Goal: Task Accomplishment & Management: Complete application form

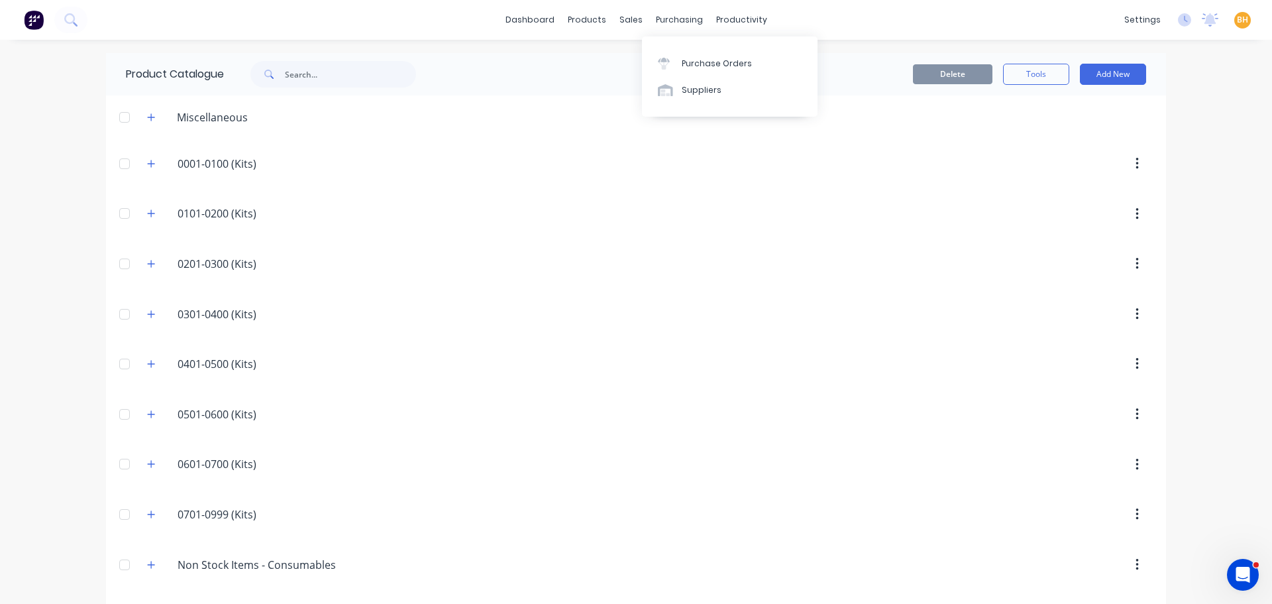
click at [663, 3] on div "dashboard products sales purchasing productivity dashboard products Product Cat…" at bounding box center [636, 20] width 1272 height 40
click at [664, 22] on div "purchasing" at bounding box center [680, 20] width 60 height 20
click at [712, 69] on div "Purchase Orders" at bounding box center [717, 64] width 70 height 12
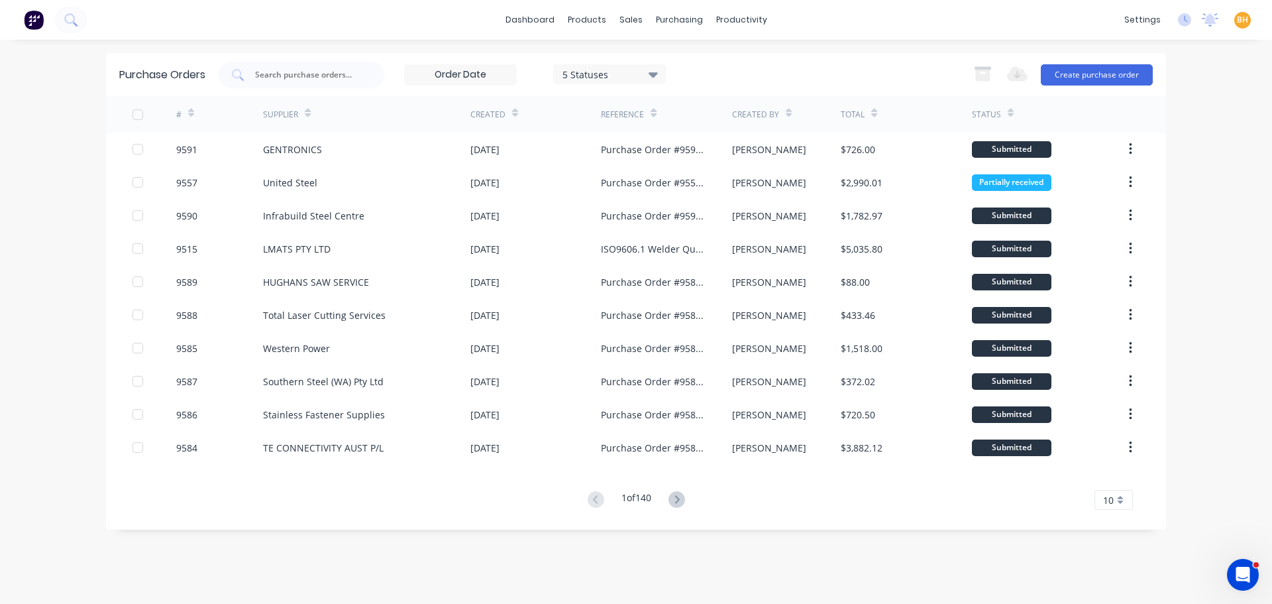
click at [40, 299] on div "dashboard products sales purchasing productivity dashboard products Product Cat…" at bounding box center [636, 302] width 1272 height 604
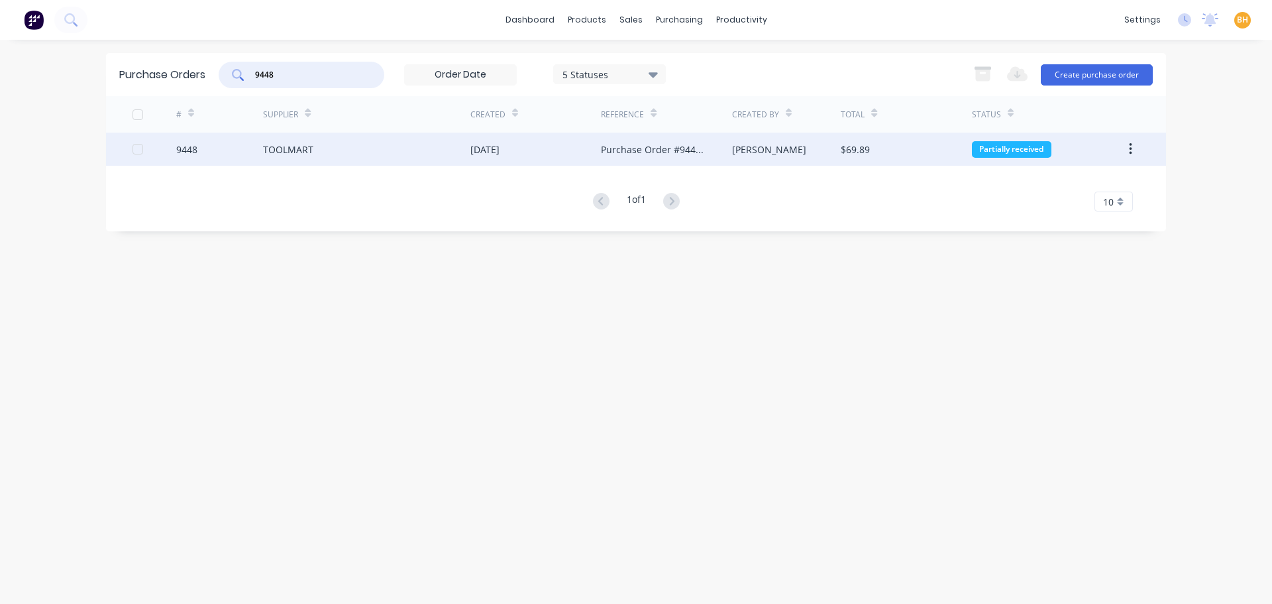
type input "9448"
click at [315, 152] on div "TOOLMART" at bounding box center [366, 149] width 207 height 33
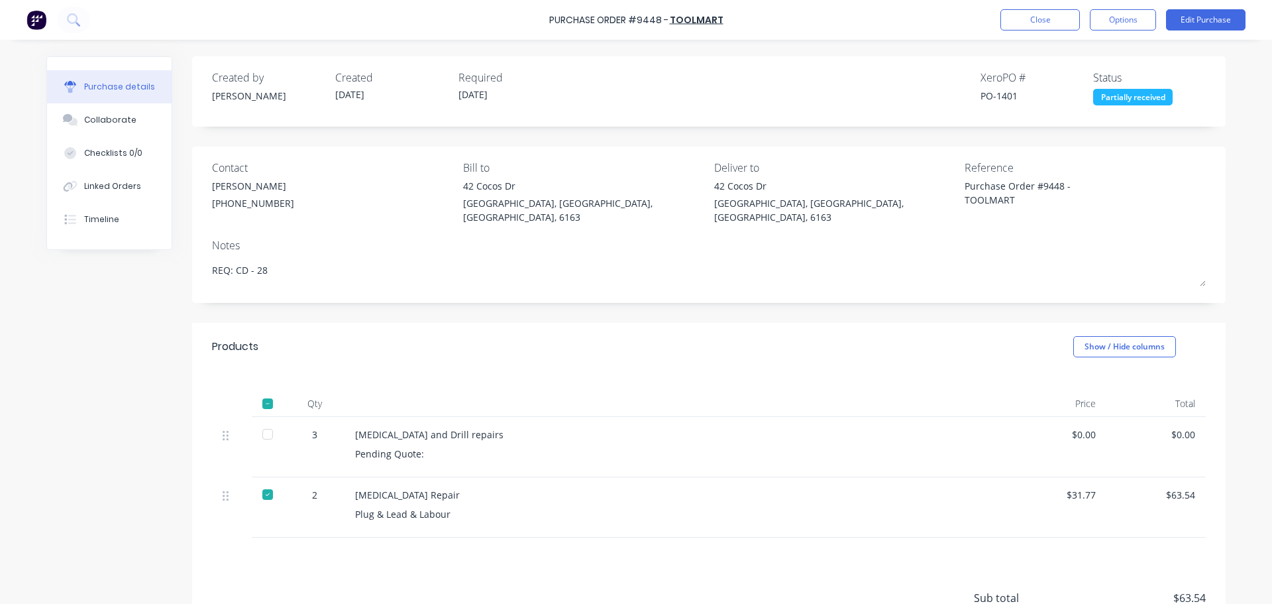
type textarea "x"
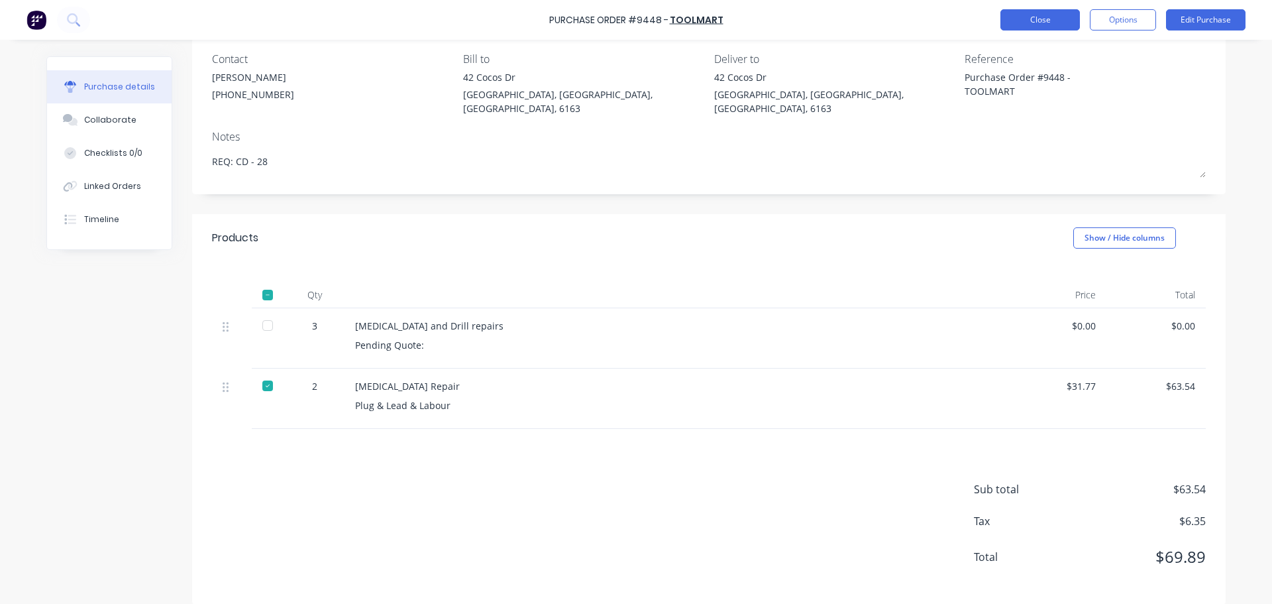
click at [1045, 28] on button "Close" at bounding box center [1041, 19] width 80 height 21
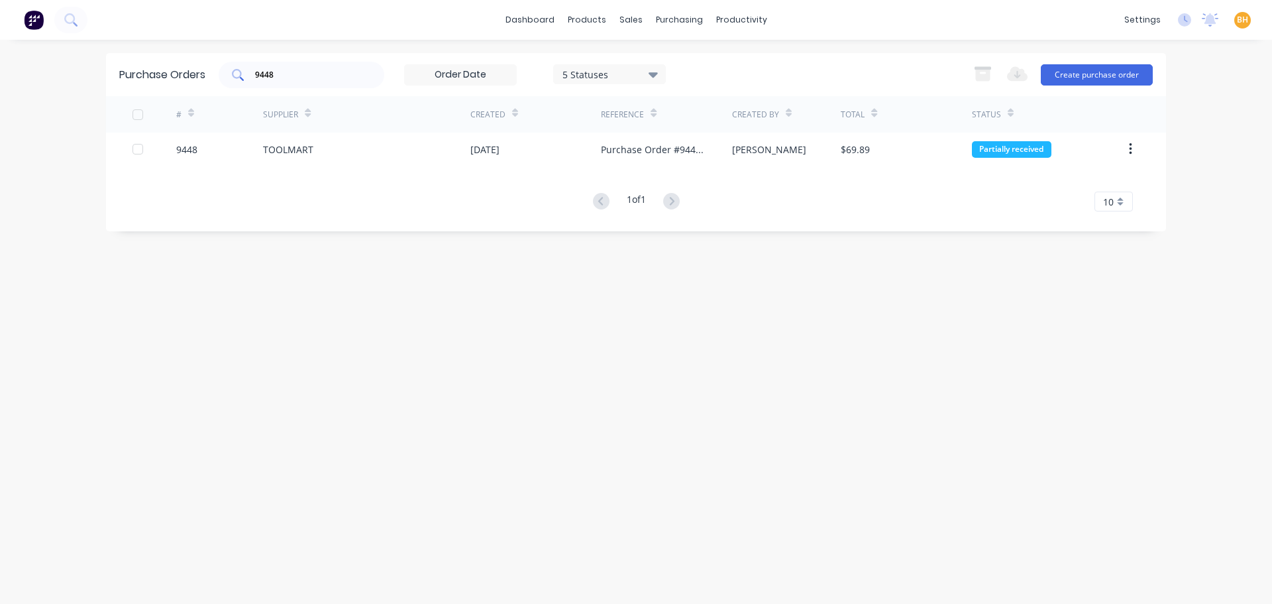
click at [317, 79] on input "9448" at bounding box center [309, 74] width 110 height 13
type input "9"
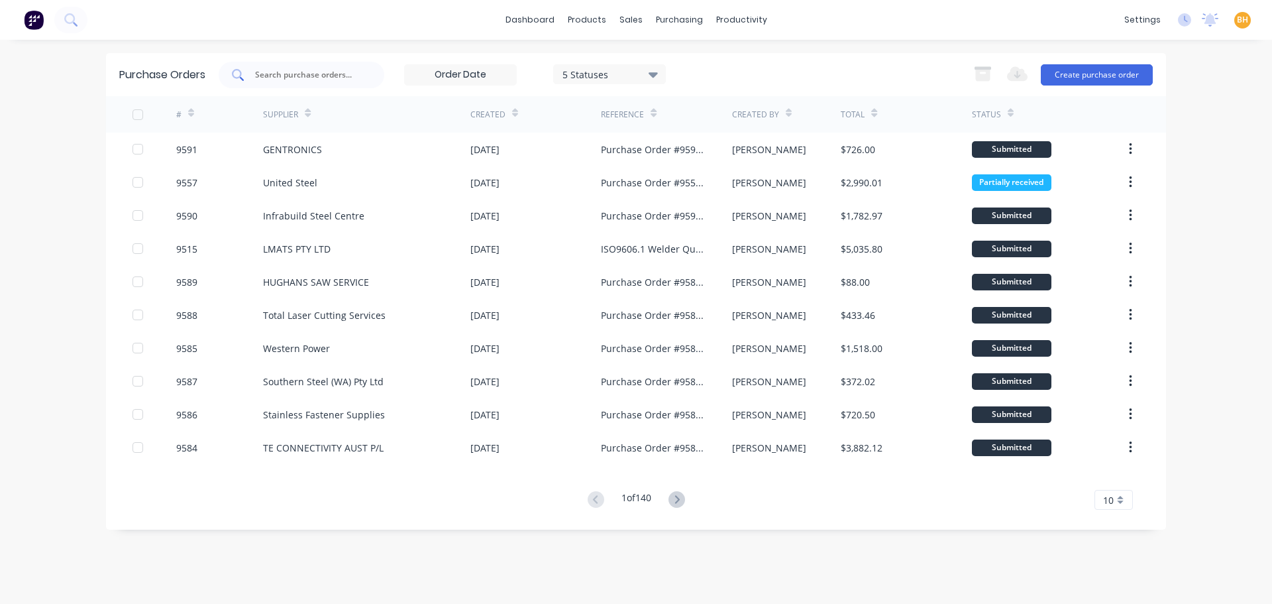
click at [292, 70] on input "text" at bounding box center [309, 74] width 110 height 13
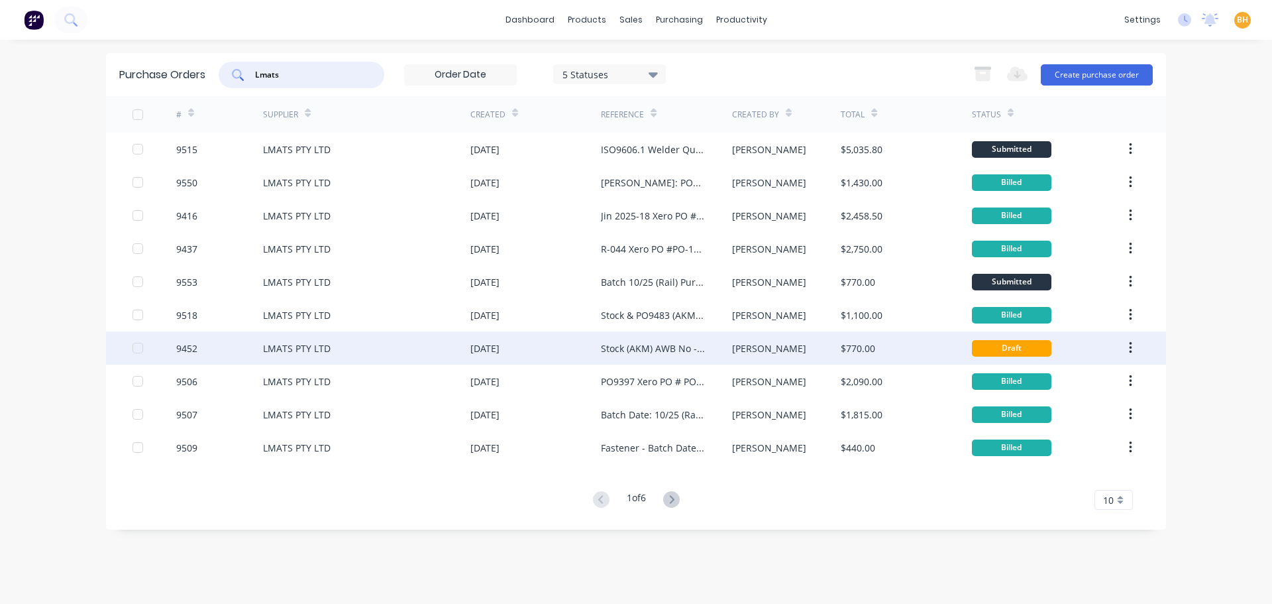
type input "Lmats"
click at [321, 344] on div "LMATS PTY LTD" at bounding box center [297, 348] width 68 height 14
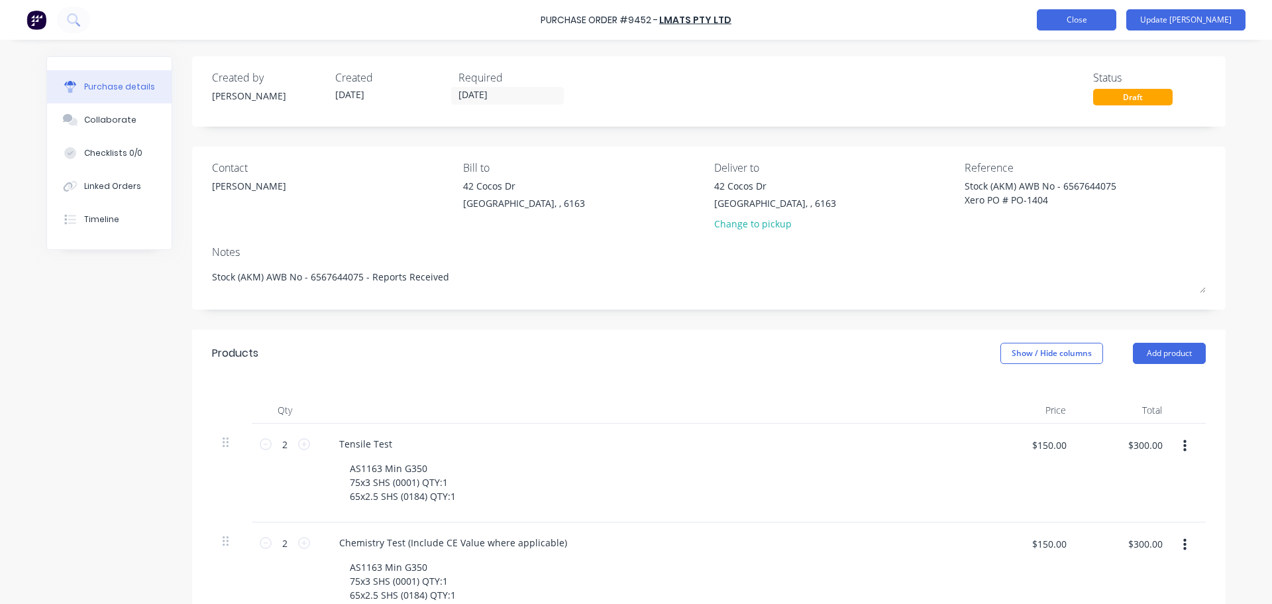
type textarea "x"
click at [1111, 18] on button "Close" at bounding box center [1077, 19] width 80 height 21
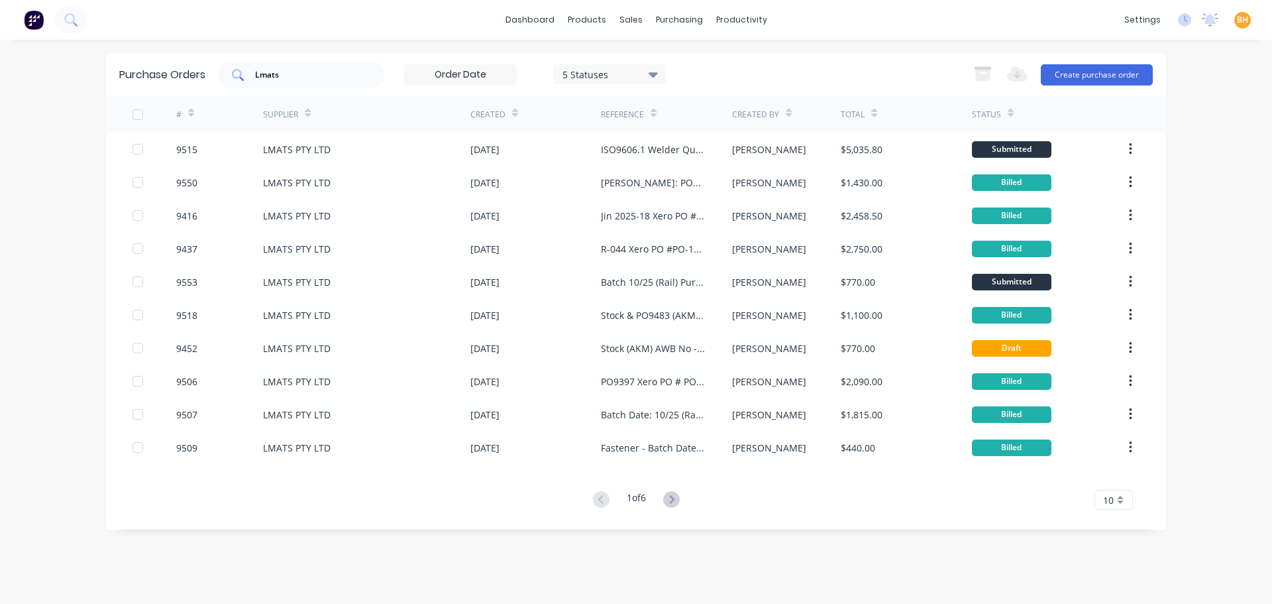
click at [300, 73] on input "Lmats" at bounding box center [309, 74] width 110 height 13
type input "L"
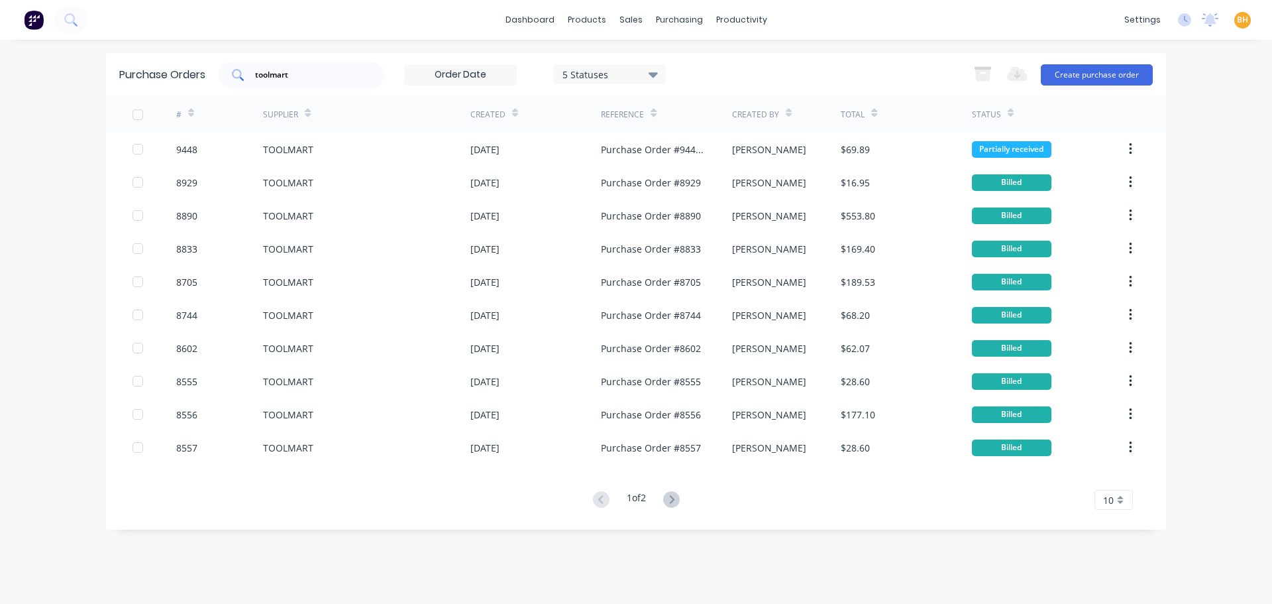
click at [304, 79] on input "toolmart" at bounding box center [309, 74] width 110 height 13
type input "t"
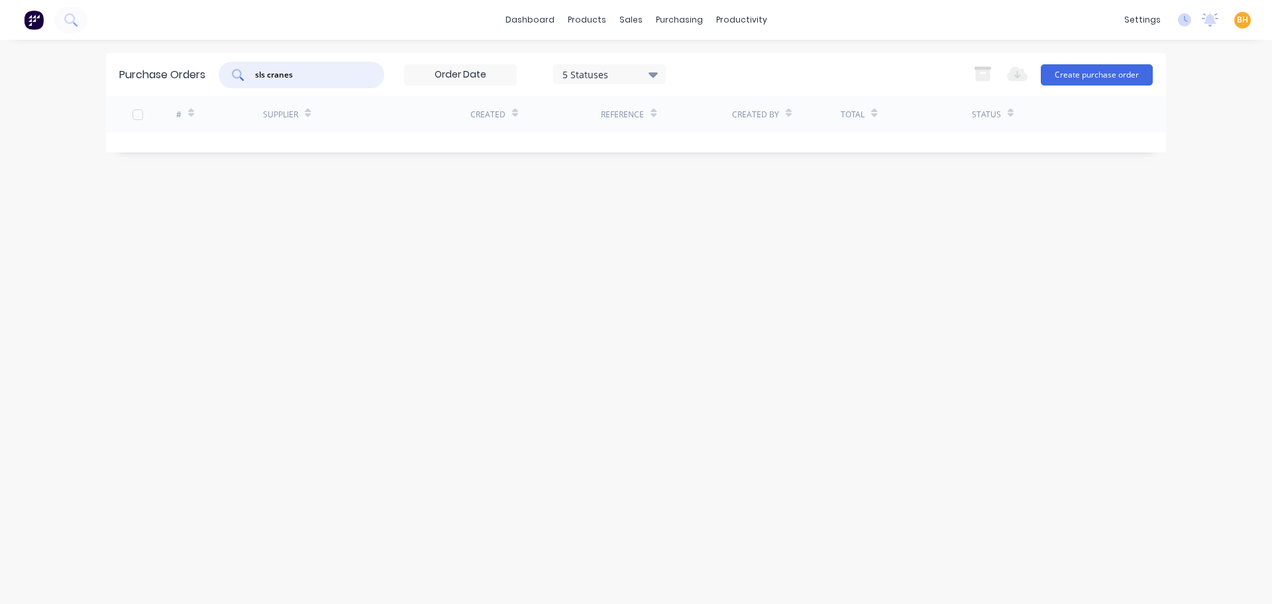
click at [299, 72] on input "sls cranes" at bounding box center [309, 74] width 110 height 13
click at [290, 75] on input "sls" at bounding box center [309, 74] width 110 height 13
type input "s"
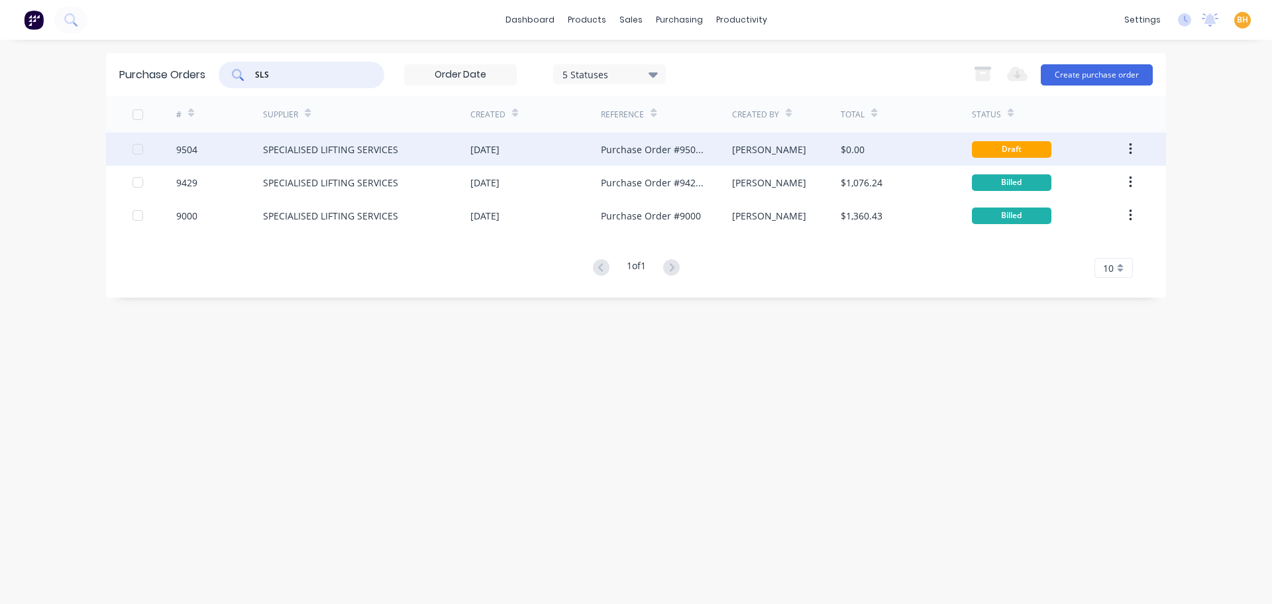
type input "SLS"
click at [339, 141] on div "SPECIALISED LIFTING SERVICES" at bounding box center [366, 149] width 207 height 33
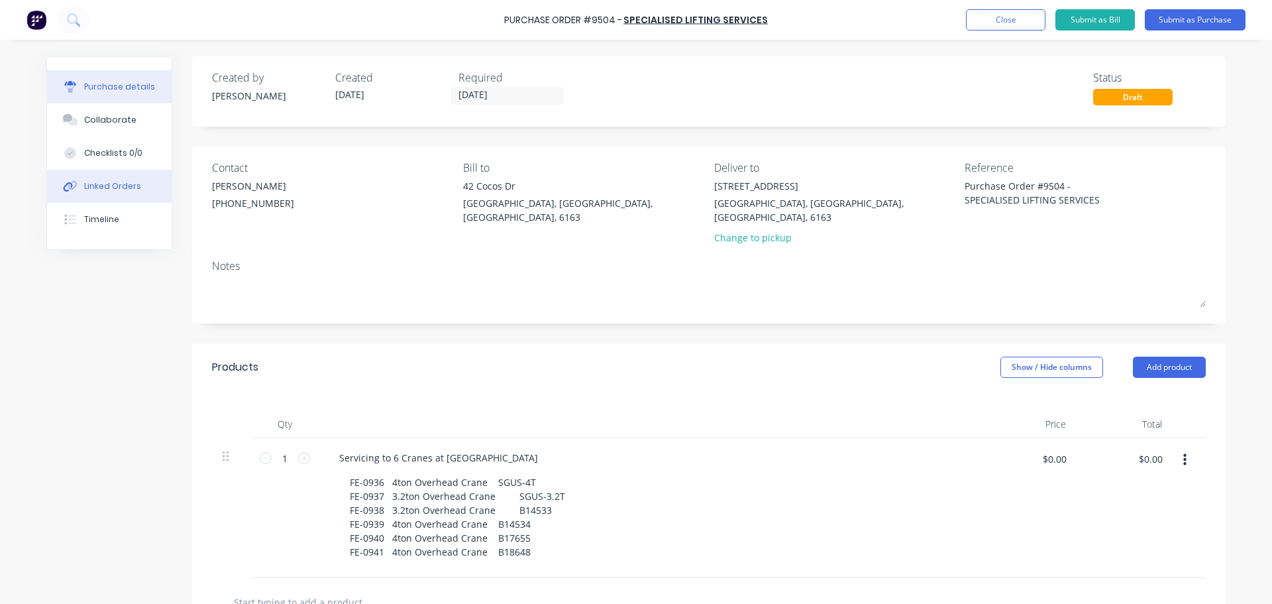
click at [84, 186] on div "Linked Orders" at bounding box center [112, 186] width 57 height 12
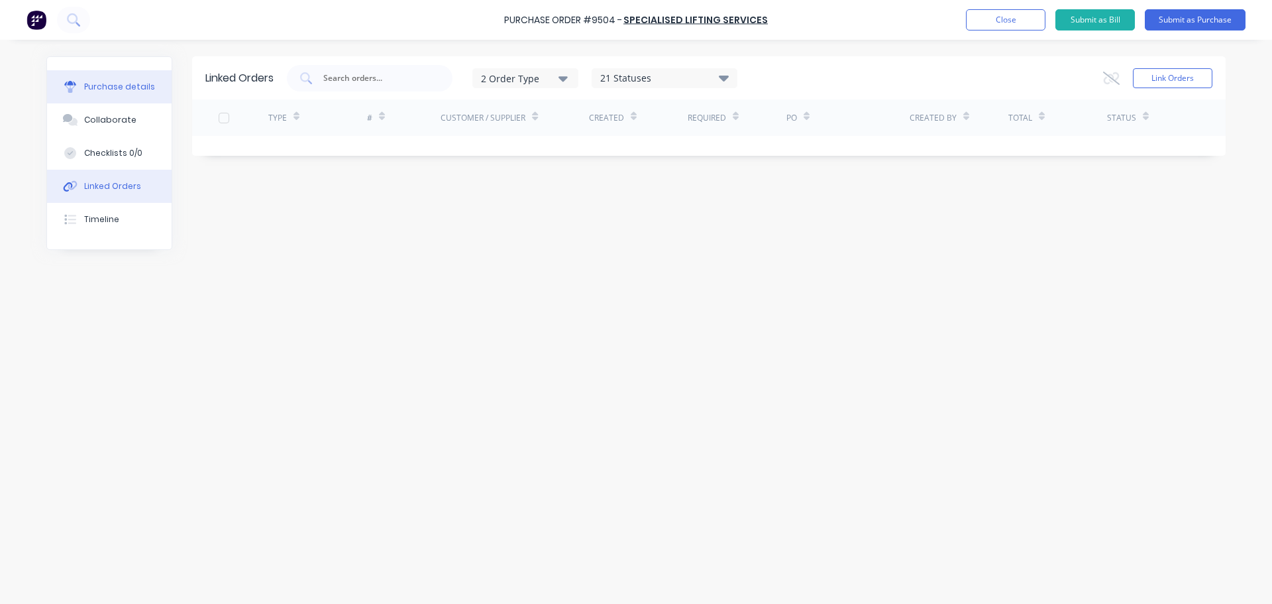
click at [137, 84] on div "Purchase details" at bounding box center [119, 87] width 71 height 12
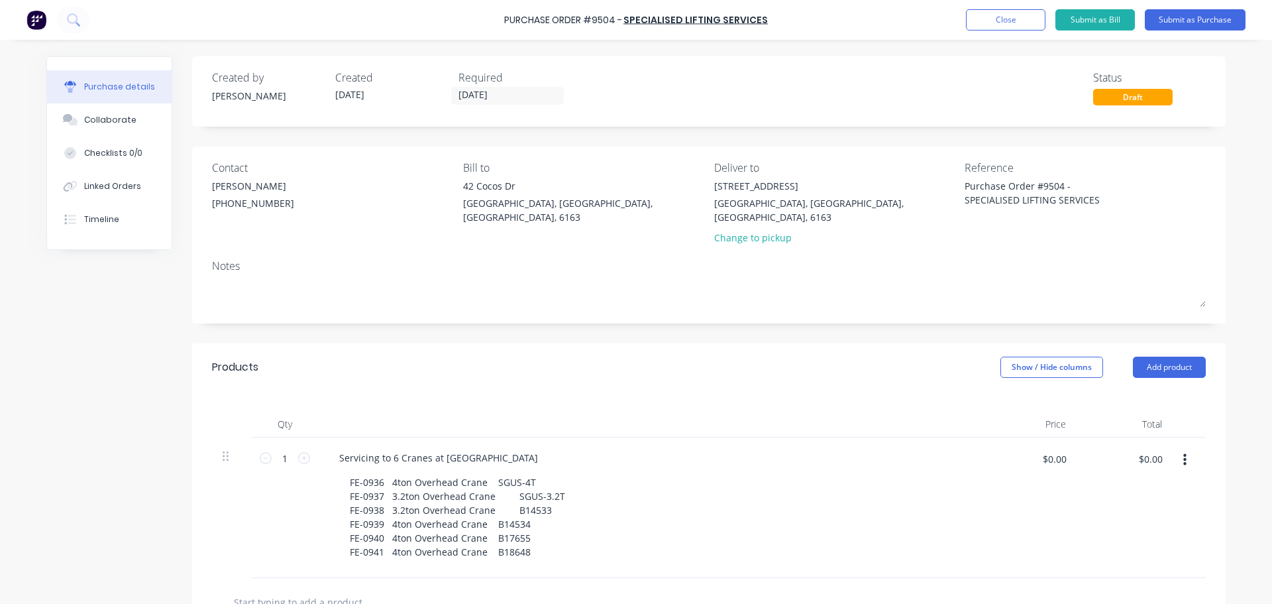
scroll to position [133, 0]
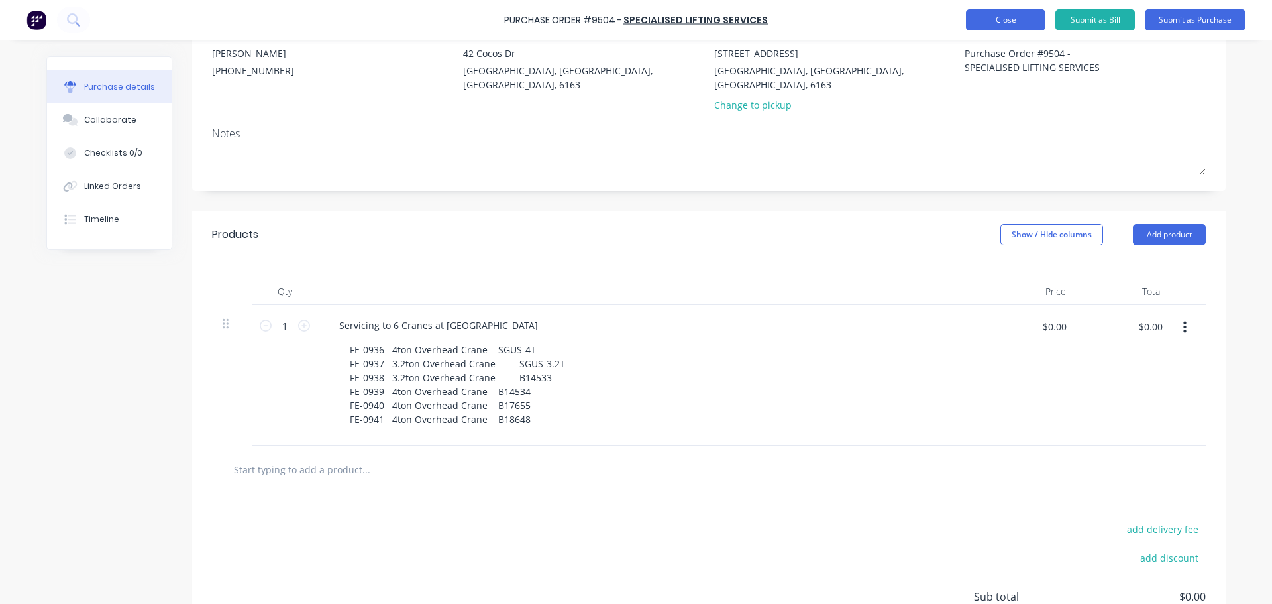
type textarea "x"
click at [1012, 23] on button "Close" at bounding box center [1006, 19] width 80 height 21
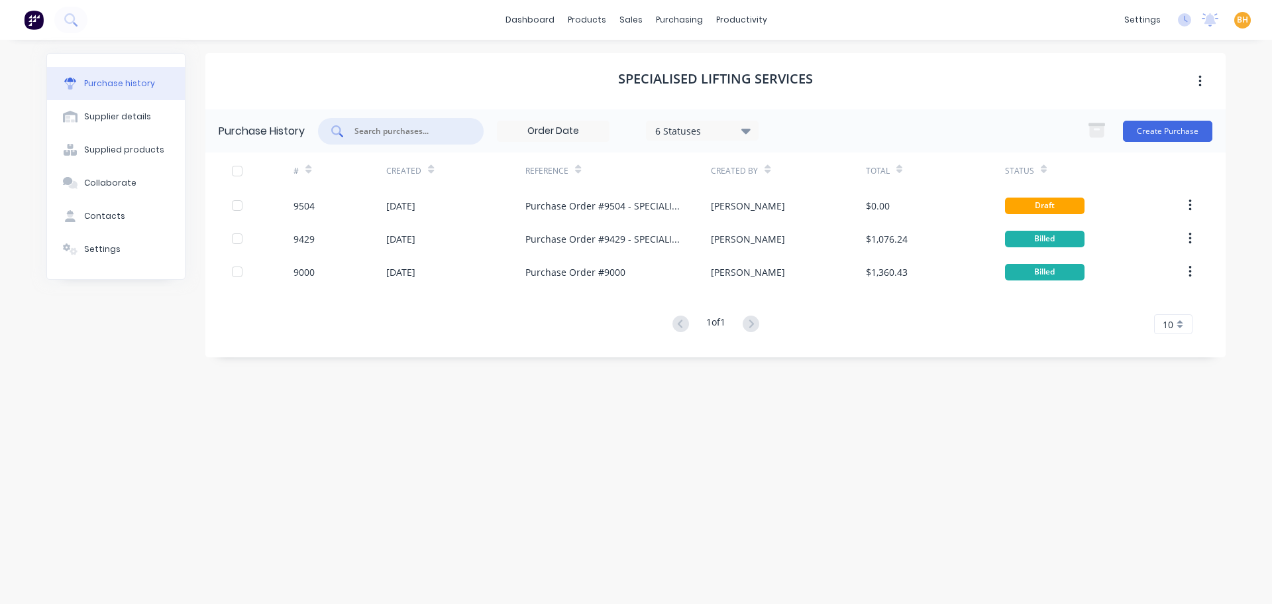
click at [420, 127] on input "text" at bounding box center [408, 131] width 110 height 13
click at [661, 21] on div "purchasing" at bounding box center [680, 20] width 60 height 20
click at [695, 58] on div "Purchase Orders" at bounding box center [722, 64] width 70 height 12
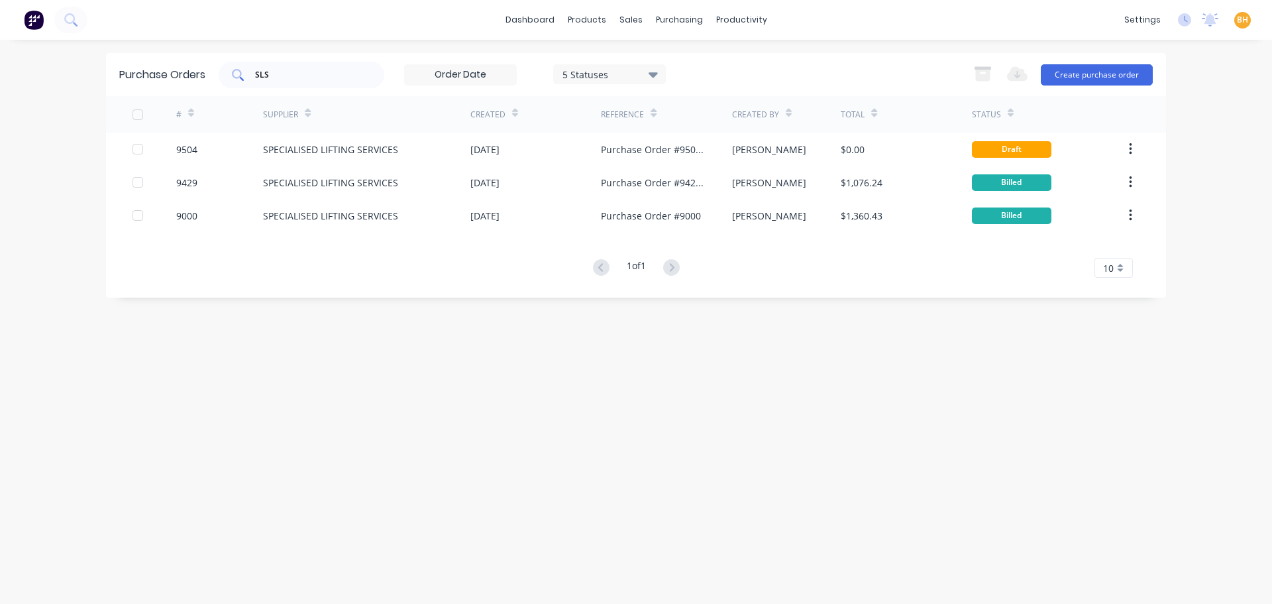
click at [308, 80] on input "SLS" at bounding box center [309, 74] width 110 height 13
type input "S"
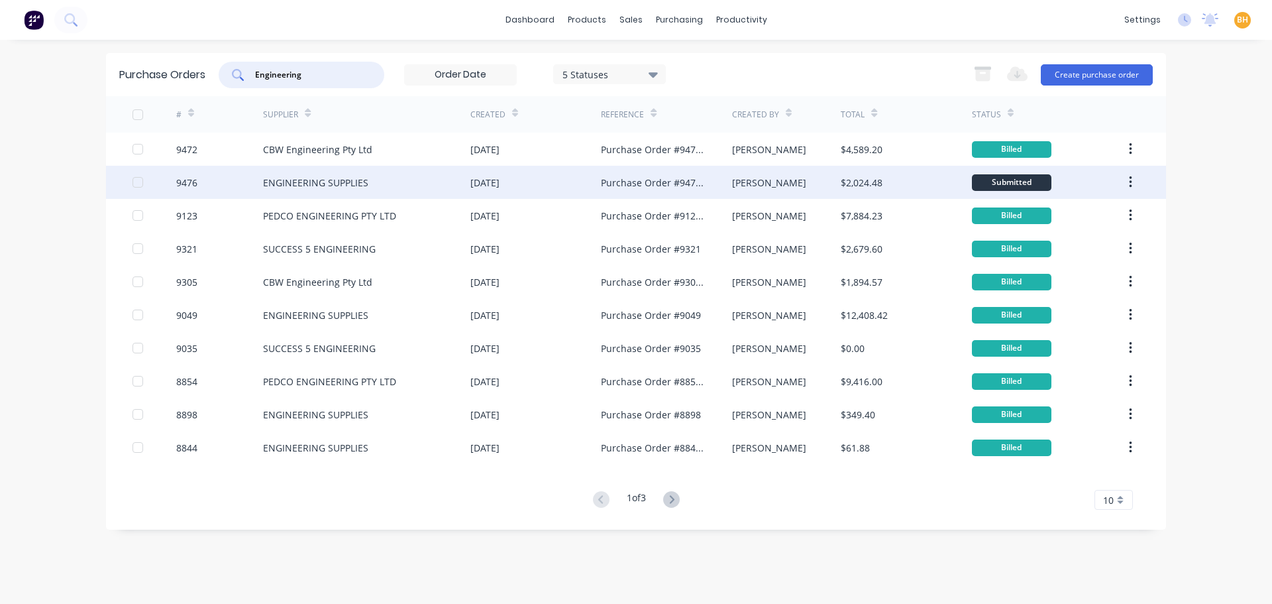
type input "Engineering"
click at [349, 178] on div "ENGINEERING SUPPLIES" at bounding box center [315, 183] width 105 height 14
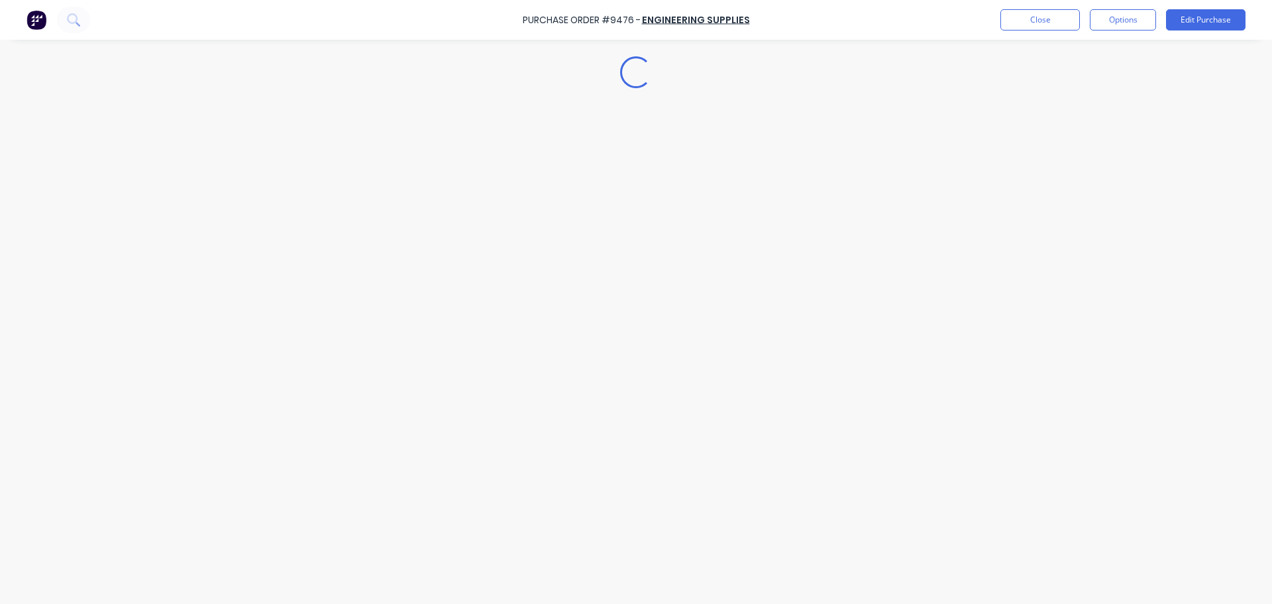
type textarea "x"
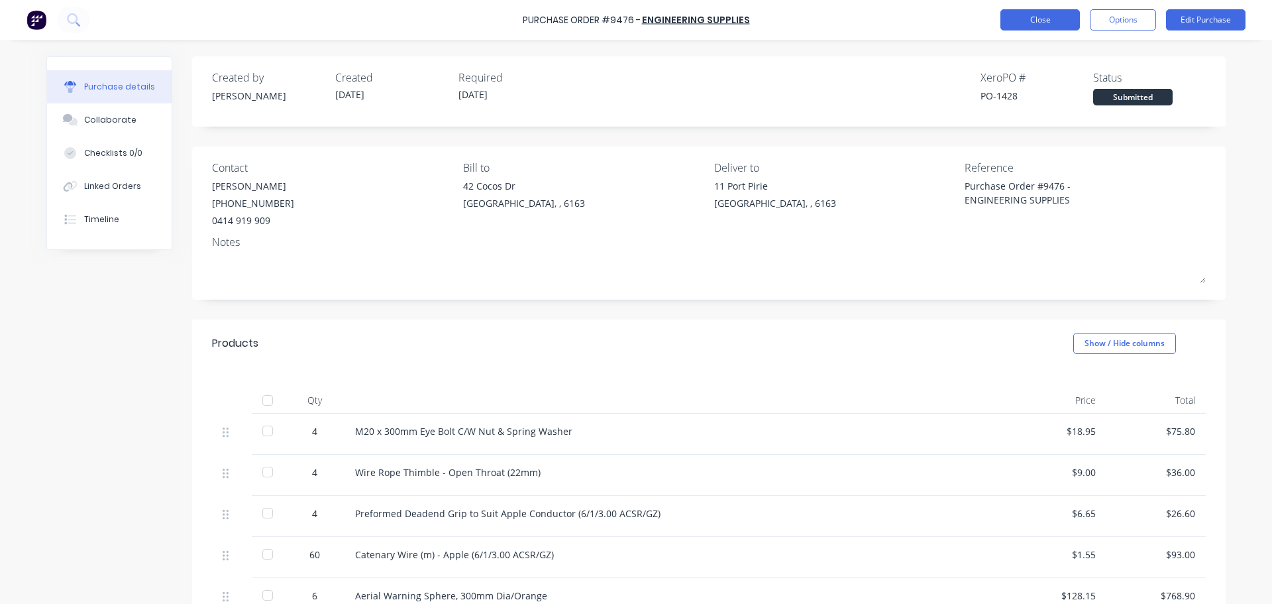
click at [1035, 19] on button "Close" at bounding box center [1041, 19] width 80 height 21
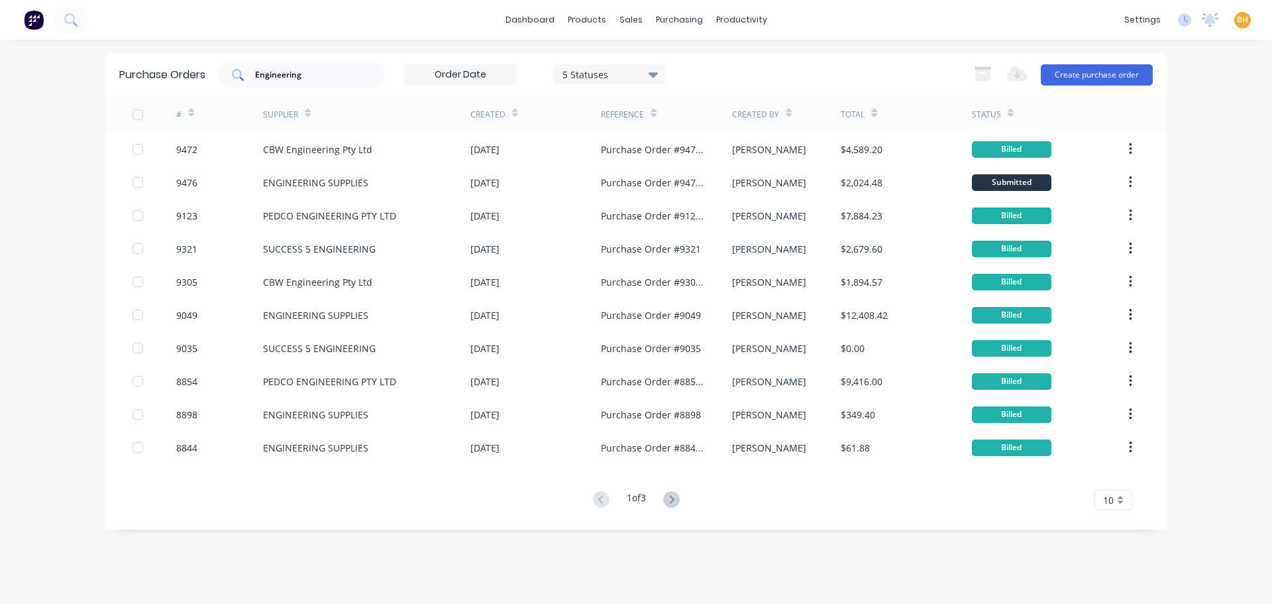
click at [334, 69] on input "Engineering" at bounding box center [309, 74] width 110 height 13
type input "E"
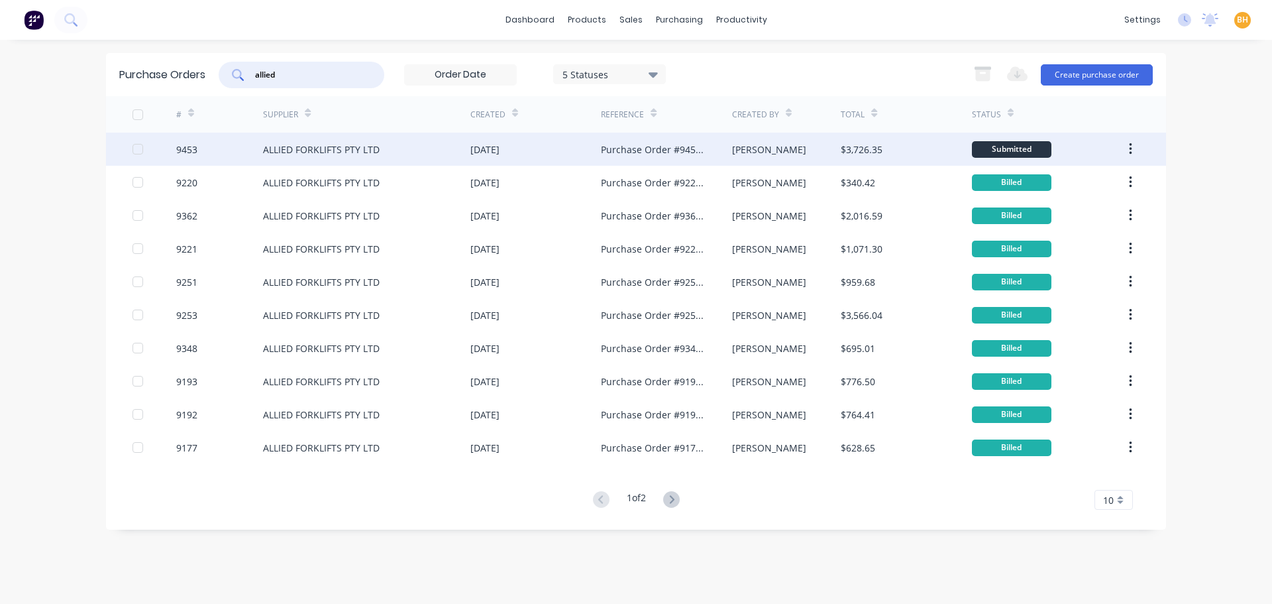
type input "allied"
click at [332, 145] on div "ALLIED FORKLIFTS PTY LTD" at bounding box center [321, 149] width 117 height 14
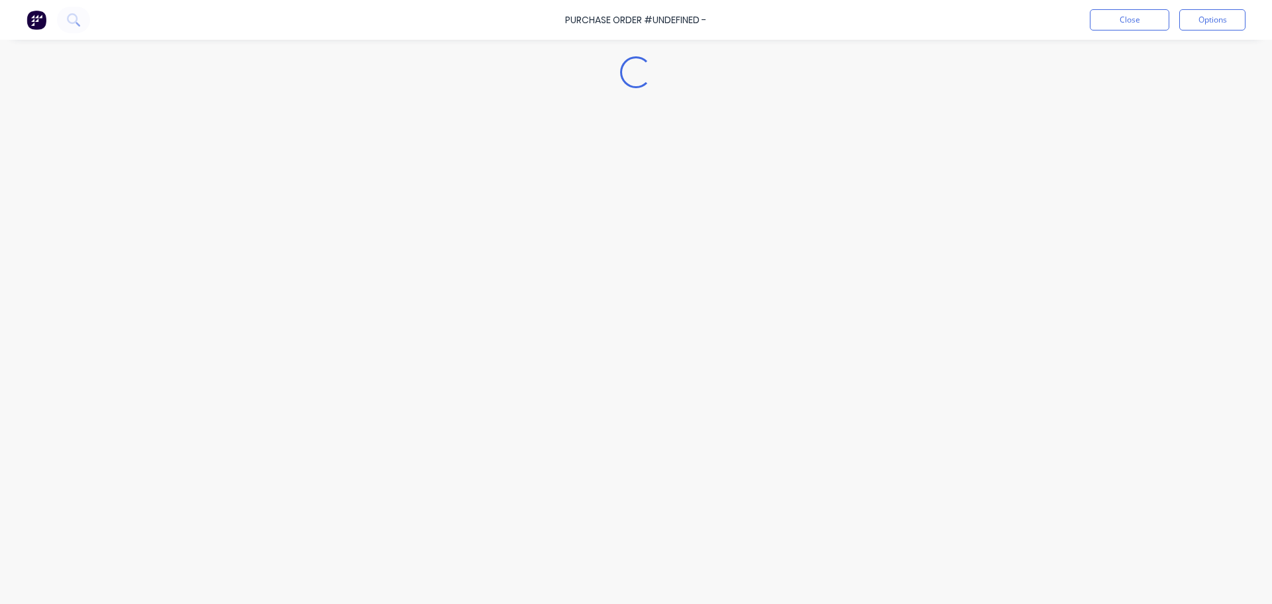
type textarea "x"
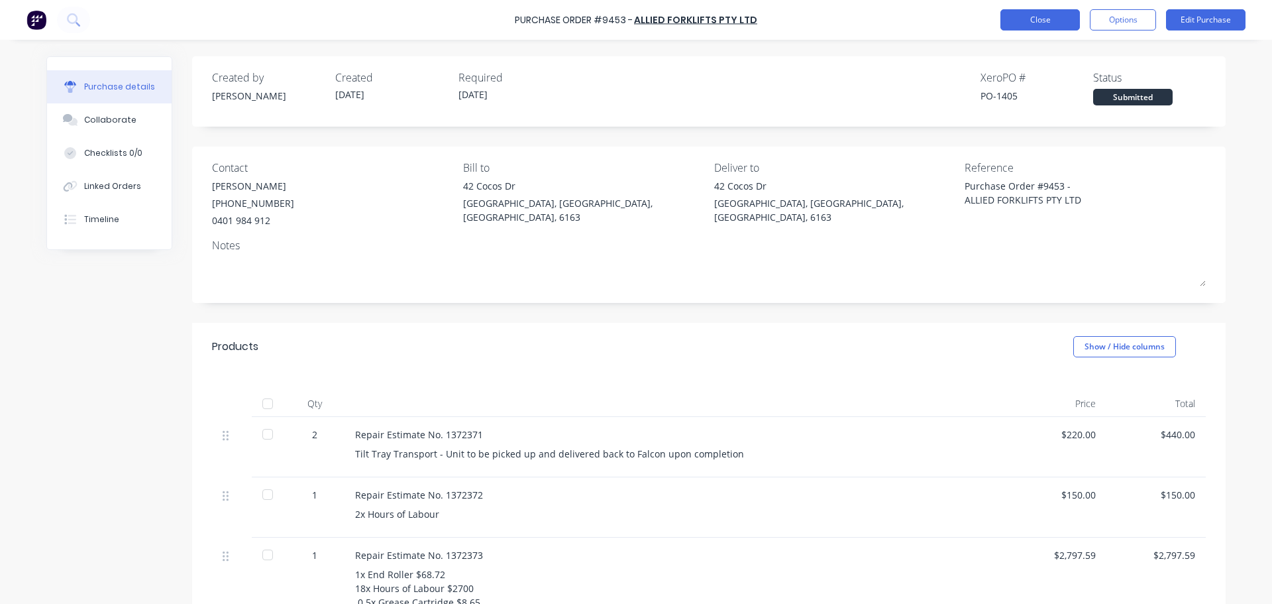
click at [1045, 20] on button "Close" at bounding box center [1041, 19] width 80 height 21
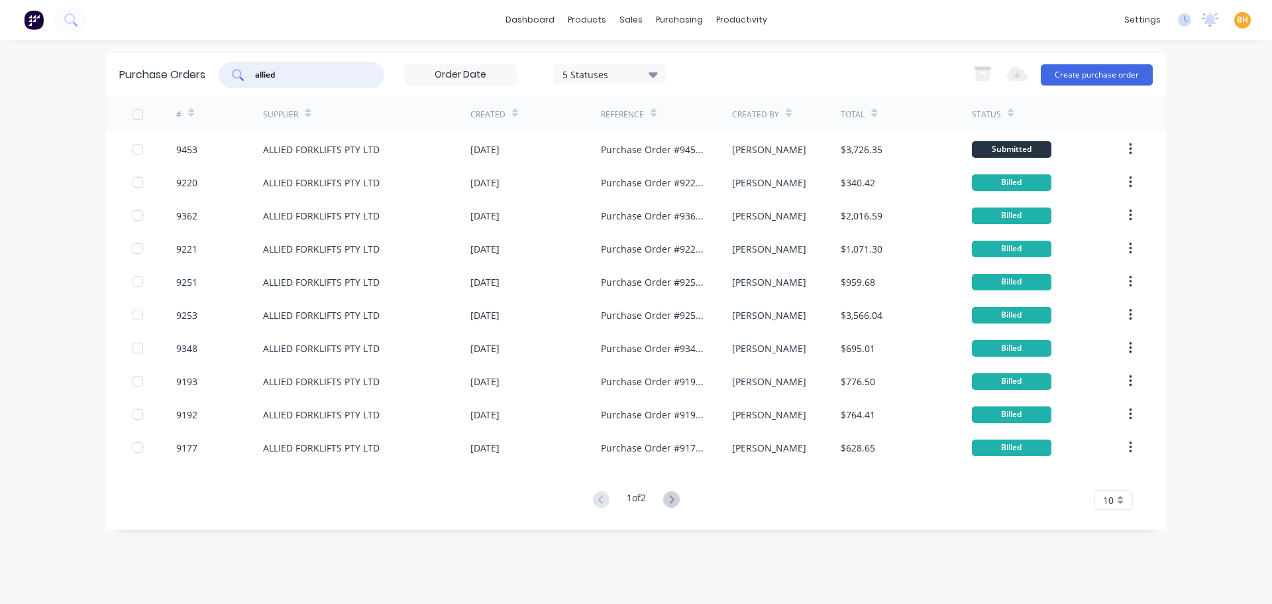
click at [321, 76] on input "allied" at bounding box center [309, 74] width 110 height 13
type input "a"
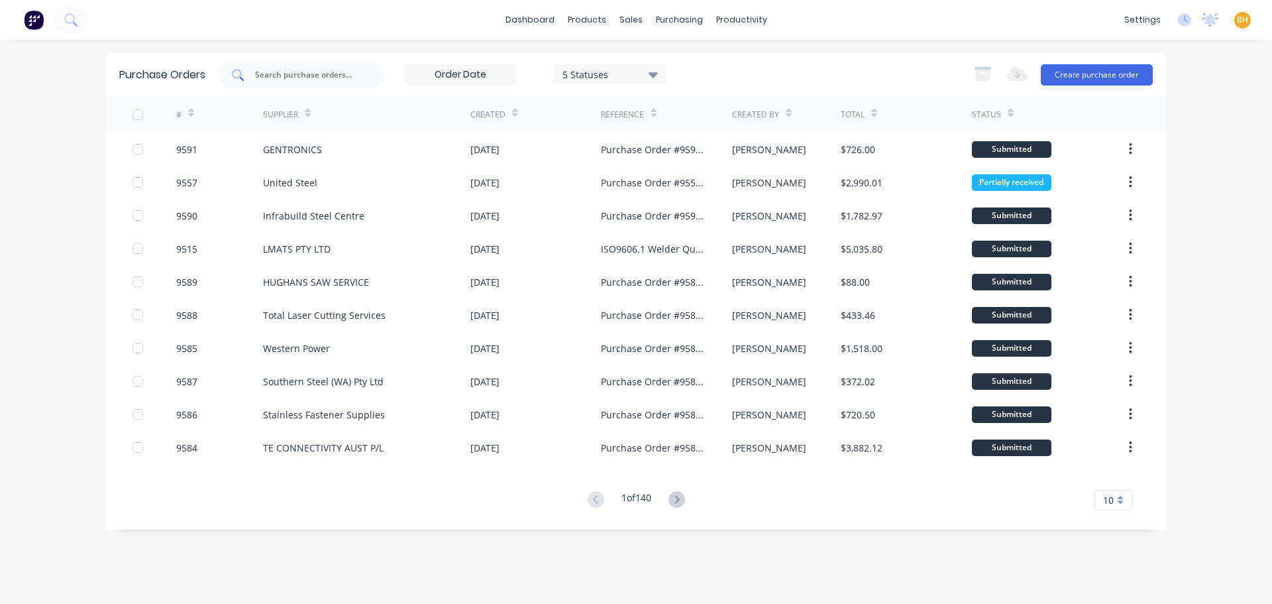
click at [276, 71] on input "text" at bounding box center [309, 74] width 110 height 13
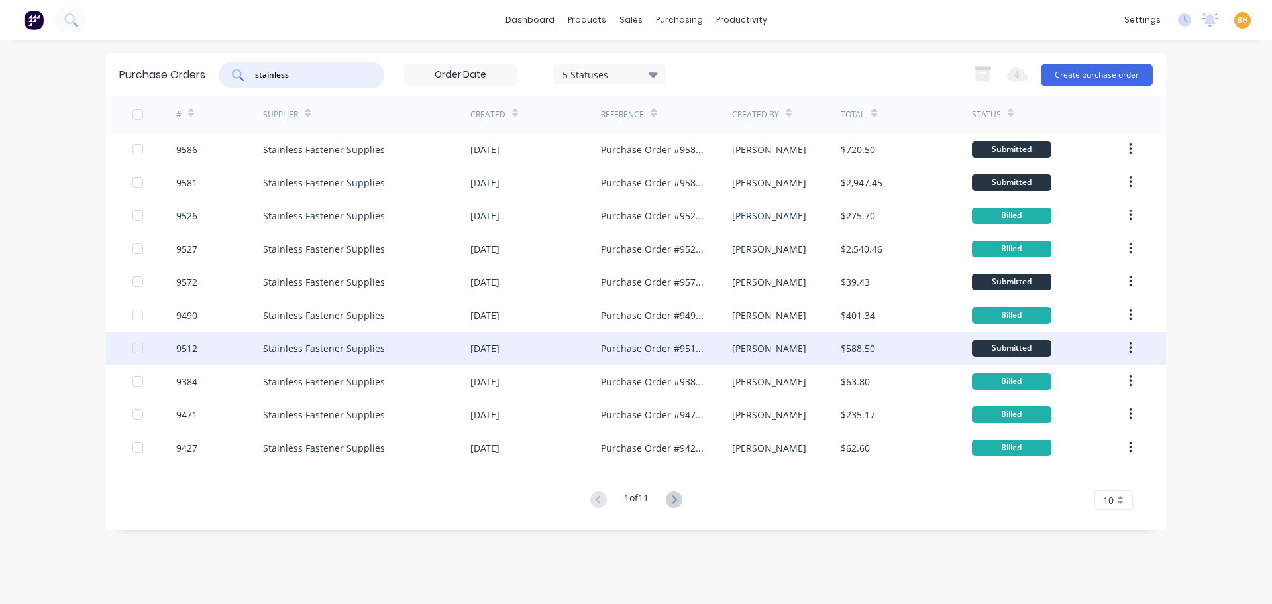
type input "stainless"
click at [411, 361] on div "Stainless Fastener Supplies" at bounding box center [366, 347] width 207 height 33
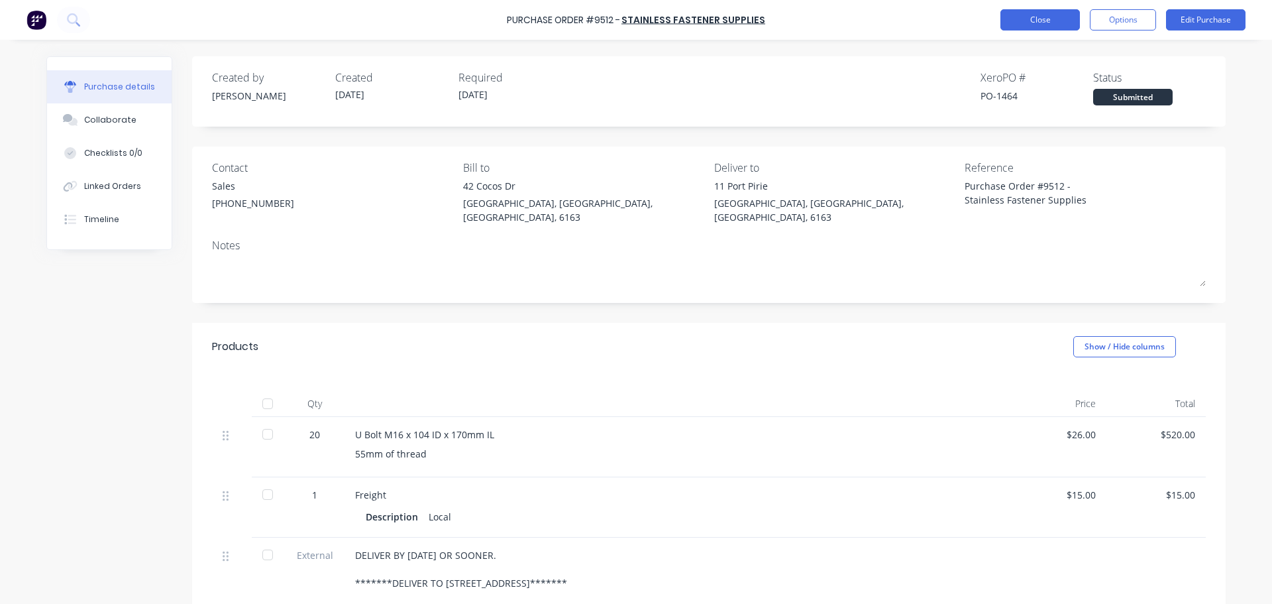
click at [1039, 23] on button "Close" at bounding box center [1041, 19] width 80 height 21
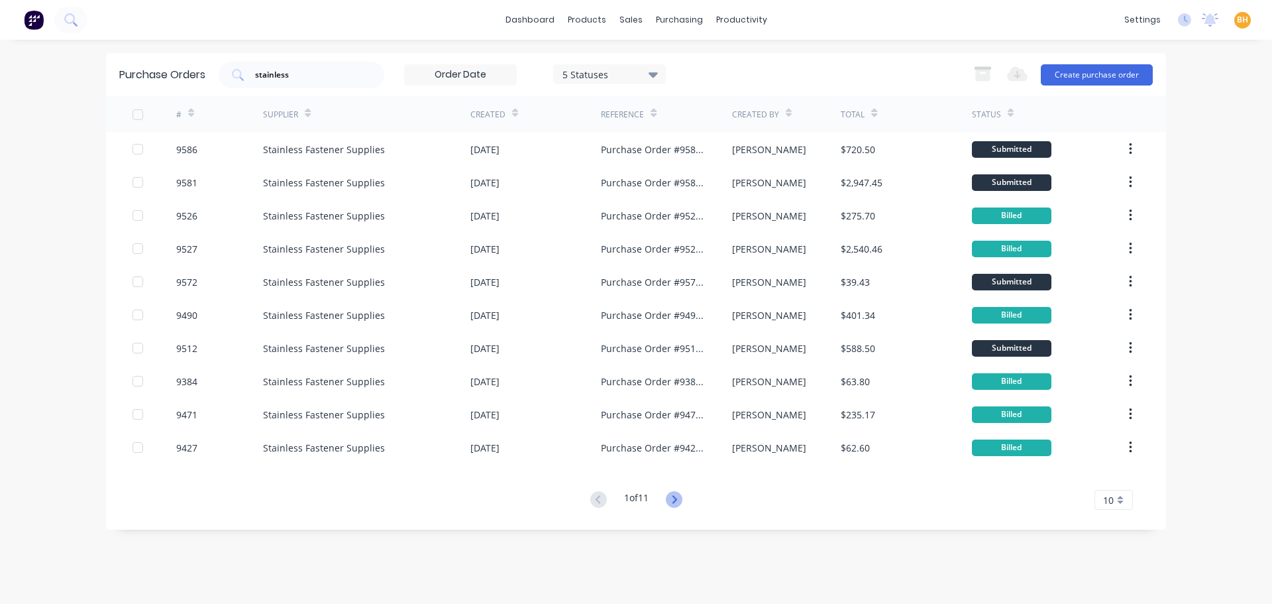
click at [677, 501] on icon at bounding box center [674, 499] width 5 height 8
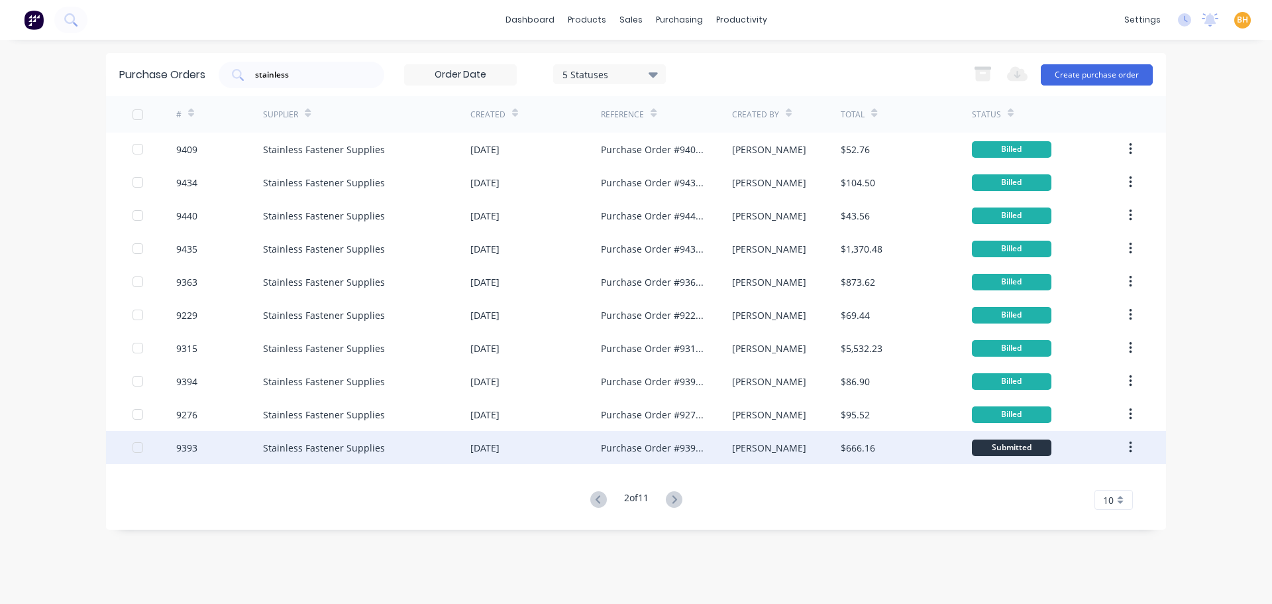
click at [500, 446] on div "[DATE]" at bounding box center [485, 448] width 29 height 14
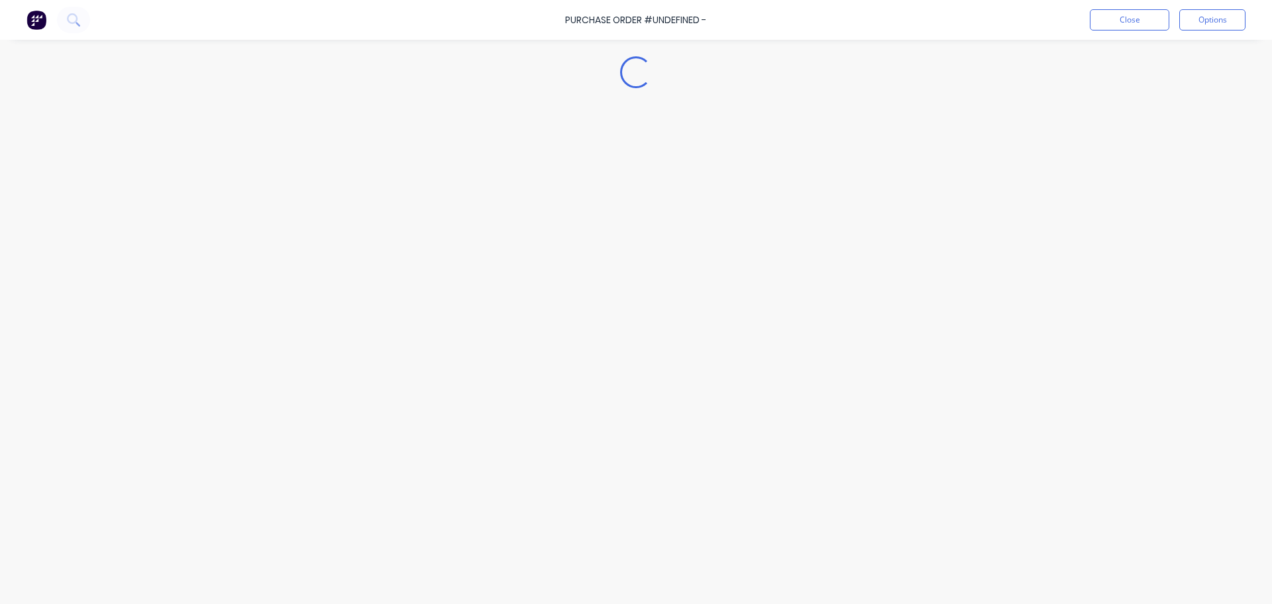
type textarea "x"
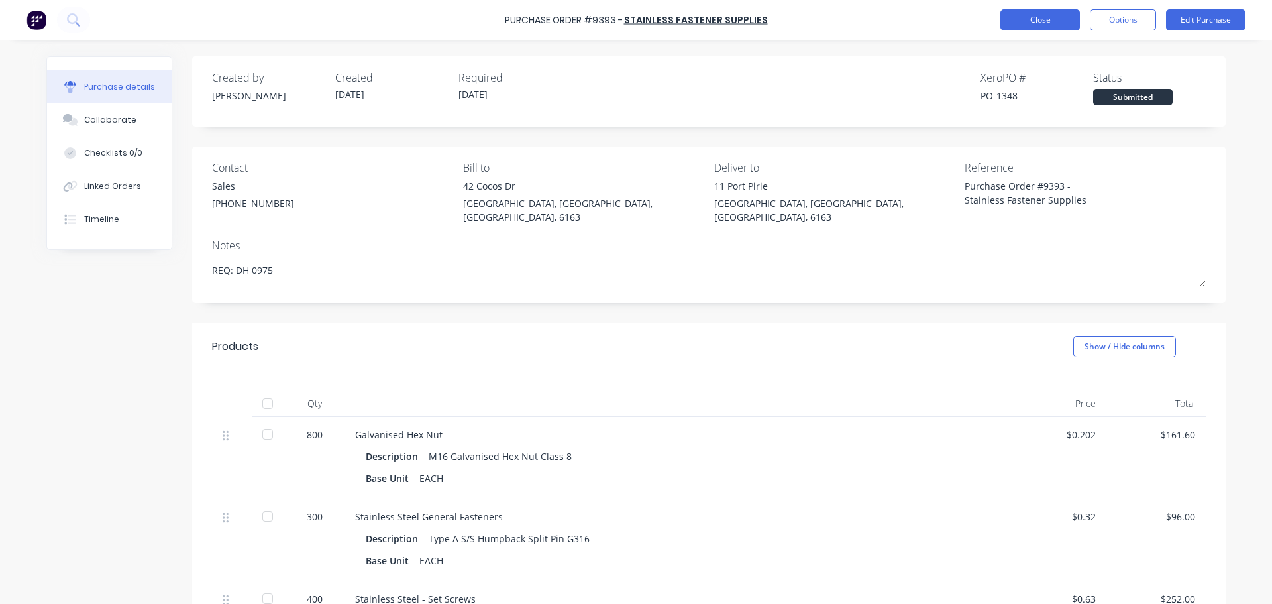
click at [1058, 23] on button "Close" at bounding box center [1041, 19] width 80 height 21
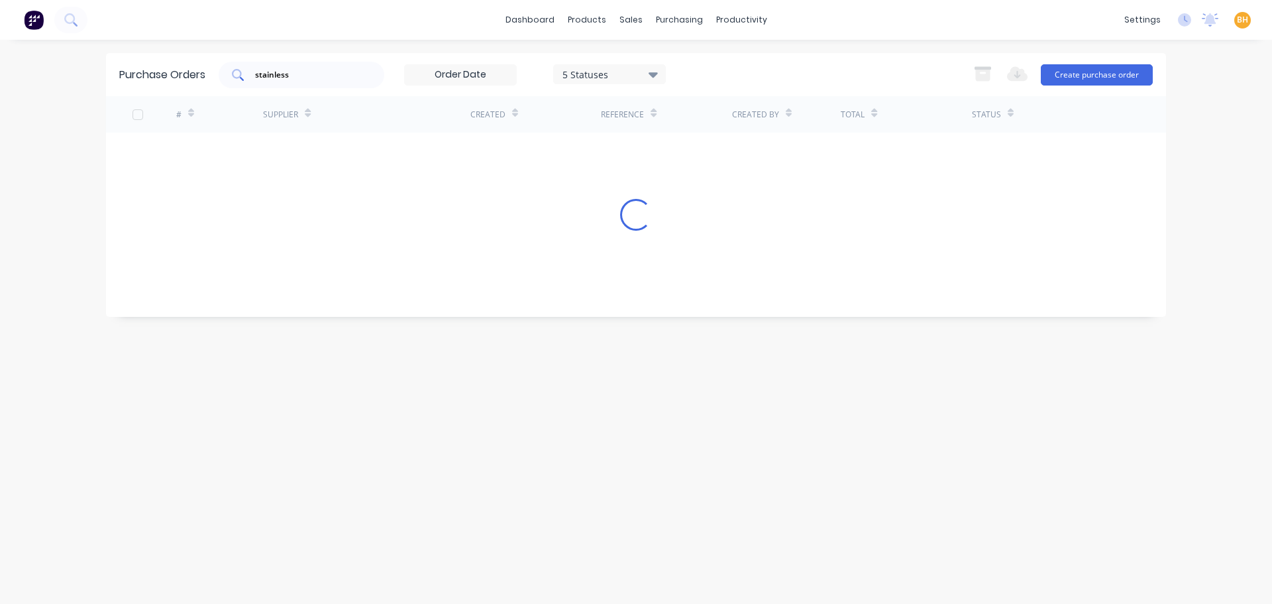
click at [322, 76] on input "stainless" at bounding box center [309, 74] width 110 height 13
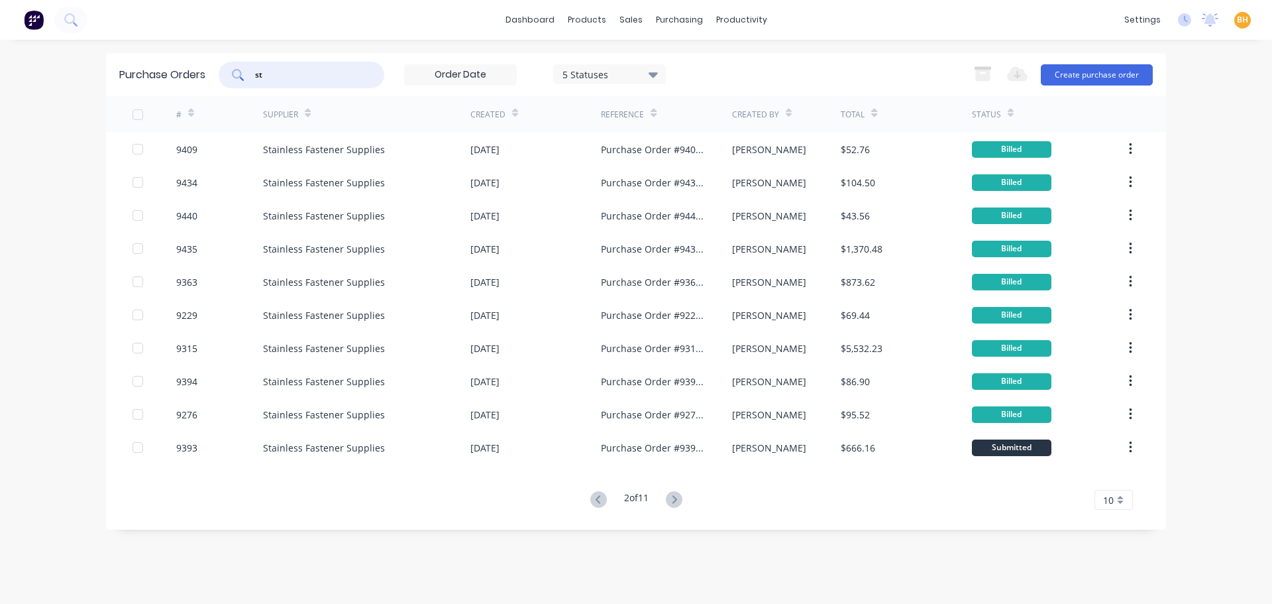
type input "s"
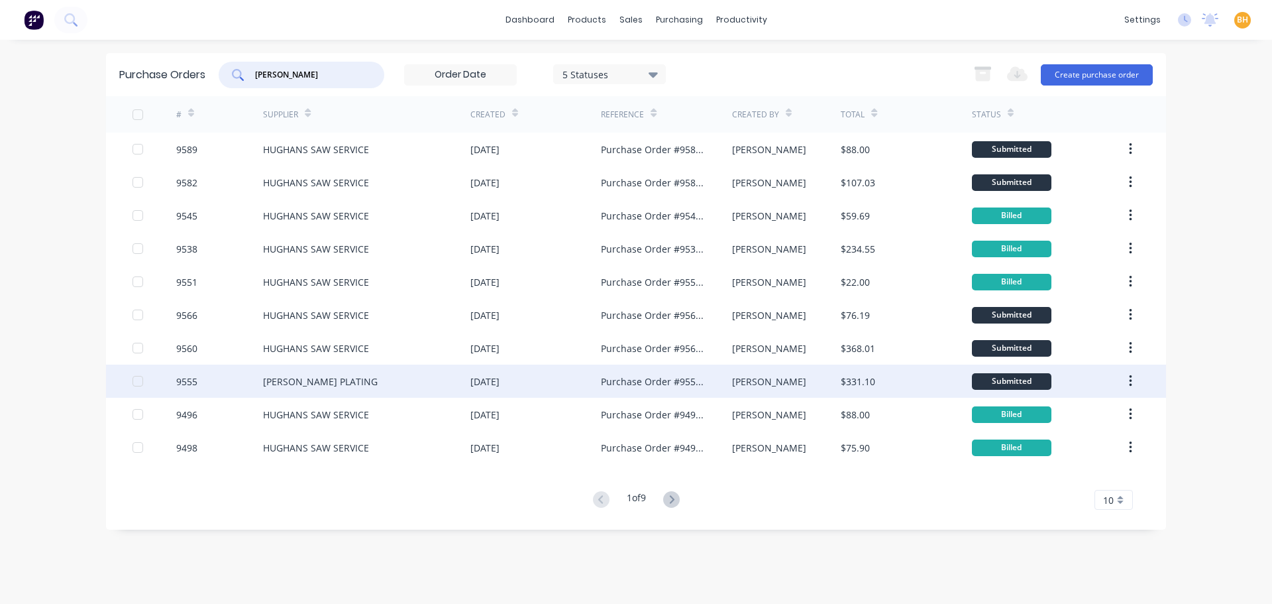
type input "[PERSON_NAME]"
click at [390, 378] on div "[PERSON_NAME] PLATING" at bounding box center [366, 381] width 207 height 33
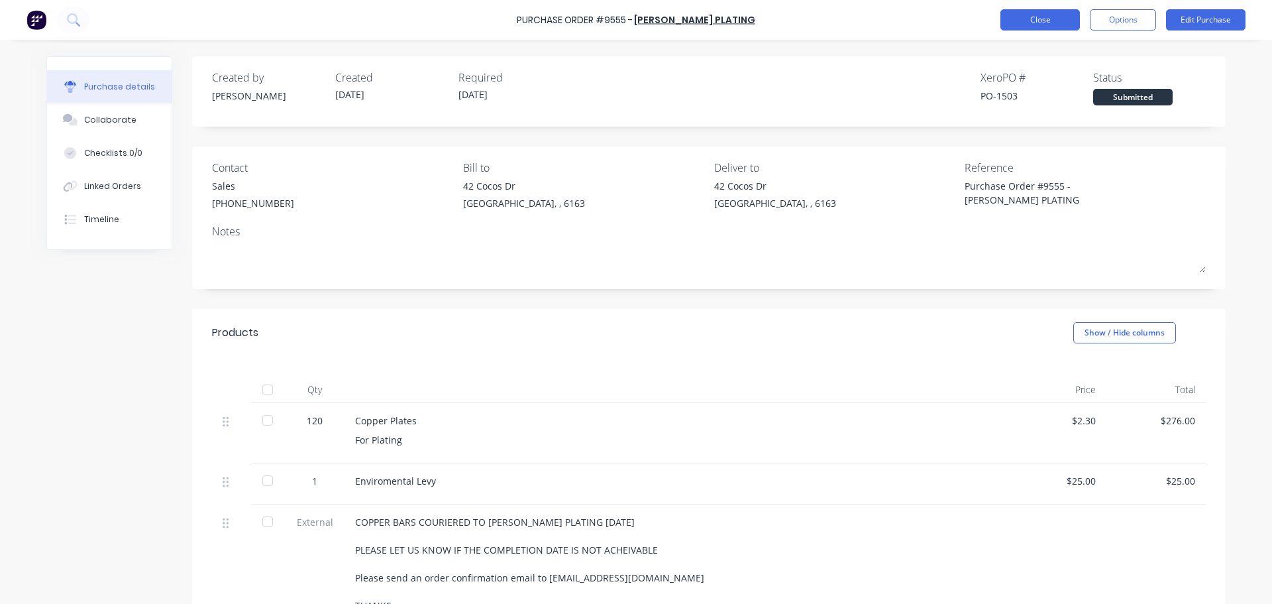
click at [1033, 18] on button "Close" at bounding box center [1041, 19] width 80 height 21
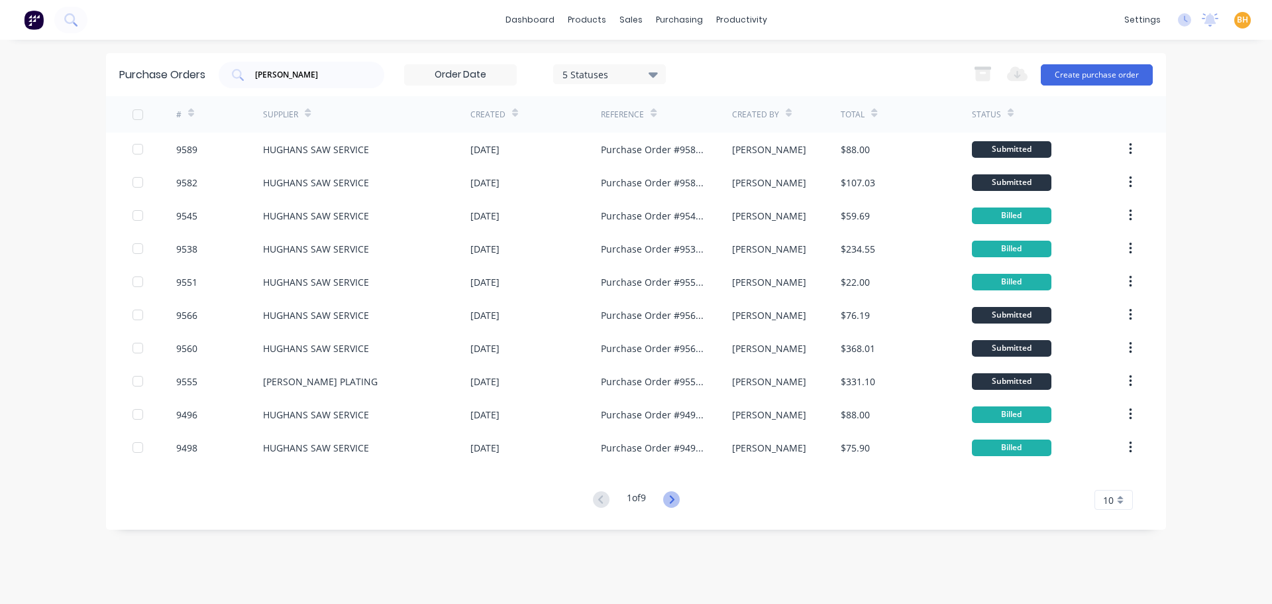
click at [679, 497] on icon at bounding box center [671, 499] width 17 height 17
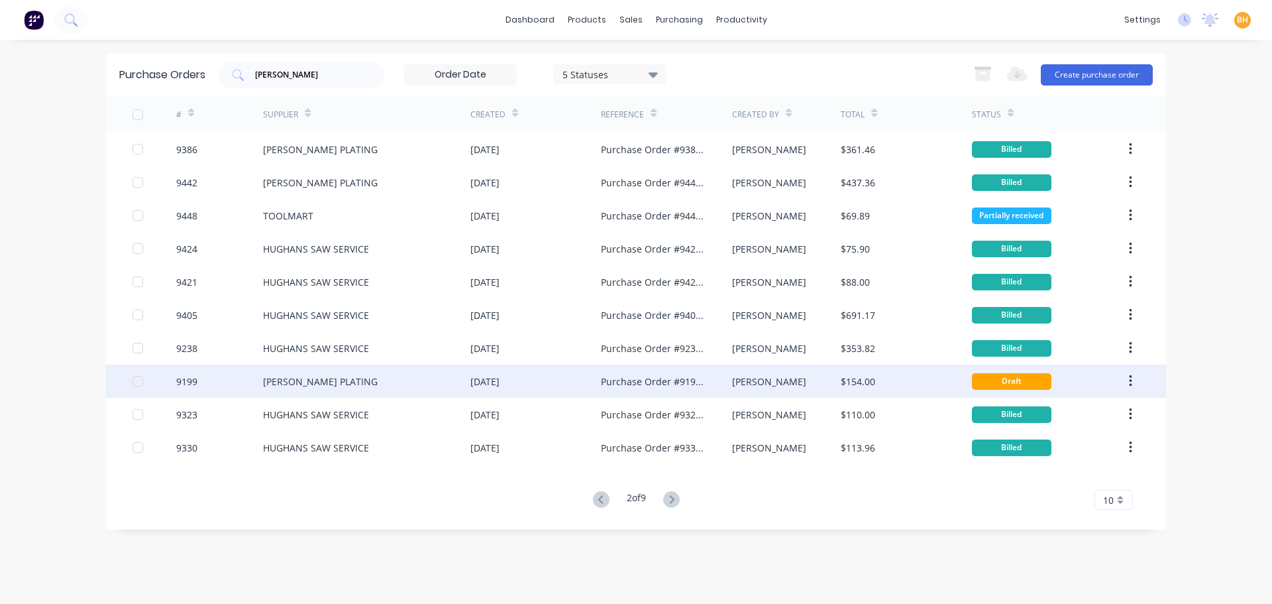
click at [546, 388] on div "[DATE]" at bounding box center [536, 381] width 131 height 33
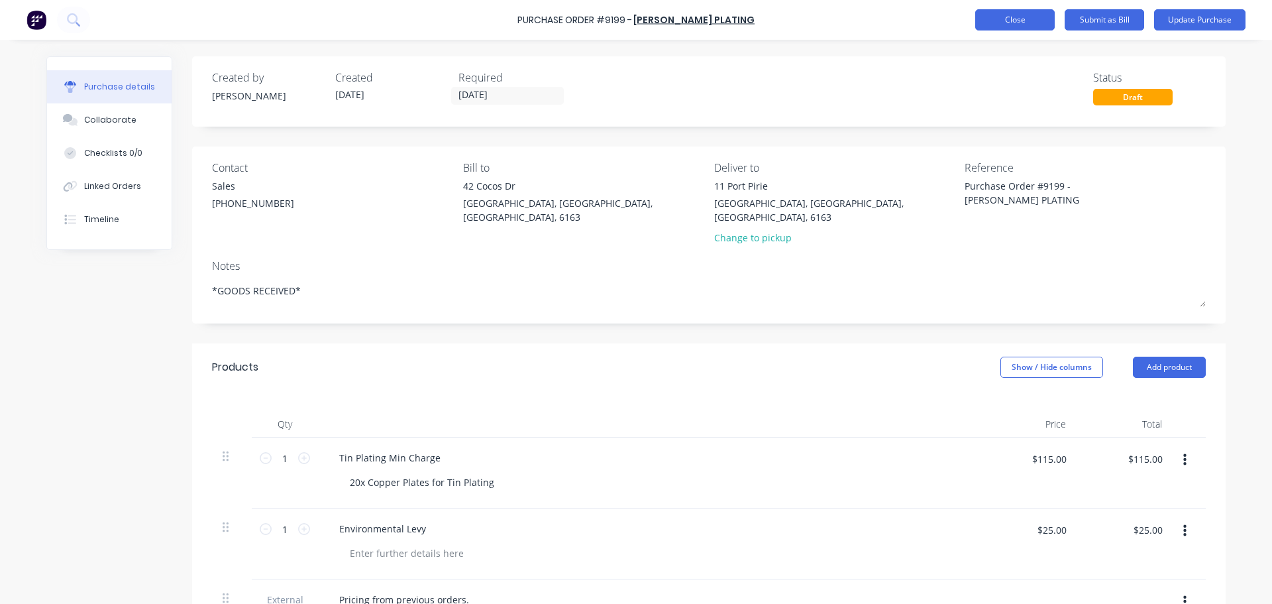
click at [1003, 30] on div "Purchase Order #9199 - [PERSON_NAME] PLATING Add product Close Submit as Bill U…" at bounding box center [636, 20] width 1272 height 40
type textarea "x"
click at [1004, 30] on button "Close" at bounding box center [1016, 19] width 80 height 21
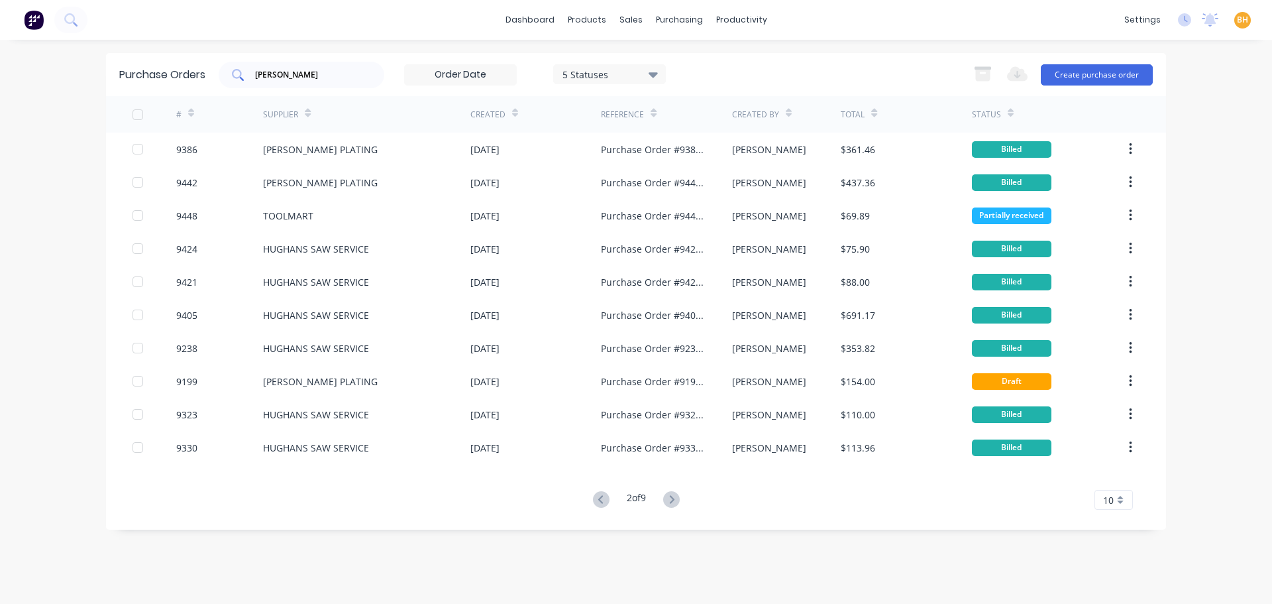
click at [292, 70] on input "[PERSON_NAME]" at bounding box center [309, 74] width 110 height 13
type input "o"
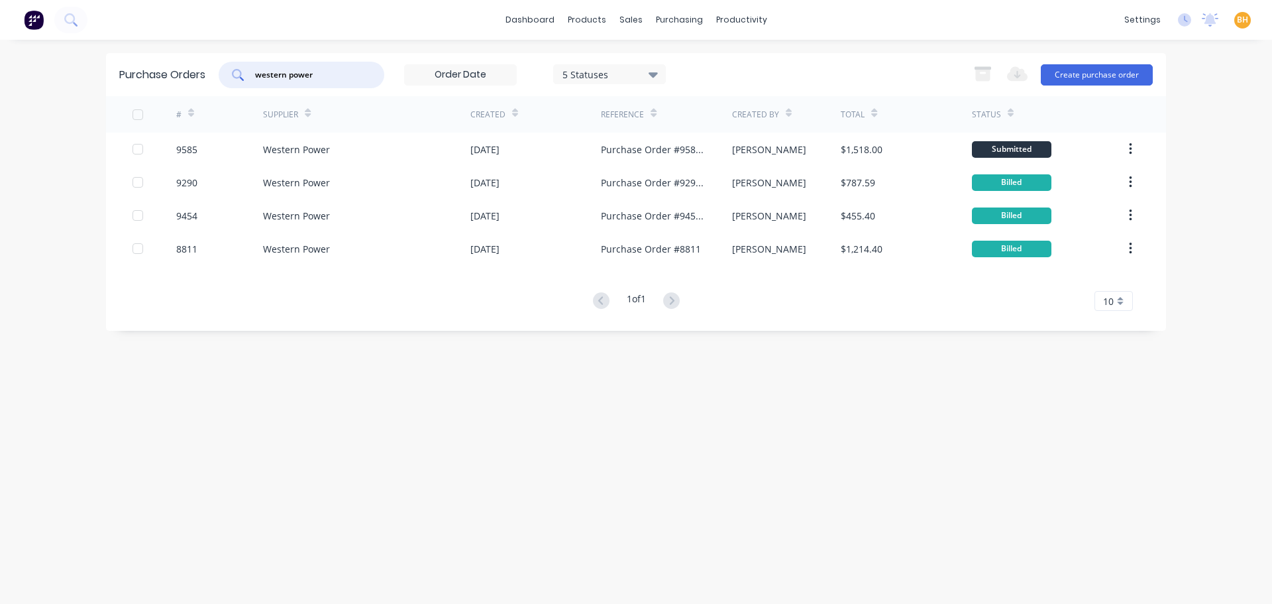
type input "western power"
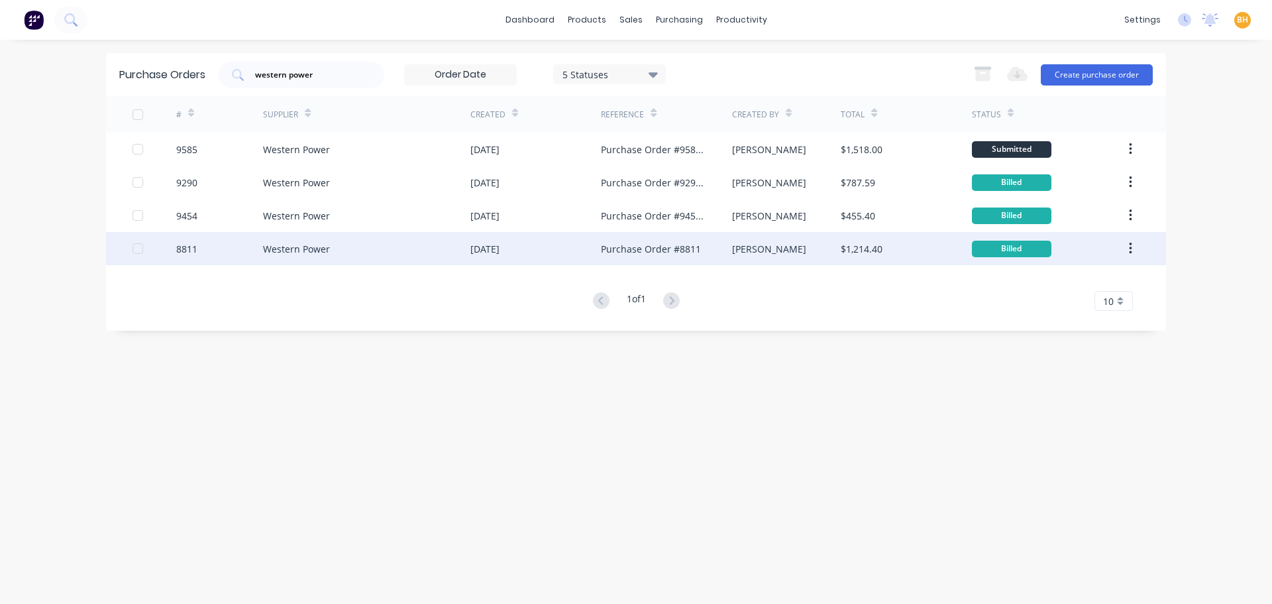
click at [332, 248] on div "Western Power" at bounding box center [366, 248] width 207 height 33
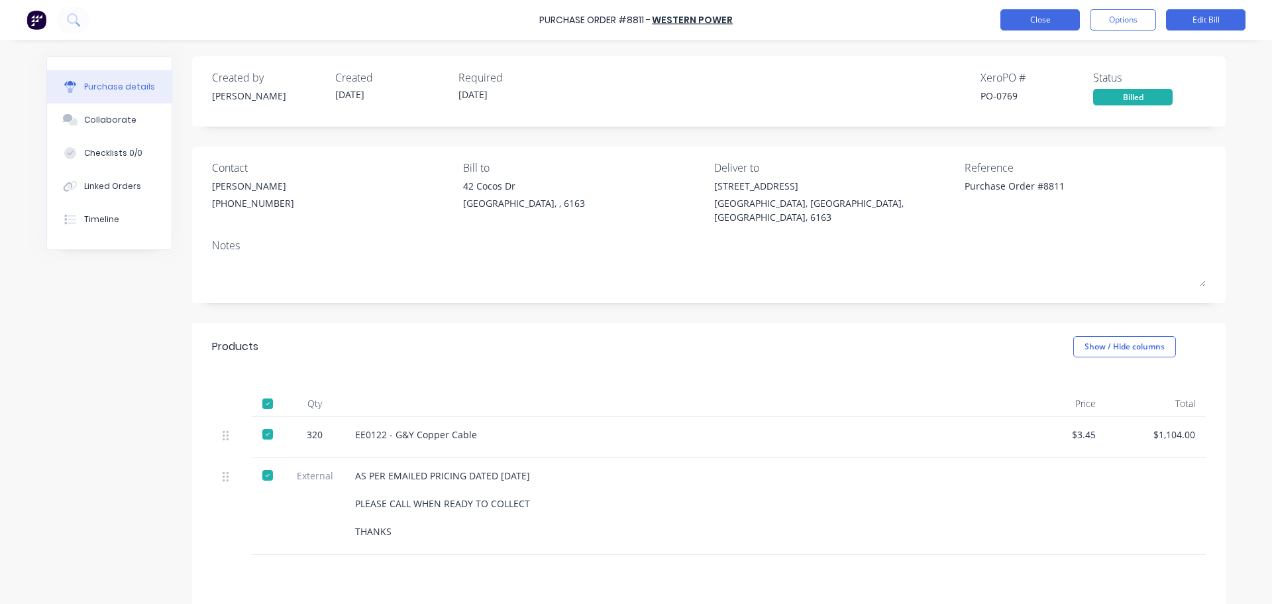
click at [1015, 25] on button "Close" at bounding box center [1041, 19] width 80 height 21
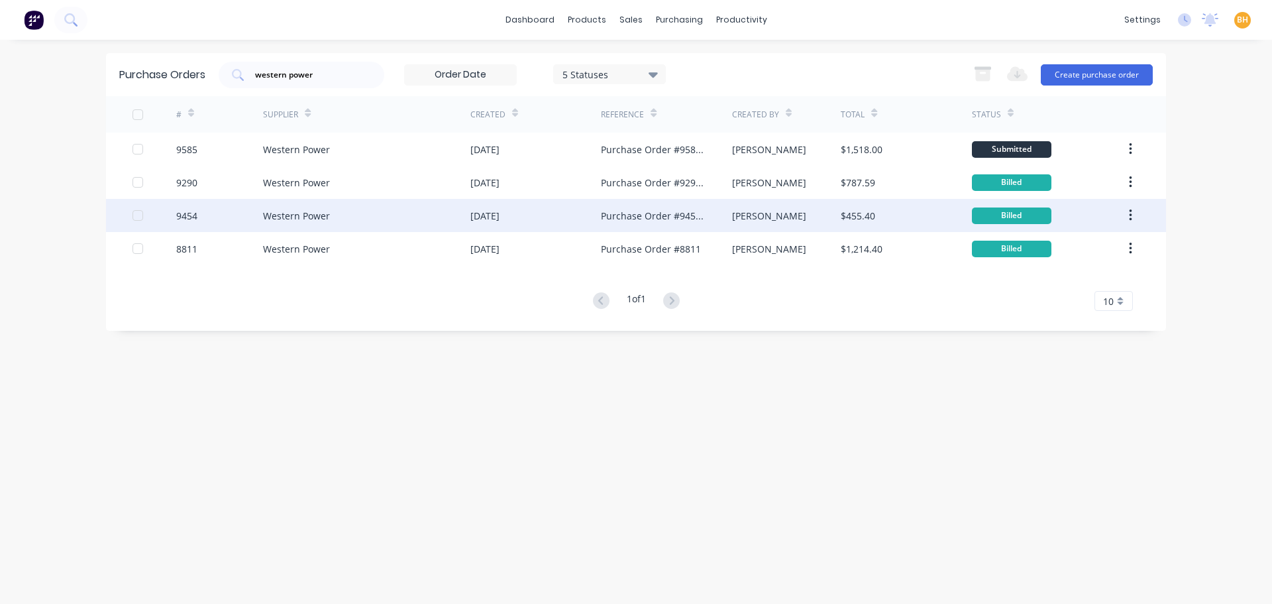
click at [322, 211] on div "Western Power" at bounding box center [296, 216] width 67 height 14
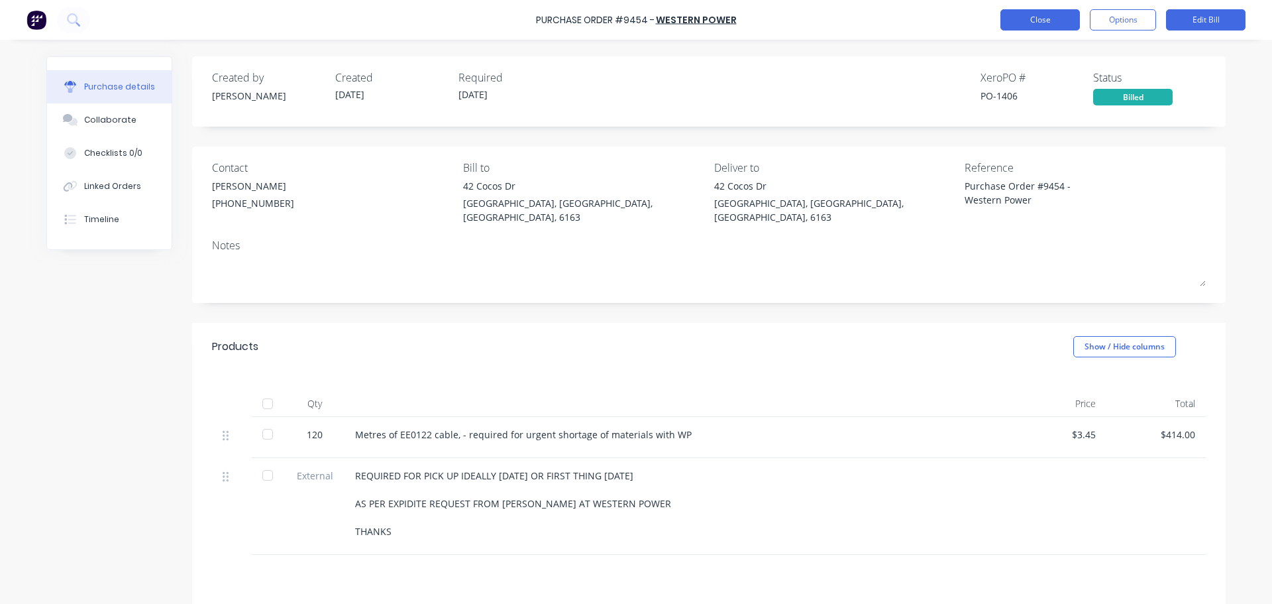
click at [1046, 18] on button "Close" at bounding box center [1041, 19] width 80 height 21
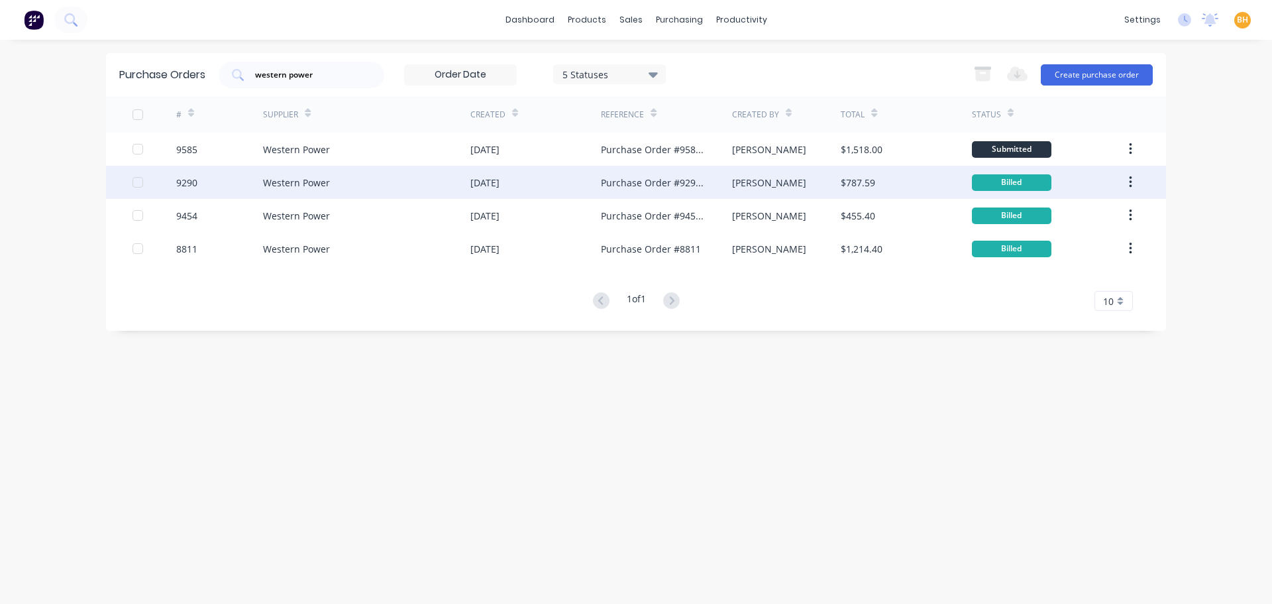
click at [259, 180] on div "9290" at bounding box center [219, 182] width 87 height 33
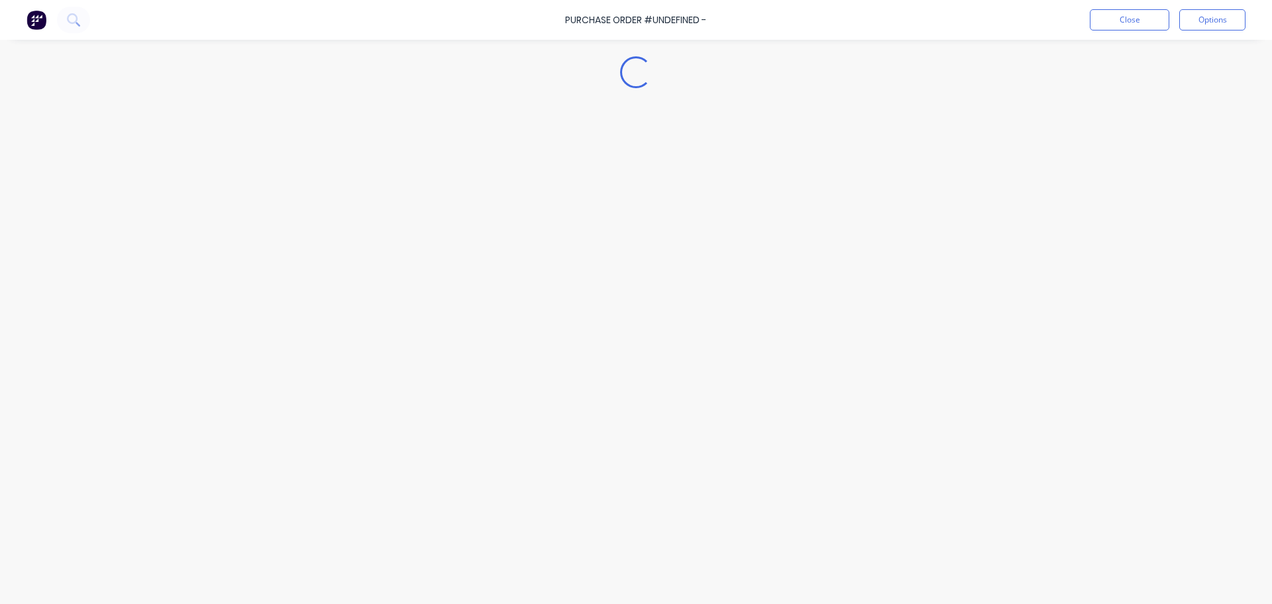
type textarea "x"
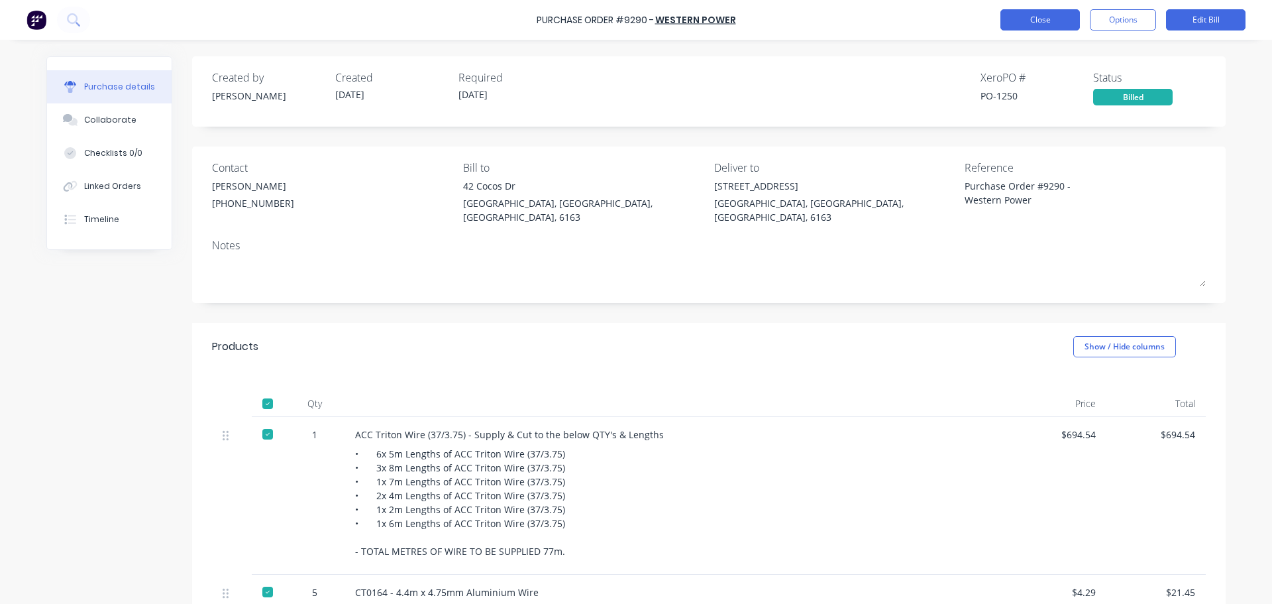
click at [1048, 10] on button "Close" at bounding box center [1041, 19] width 80 height 21
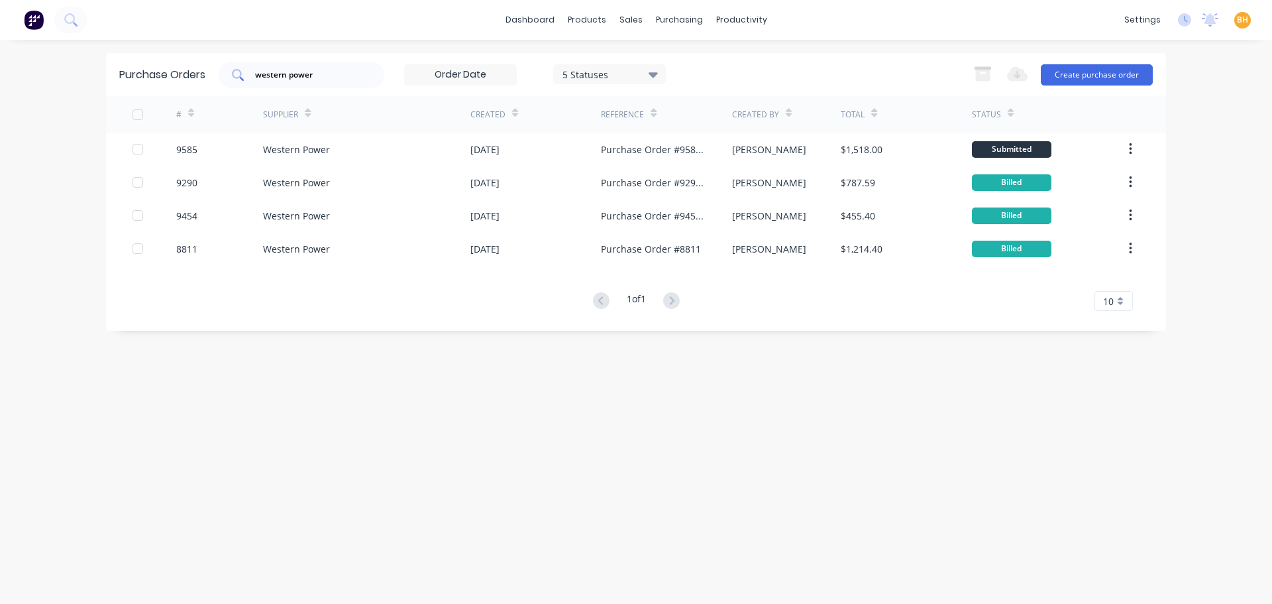
click at [330, 68] on input "western power" at bounding box center [309, 74] width 110 height 13
type input "w"
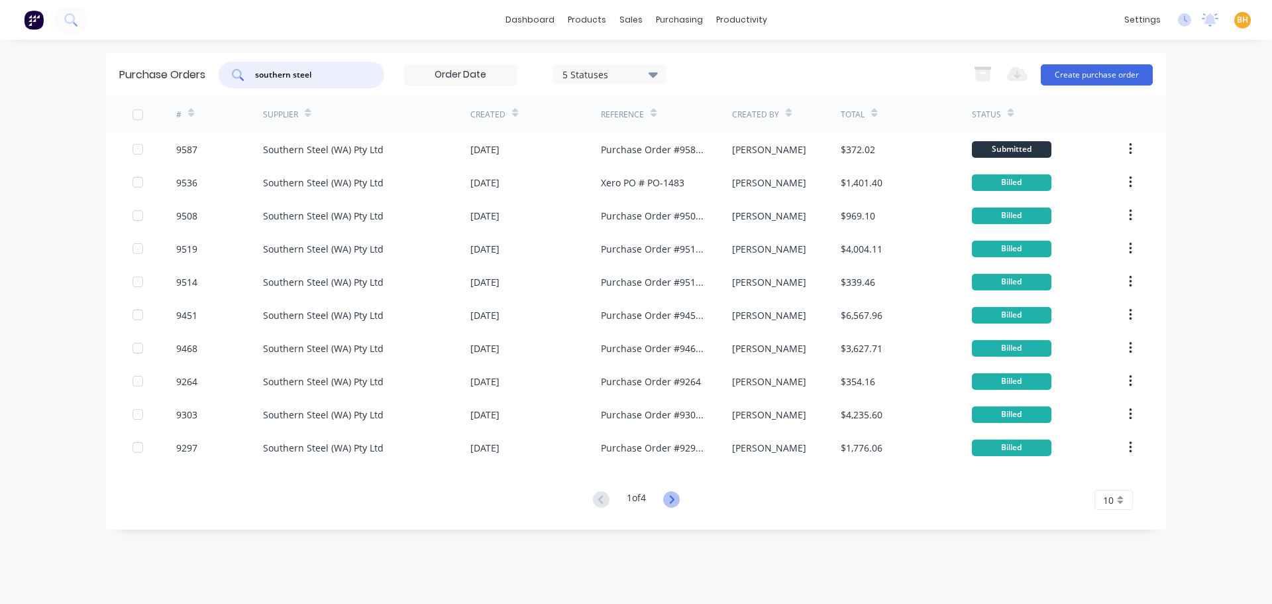
type input "southern steel"
click at [676, 500] on g at bounding box center [671, 499] width 17 height 17
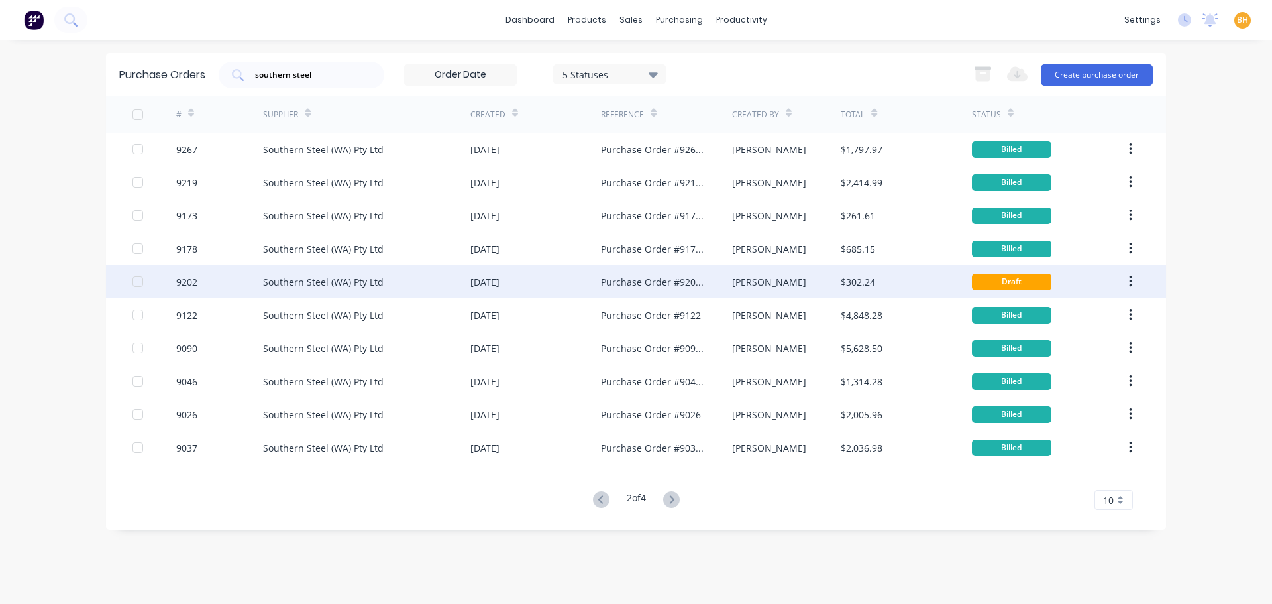
click at [657, 274] on div "Purchase Order #9202 - Southern Steel (WA) Pty Ltd" at bounding box center [666, 281] width 131 height 33
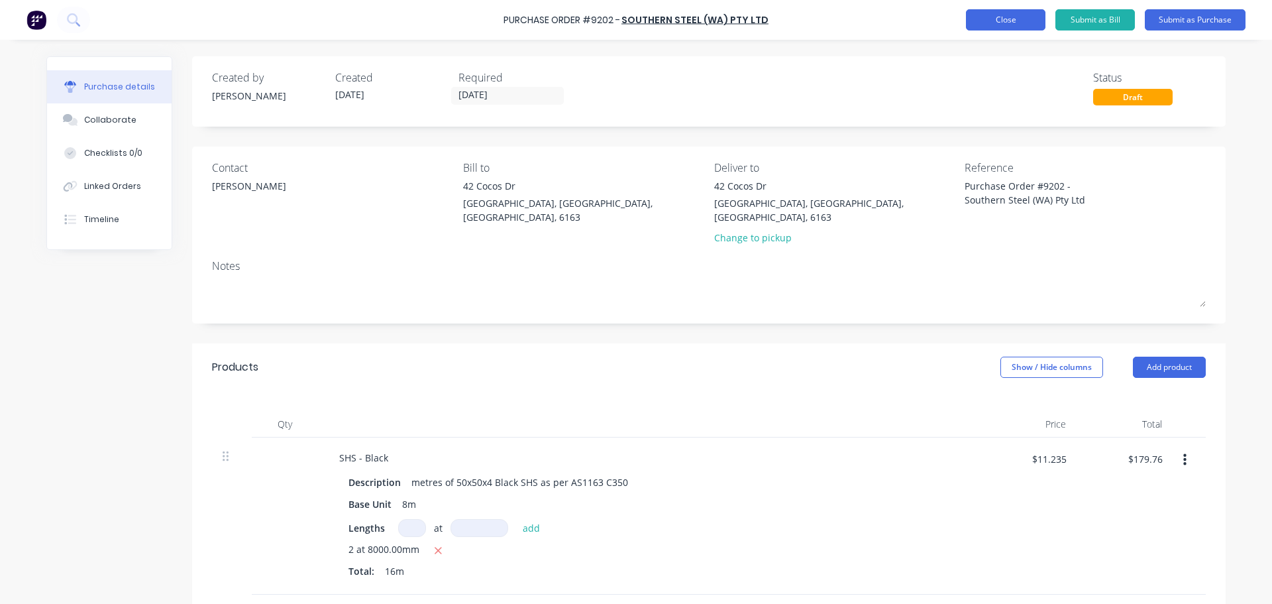
type textarea "x"
click at [1000, 21] on button "Close" at bounding box center [1006, 19] width 80 height 21
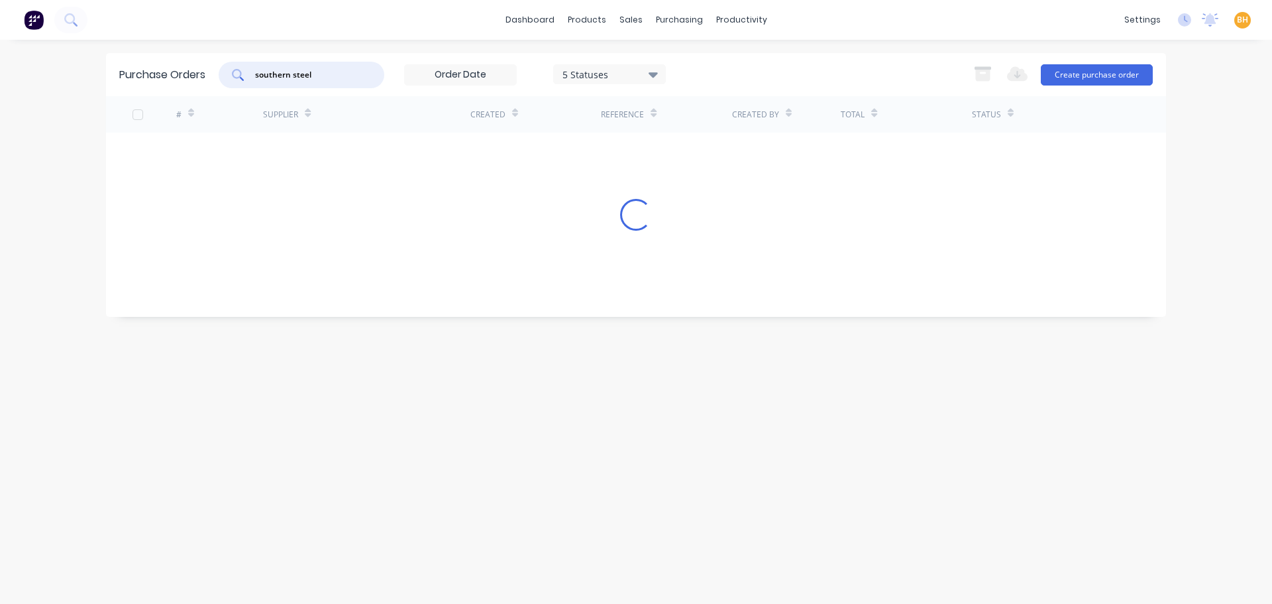
click at [323, 74] on input "southern steel" at bounding box center [309, 74] width 110 height 13
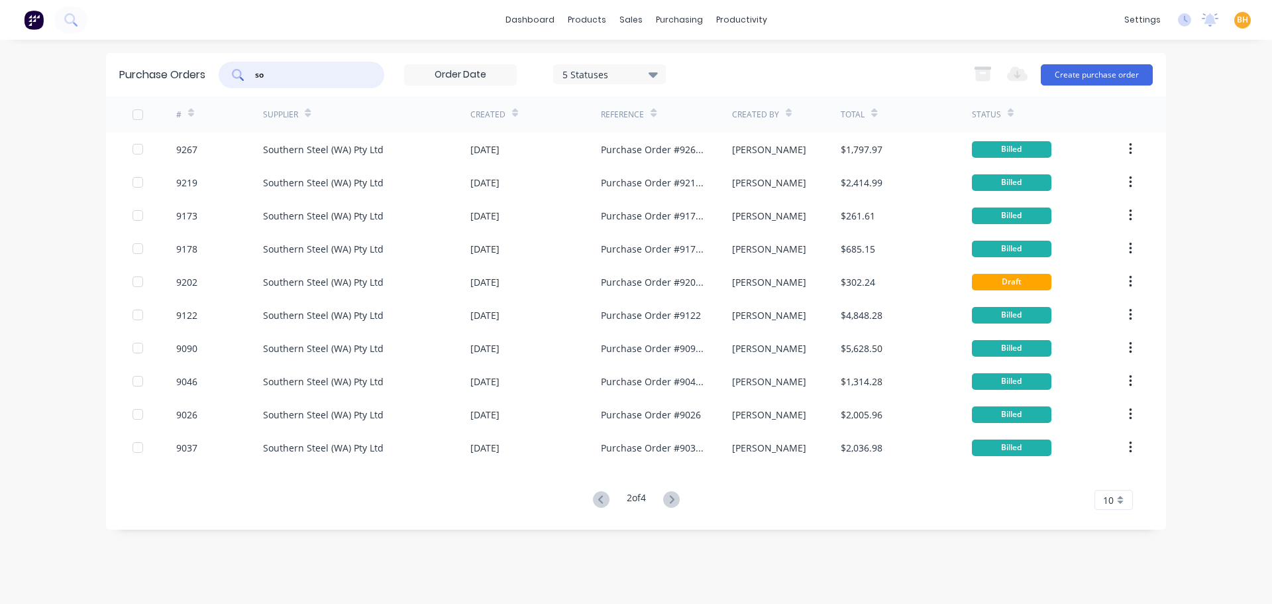
type input "s"
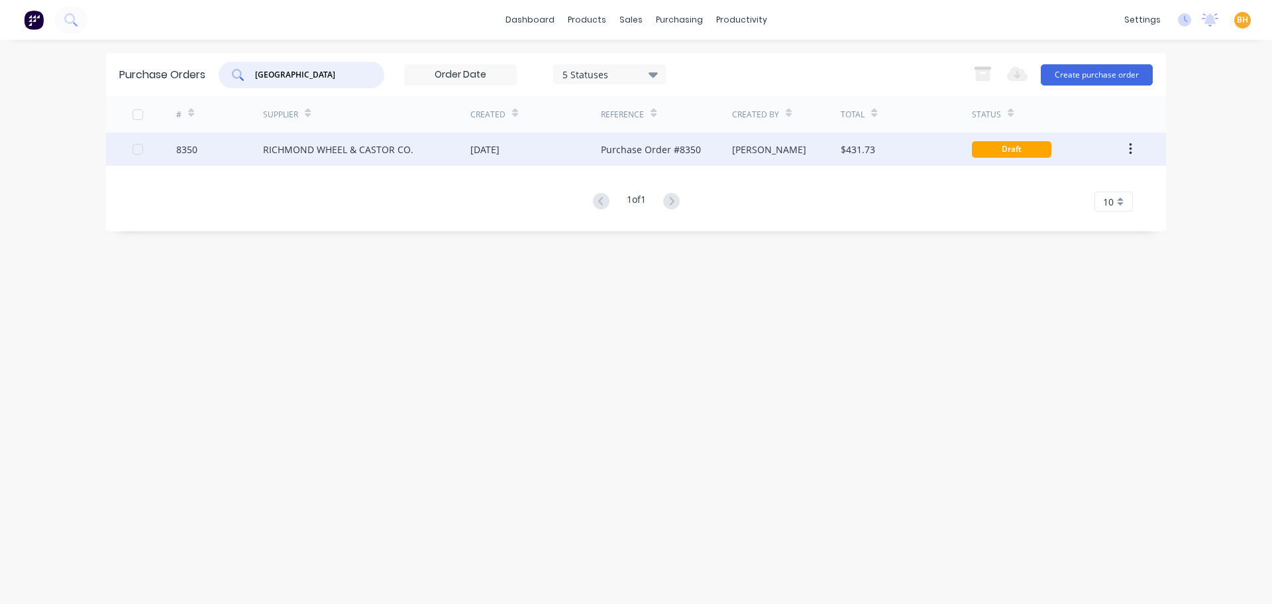
type input "[GEOGRAPHIC_DATA]"
click at [363, 159] on div "RICHMOND WHEEL & CASTOR CO." at bounding box center [366, 149] width 207 height 33
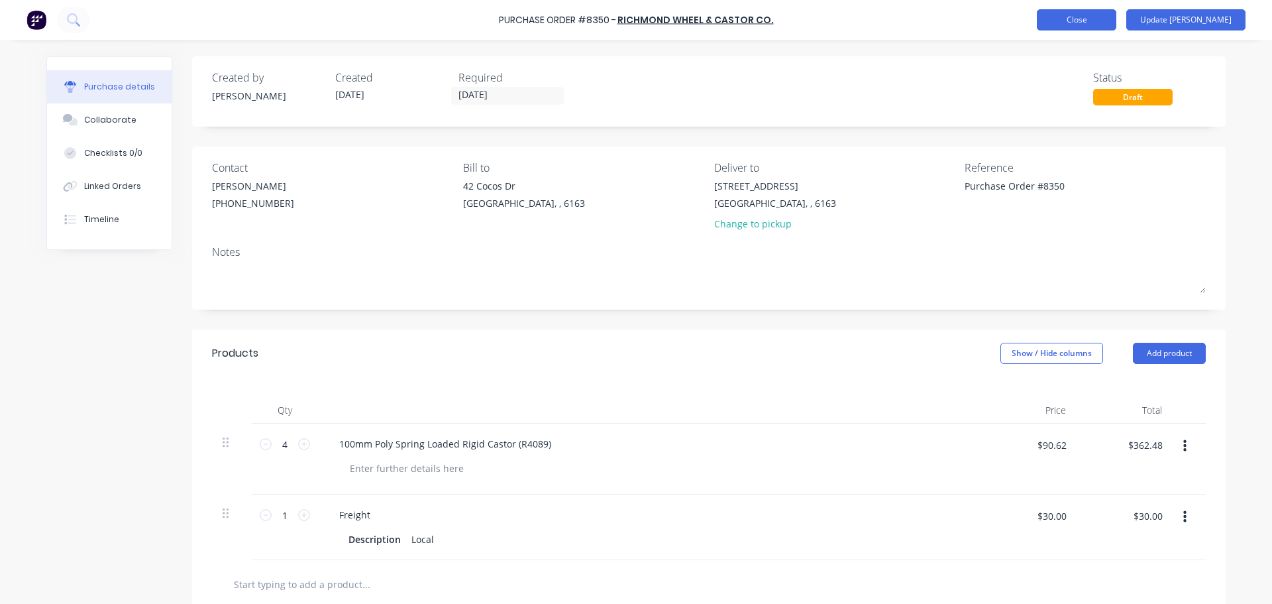
type textarea "x"
click at [1117, 15] on button "Close" at bounding box center [1077, 19] width 80 height 21
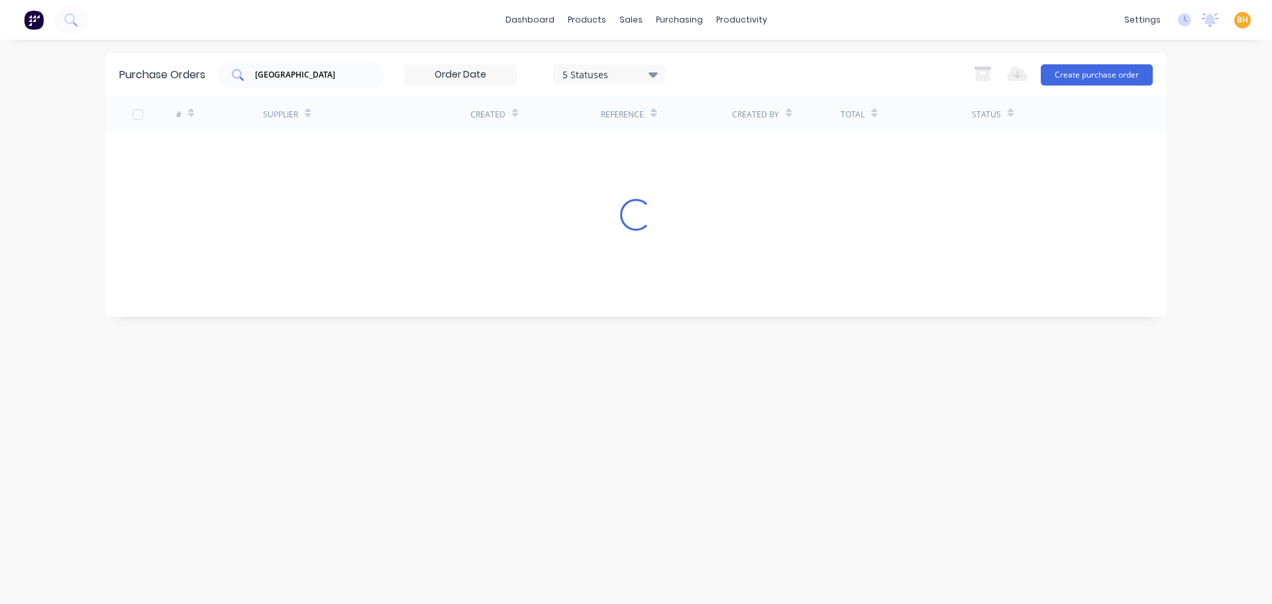
click at [321, 79] on input "[GEOGRAPHIC_DATA]" at bounding box center [309, 74] width 110 height 13
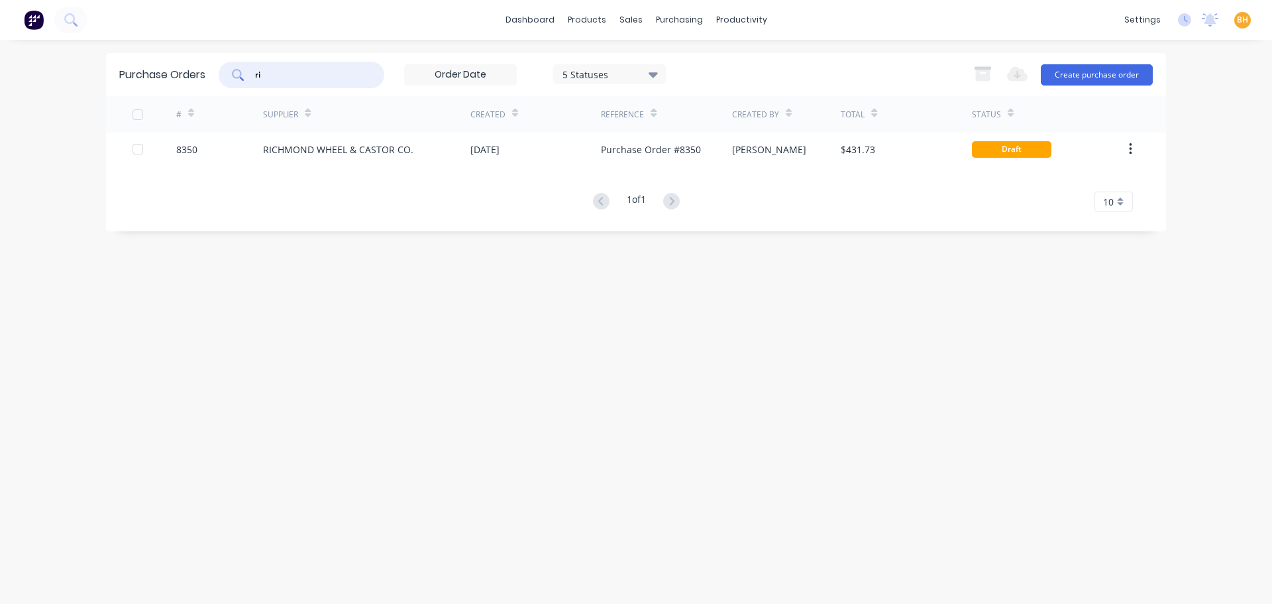
type input "r"
click at [304, 75] on input "hartways" at bounding box center [309, 74] width 110 height 13
type input "h"
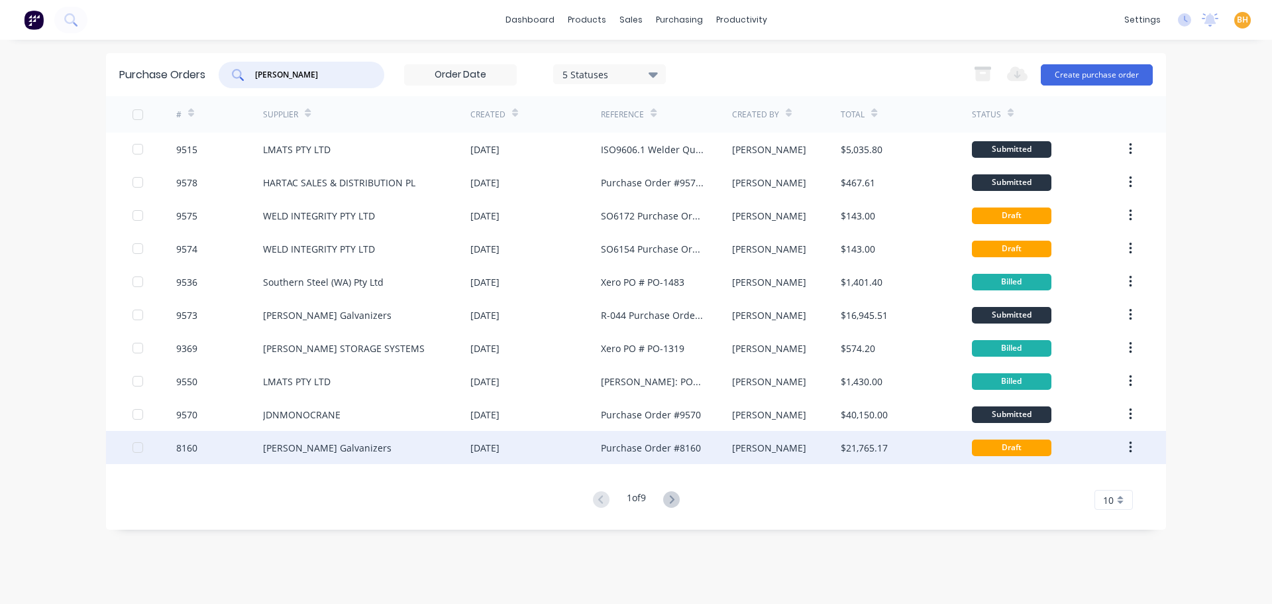
type input "[PERSON_NAME]"
click at [362, 448] on div "[PERSON_NAME] Galvanizers" at bounding box center [366, 447] width 207 height 33
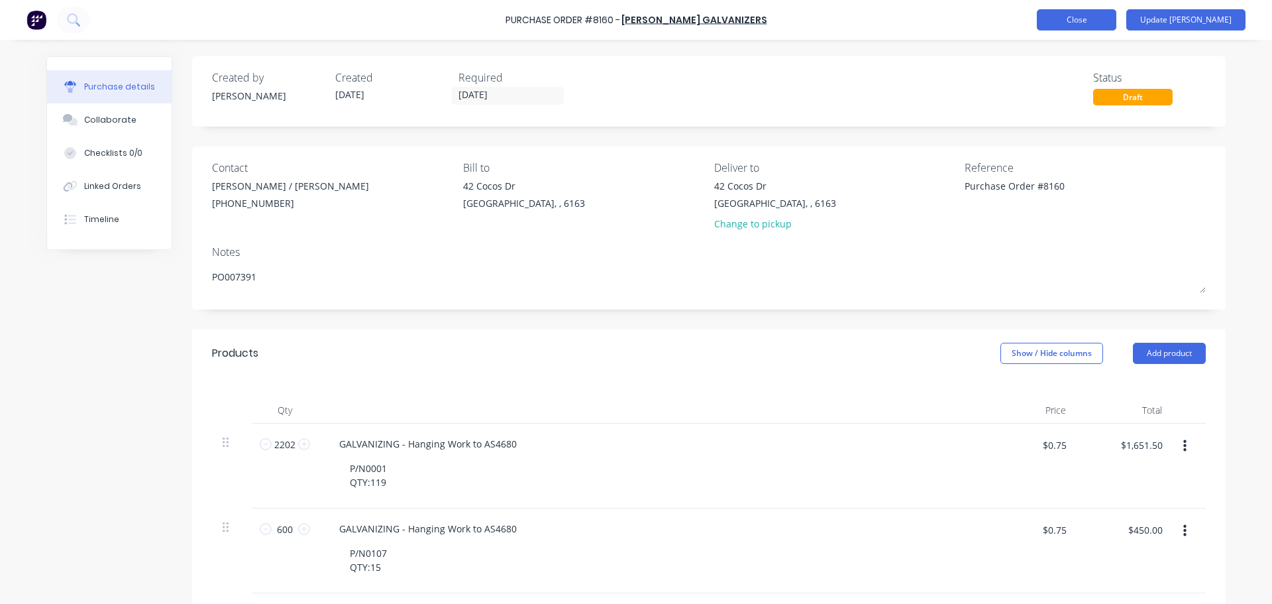
type textarea "x"
click at [1117, 15] on button "Close" at bounding box center [1077, 19] width 80 height 21
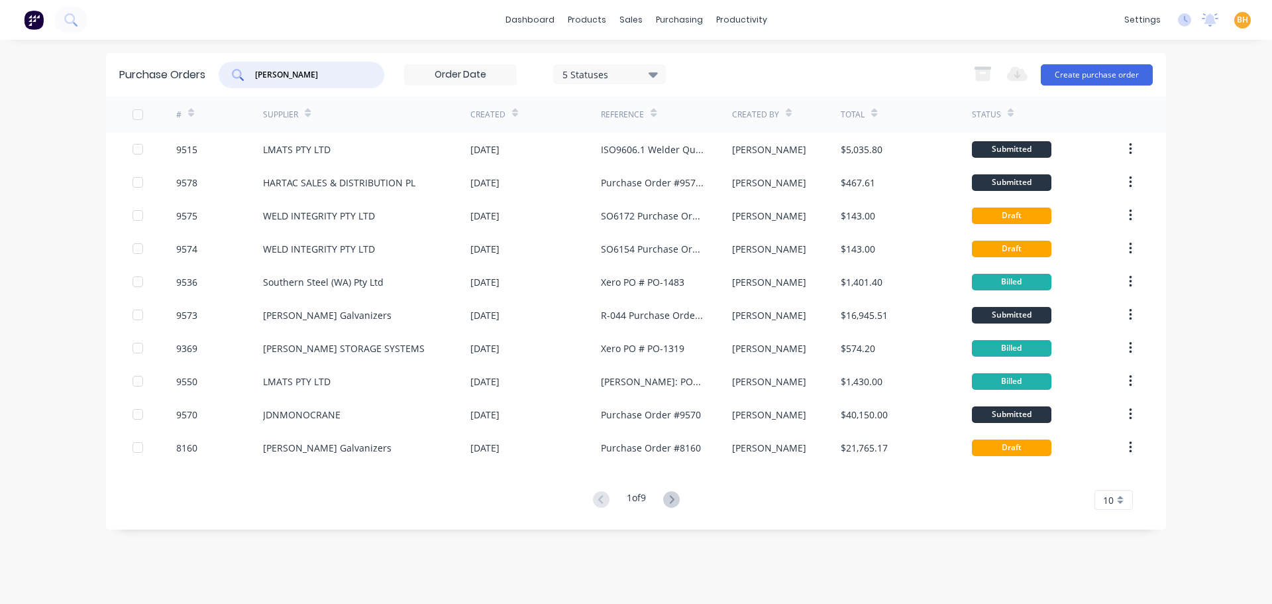
click at [286, 81] on input "[PERSON_NAME]" at bounding box center [309, 74] width 110 height 13
type input "H"
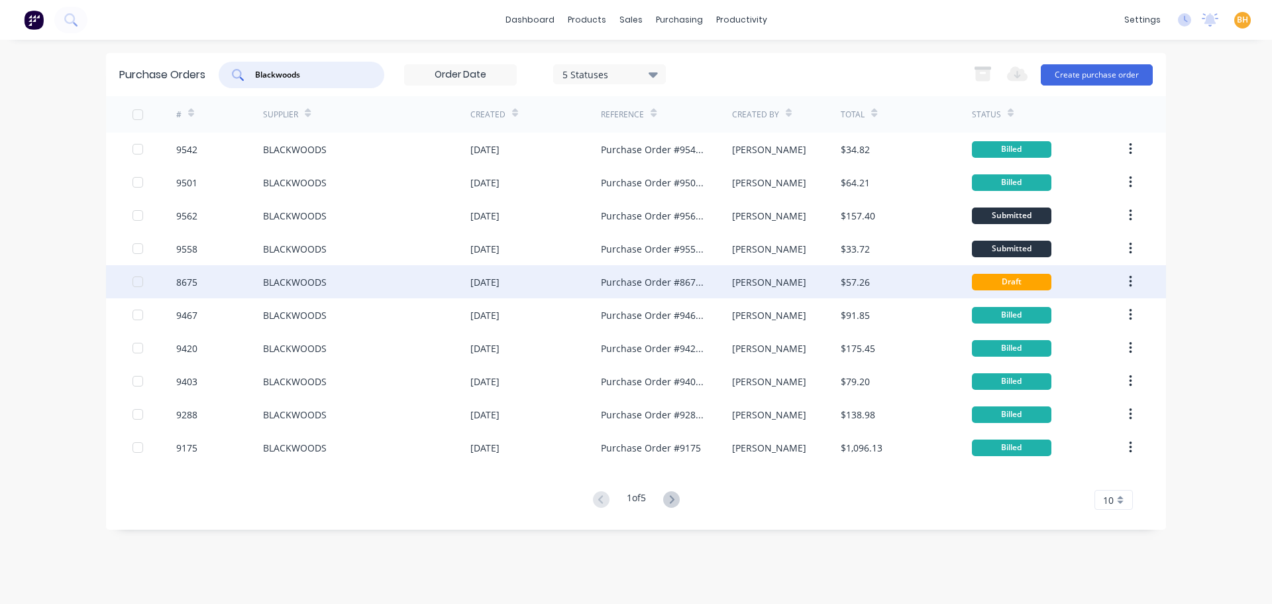
type input "Blackwoods"
click at [547, 286] on div "[DATE]" at bounding box center [536, 281] width 131 height 33
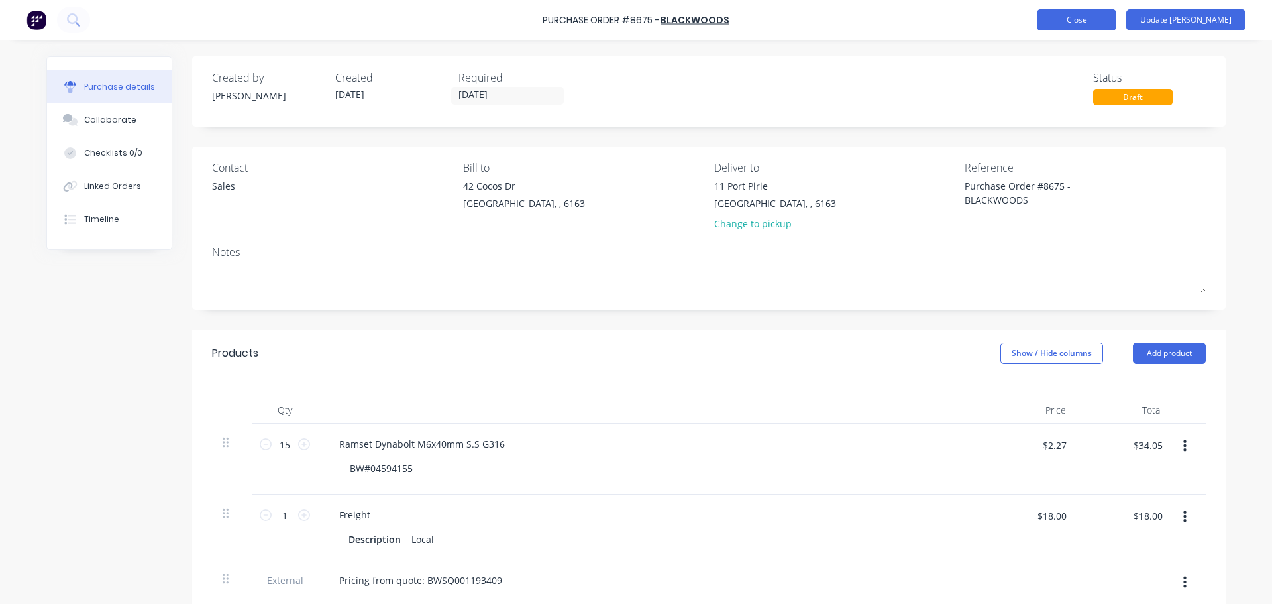
type textarea "x"
click at [1117, 26] on button "Close" at bounding box center [1077, 19] width 80 height 21
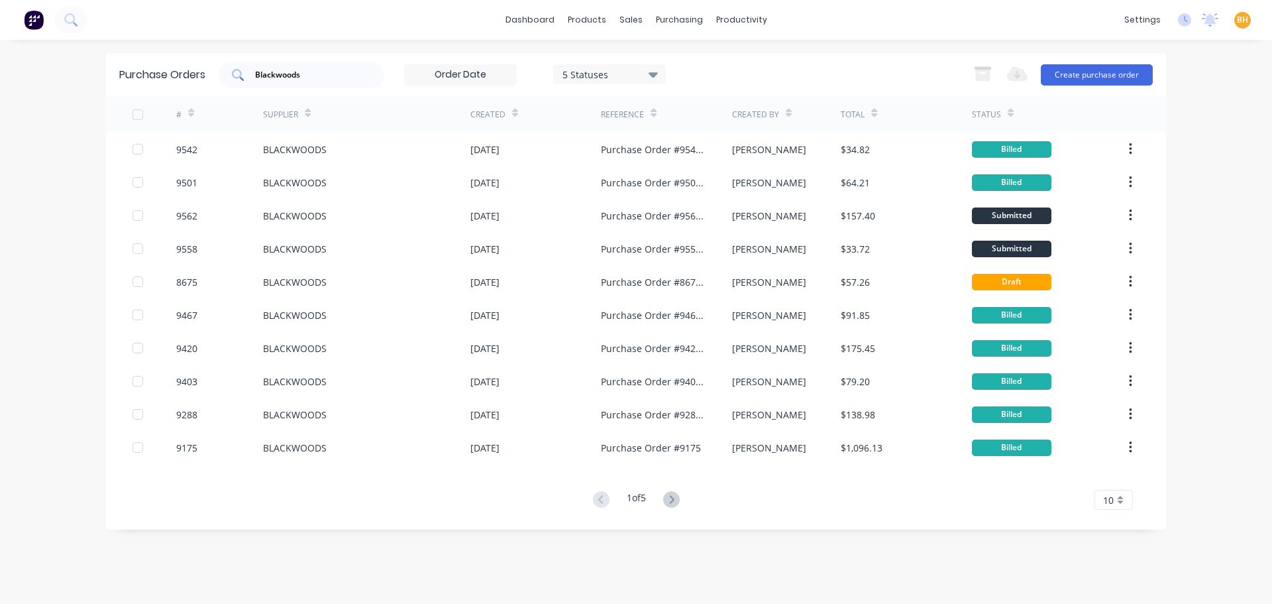
click at [317, 78] on input "Blackwoods" at bounding box center [309, 74] width 110 height 13
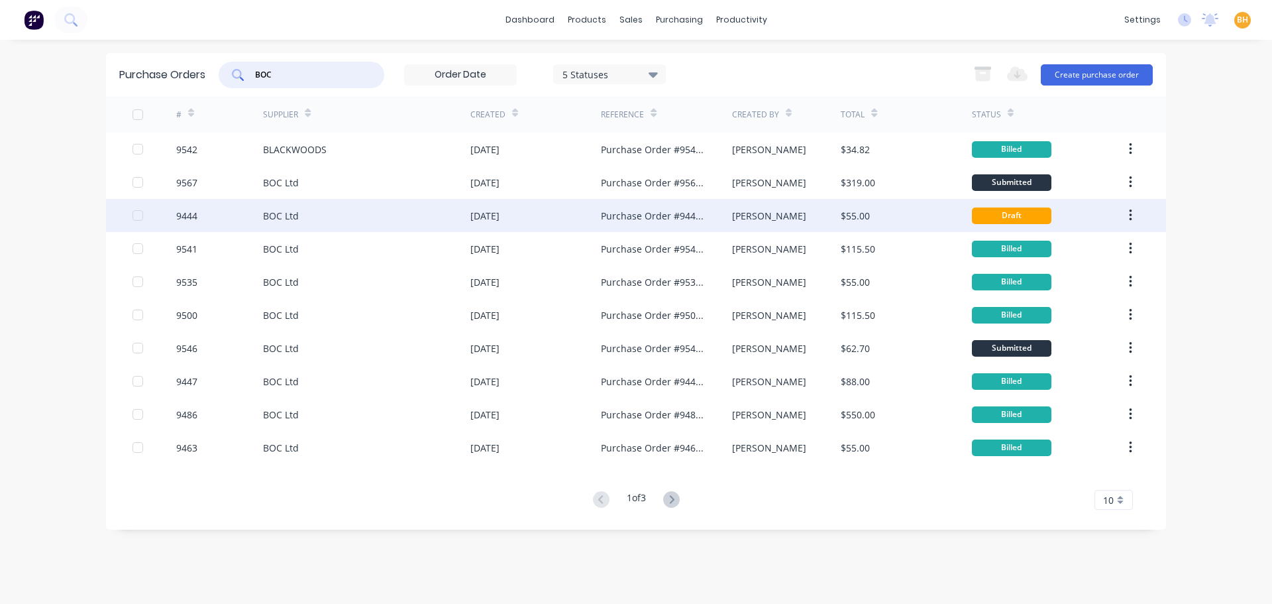
type input "BOC"
click at [386, 219] on div "BOC Ltd" at bounding box center [366, 215] width 207 height 33
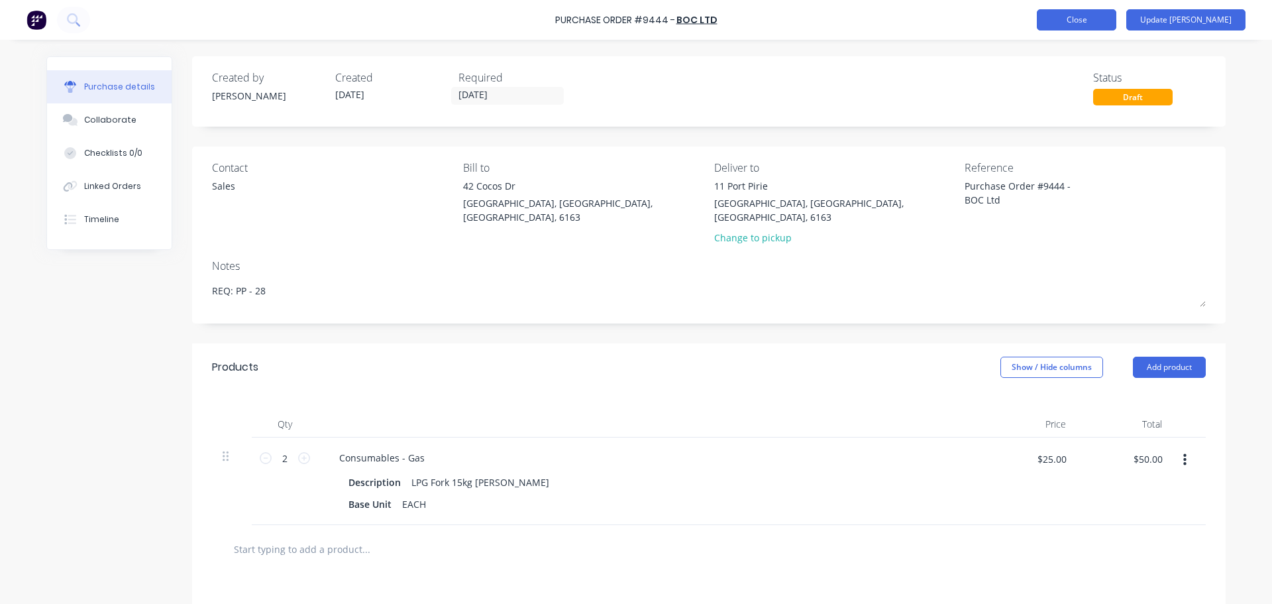
type textarea "x"
click at [1089, 19] on button "Close" at bounding box center [1077, 19] width 80 height 21
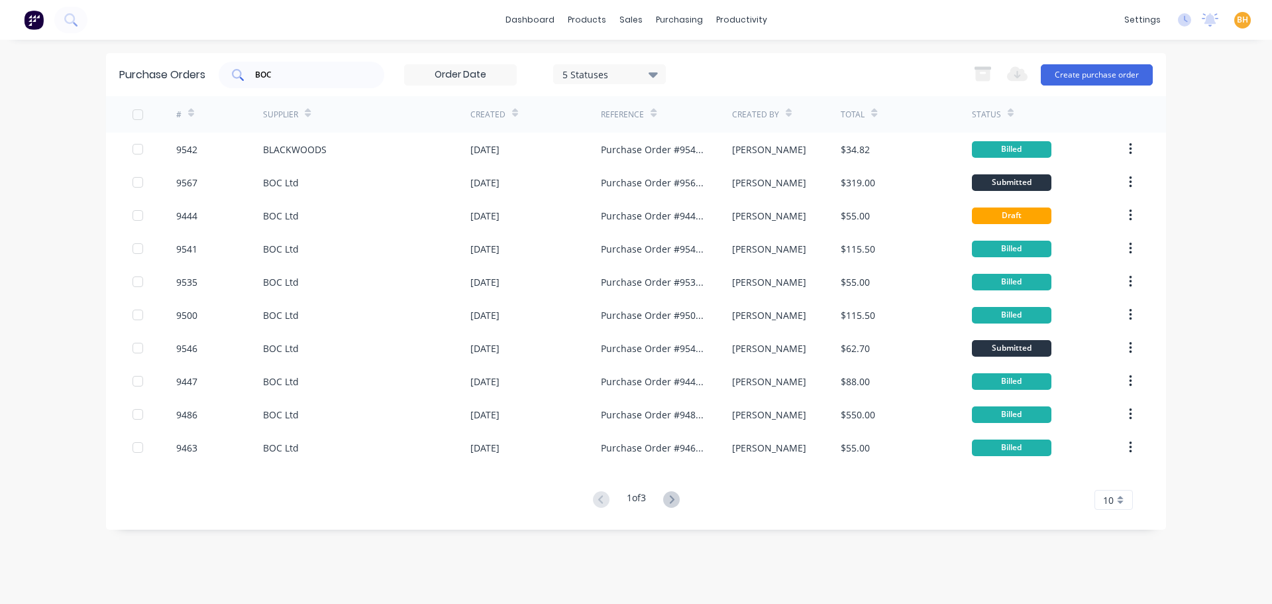
click at [298, 66] on div "BOC" at bounding box center [302, 75] width 166 height 27
type input "B"
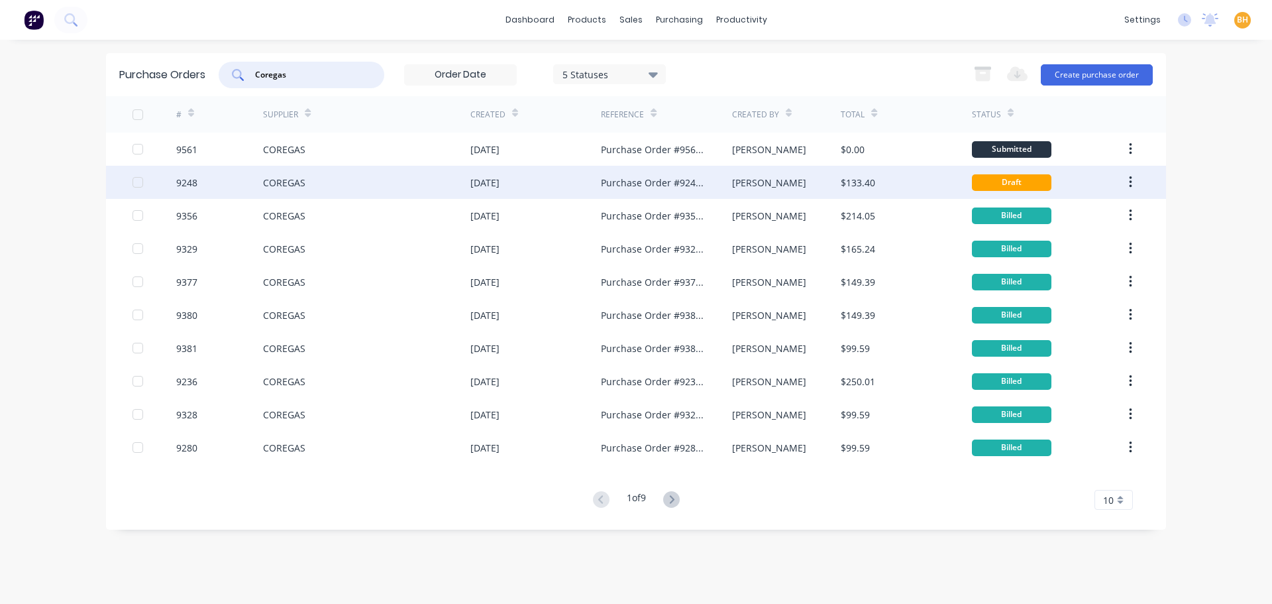
type input "Coregas"
click at [296, 176] on div "COREGAS" at bounding box center [284, 183] width 42 height 14
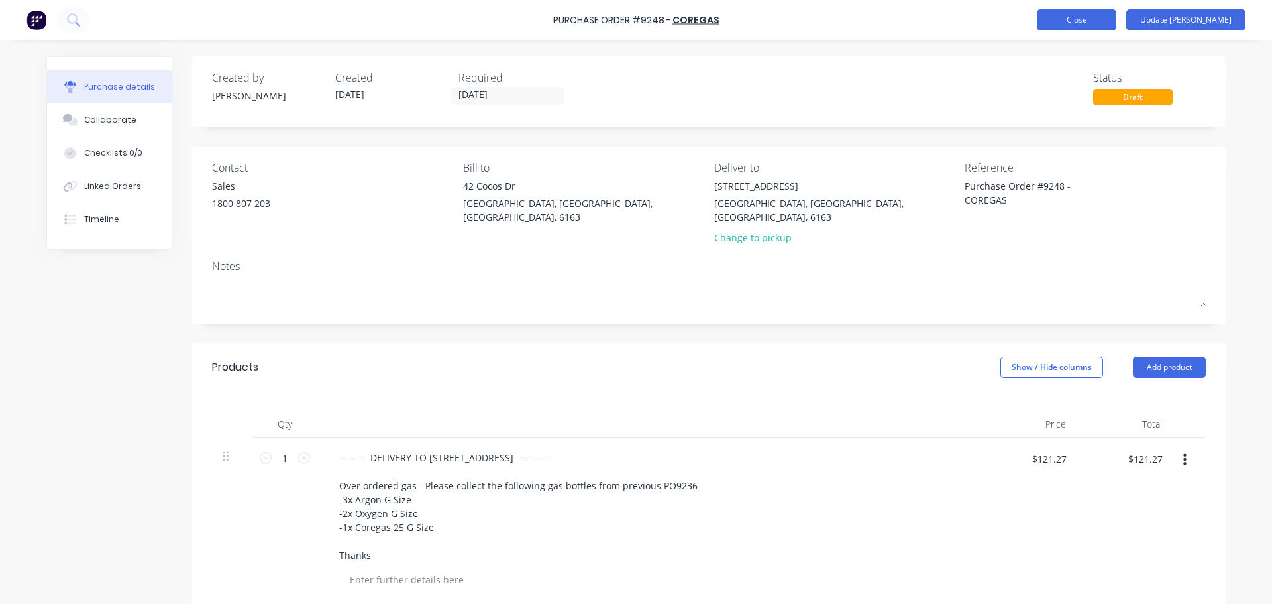
type textarea "x"
click at [1117, 13] on button "Close" at bounding box center [1077, 19] width 80 height 21
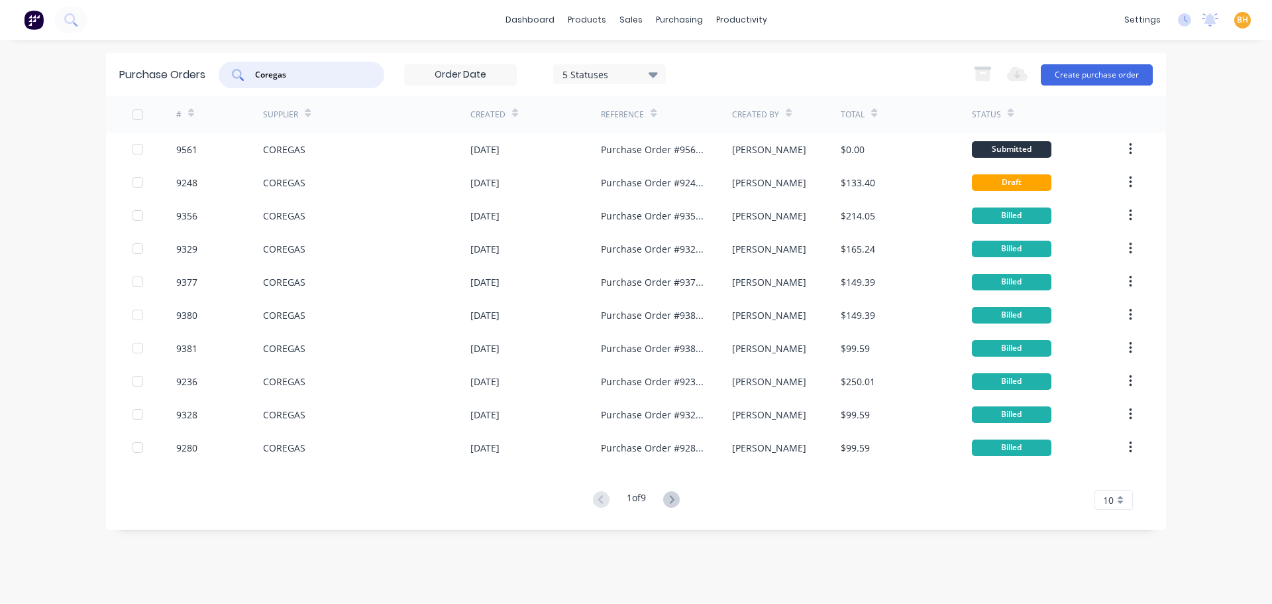
click at [320, 71] on input "Coregas" at bounding box center [309, 74] width 110 height 13
type input "C"
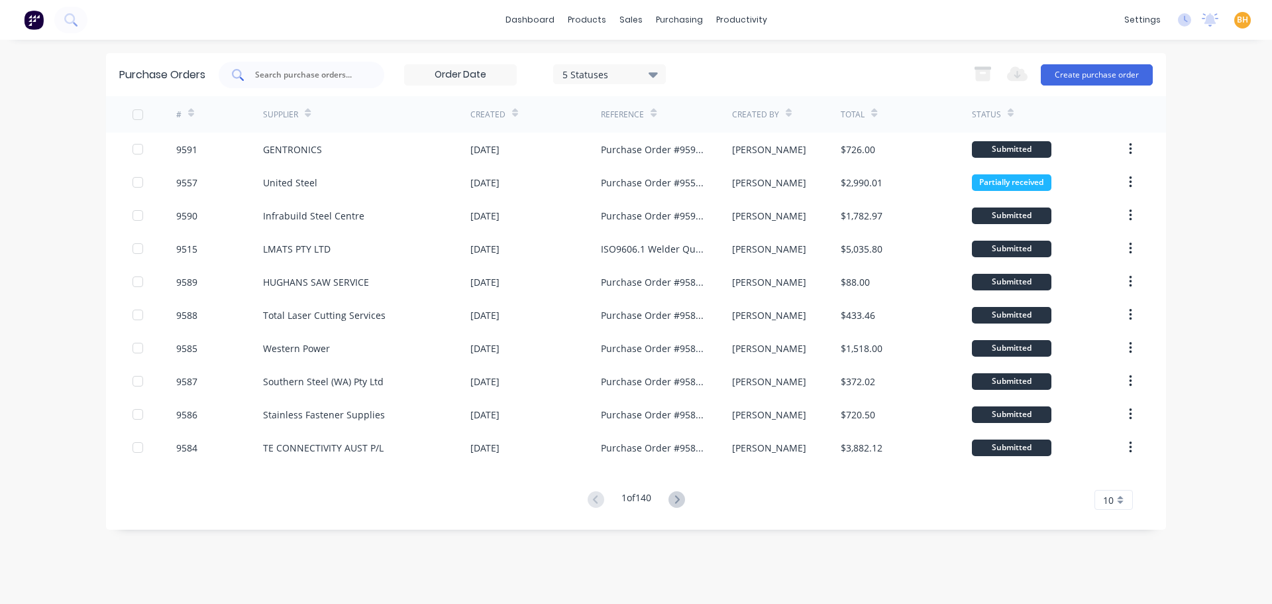
click at [268, 75] on input "text" at bounding box center [309, 74] width 110 height 13
click at [630, 19] on div "sales" at bounding box center [631, 20] width 36 height 20
click at [626, 20] on div "sales" at bounding box center [631, 20] width 36 height 20
click at [669, 68] on div "Sales Orders" at bounding box center [680, 64] width 54 height 12
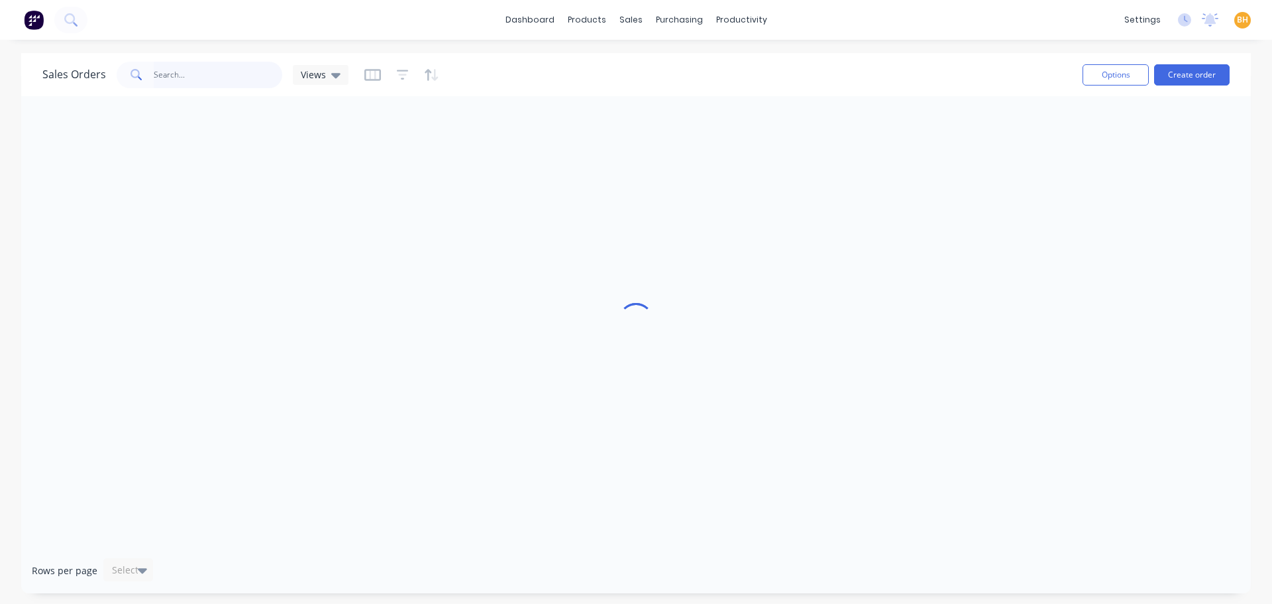
click at [193, 78] on input "text" at bounding box center [218, 75] width 129 height 27
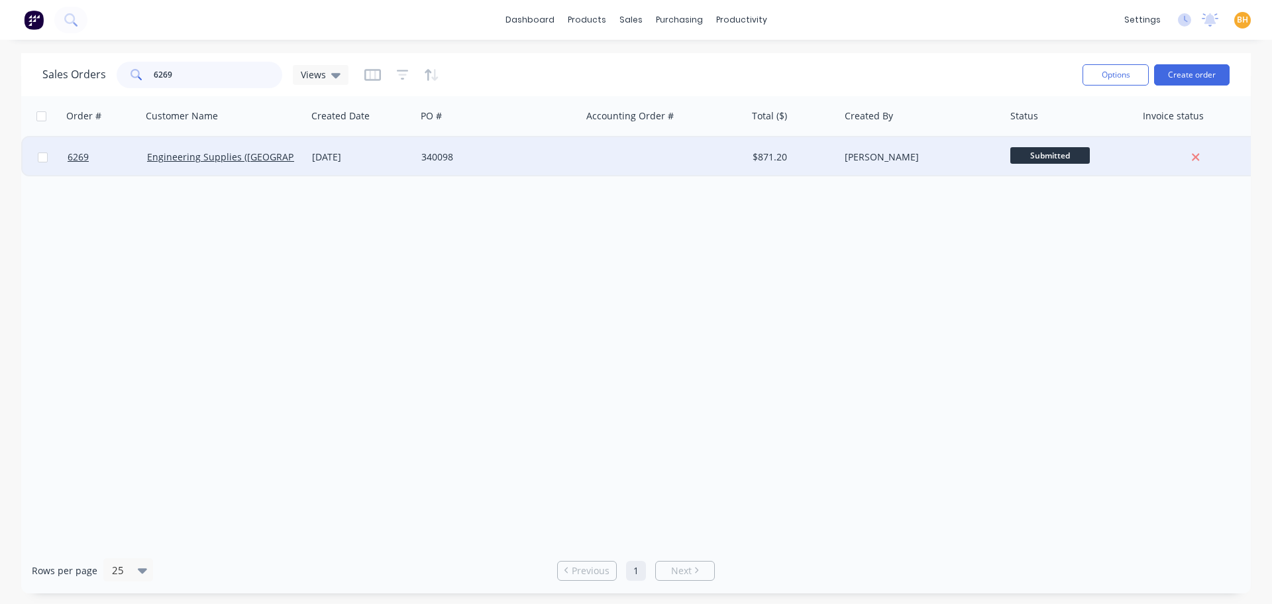
type input "6269"
click at [221, 168] on div "Engineering Supplies ([GEOGRAPHIC_DATA]) Pty Ltd" at bounding box center [225, 157] width 166 height 40
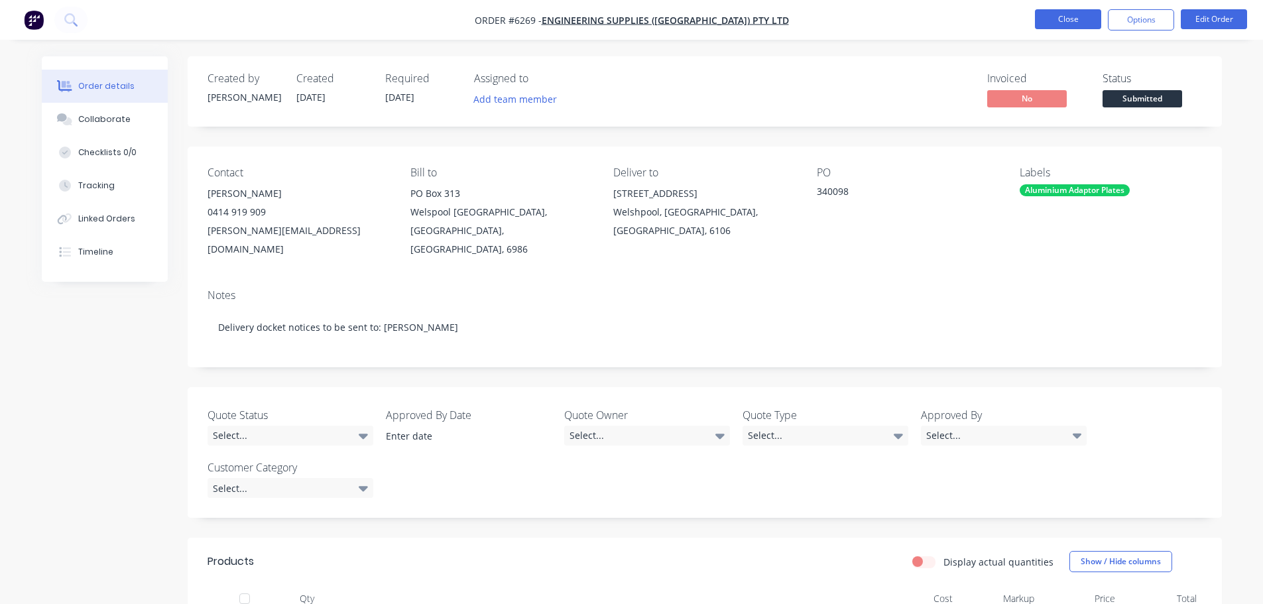
click at [1068, 24] on button "Close" at bounding box center [1068, 19] width 66 height 20
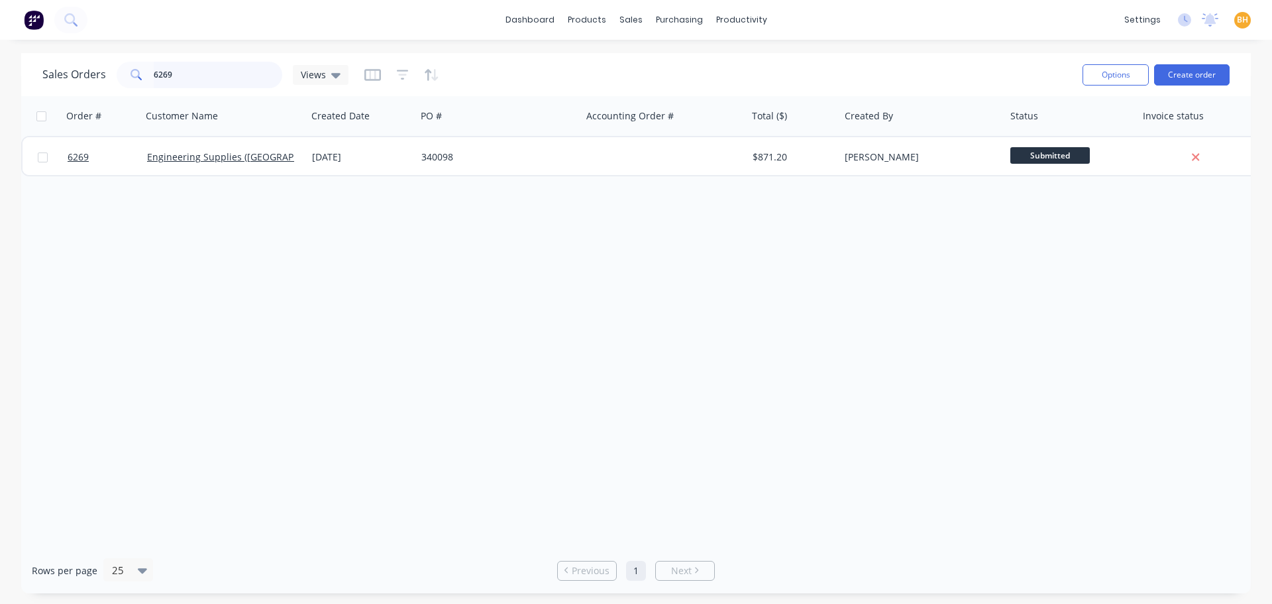
click at [205, 74] on input "6269" at bounding box center [218, 75] width 129 height 27
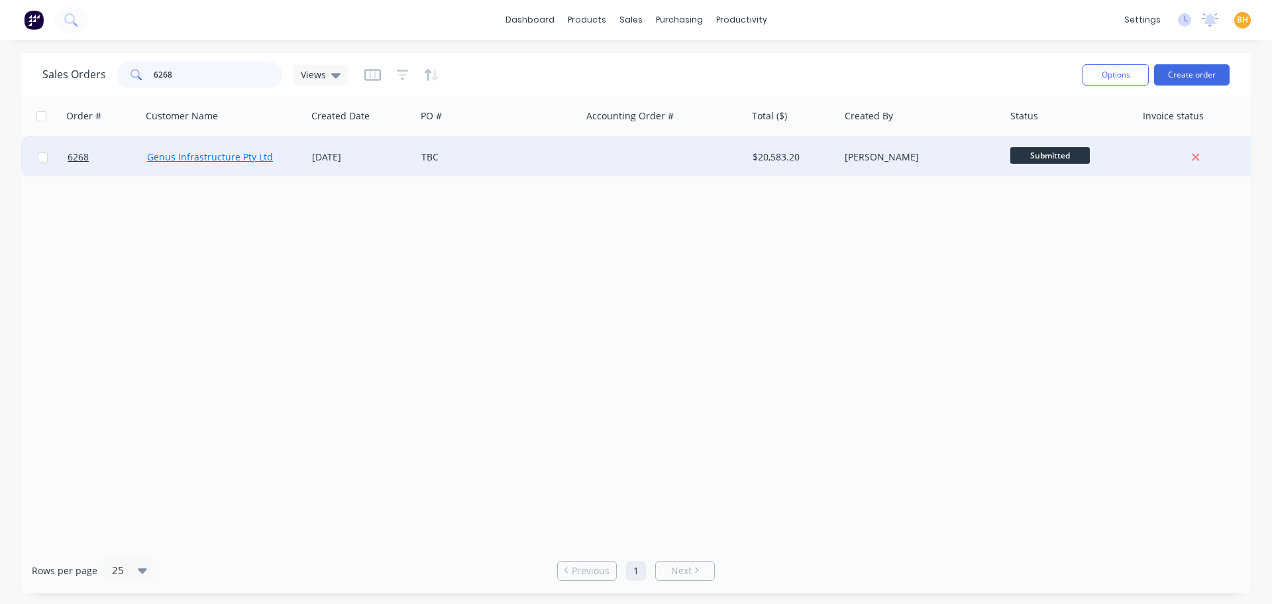
type input "6268"
click at [219, 158] on link "Genus Infrastructure Pty Ltd" at bounding box center [210, 156] width 126 height 13
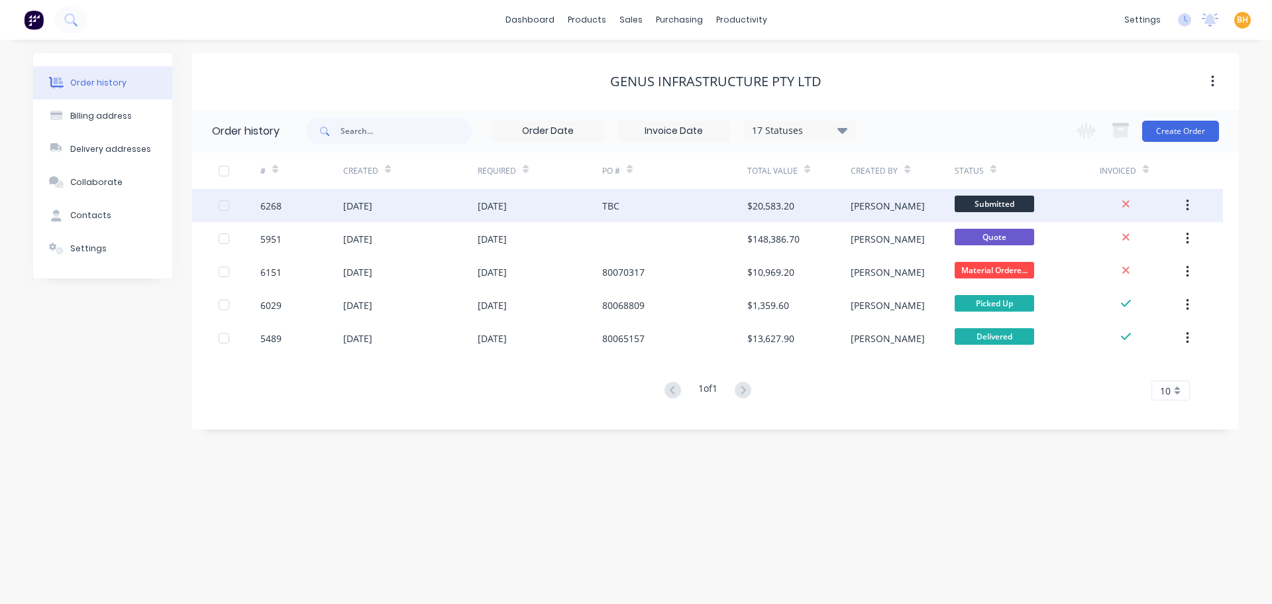
click at [420, 218] on div "[DATE]" at bounding box center [410, 205] width 135 height 33
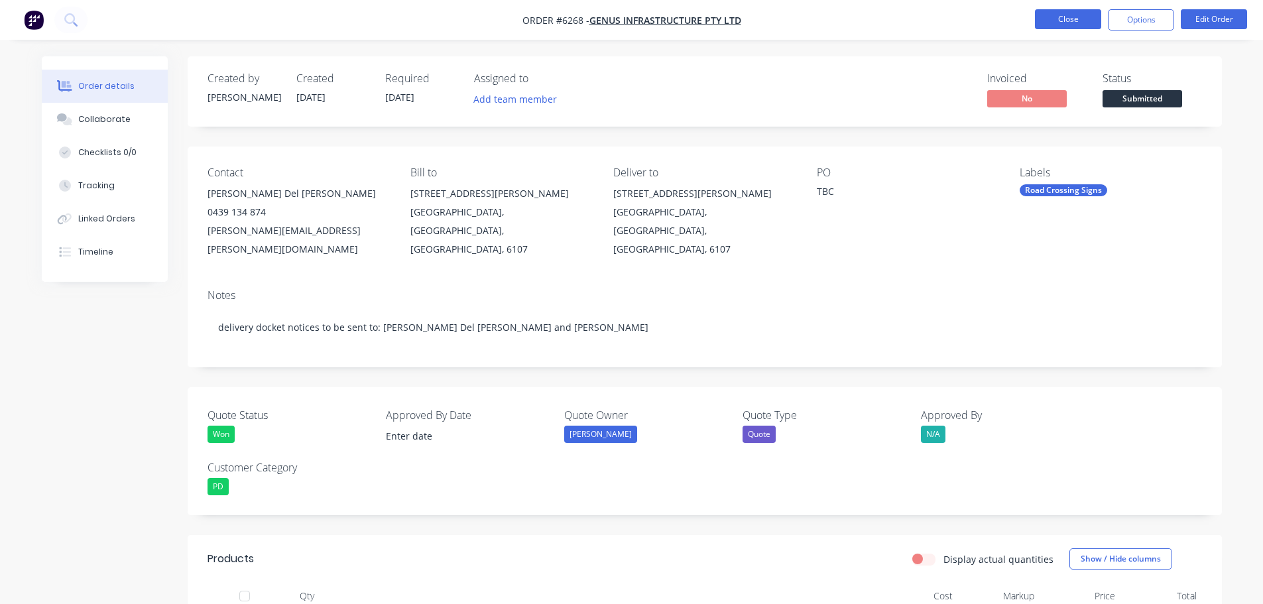
click at [1079, 15] on button "Close" at bounding box center [1068, 19] width 66 height 20
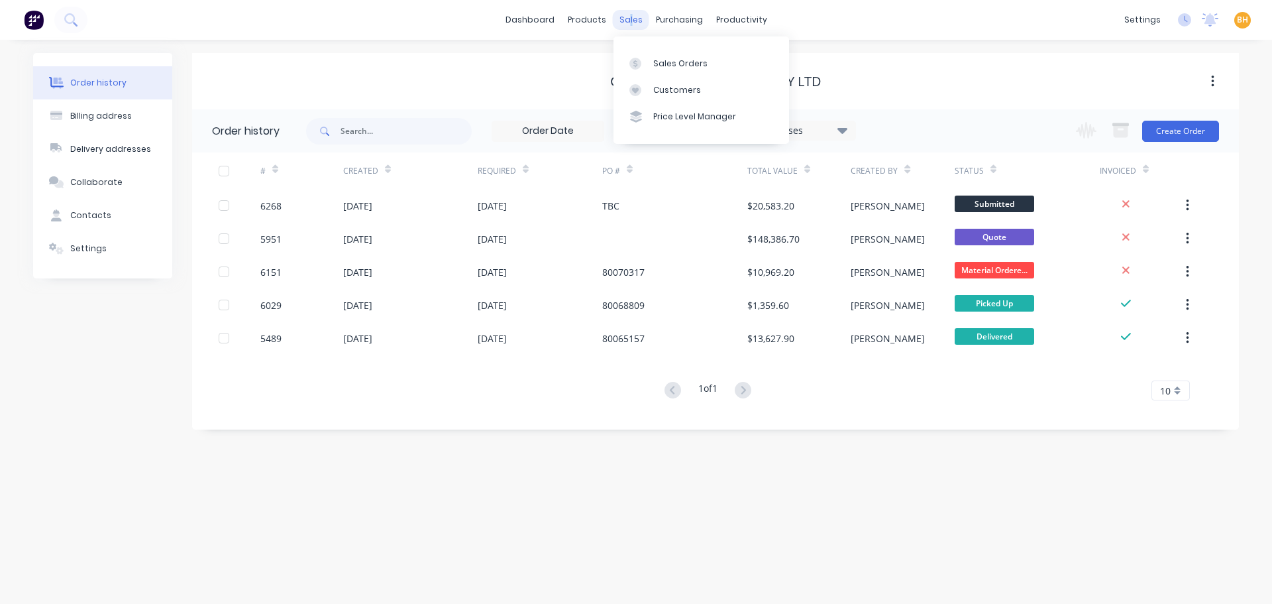
click at [632, 20] on div "sales" at bounding box center [631, 20] width 36 height 20
click at [671, 60] on div "Sales Orders" at bounding box center [680, 64] width 54 height 12
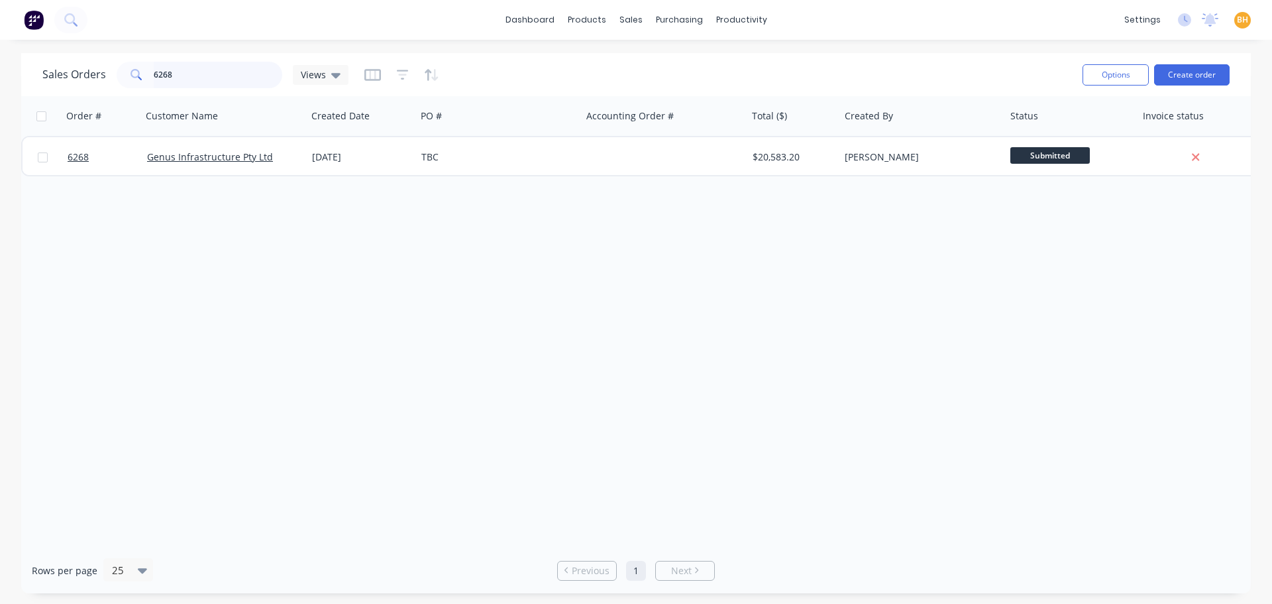
click at [213, 75] on input "6268" at bounding box center [218, 75] width 129 height 27
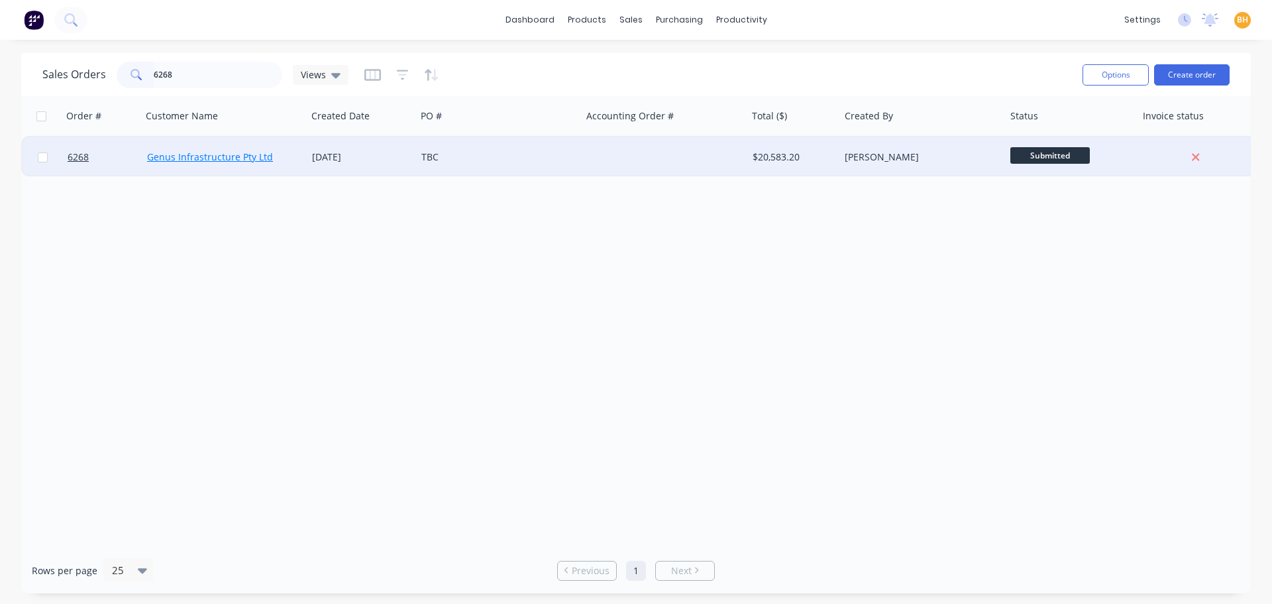
click at [206, 152] on link "Genus Infrastructure Pty Ltd" at bounding box center [210, 156] width 126 height 13
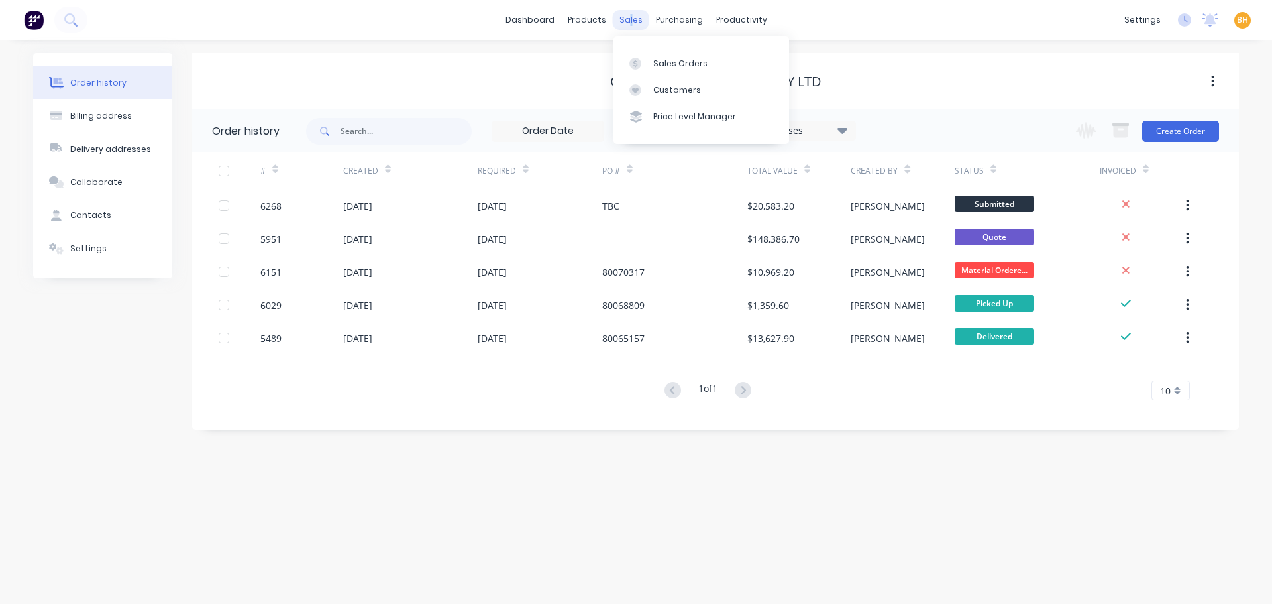
click at [632, 21] on div "sales" at bounding box center [631, 20] width 36 height 20
click at [684, 67] on div "Sales Orders" at bounding box center [680, 64] width 54 height 12
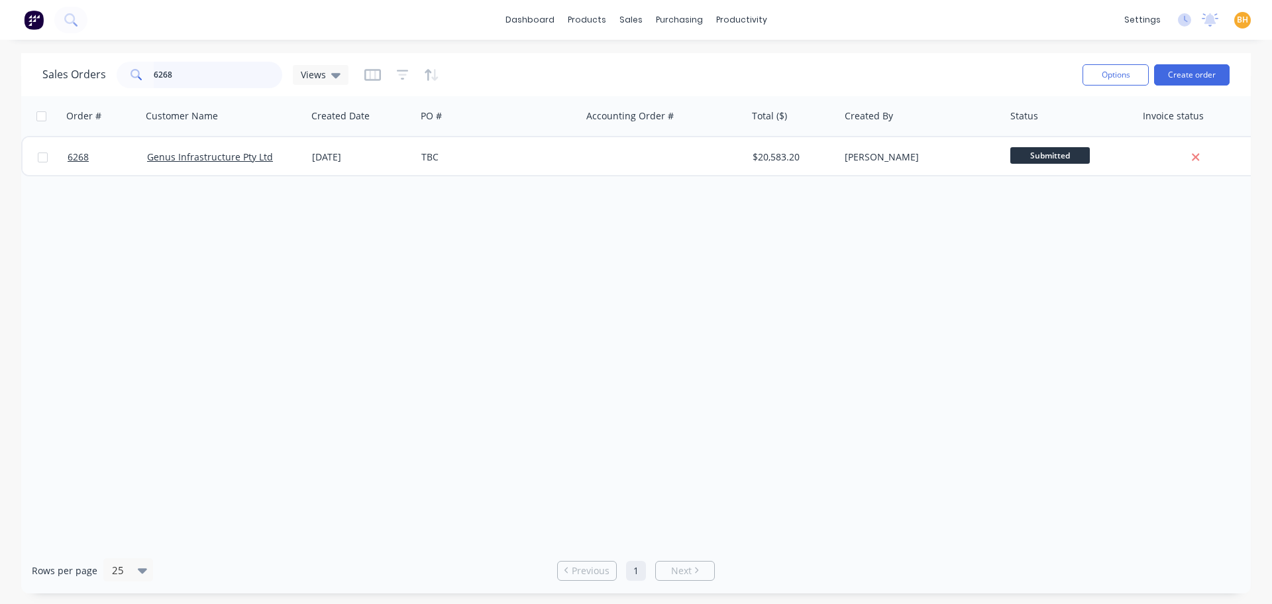
click at [196, 75] on input "6268" at bounding box center [218, 75] width 129 height 27
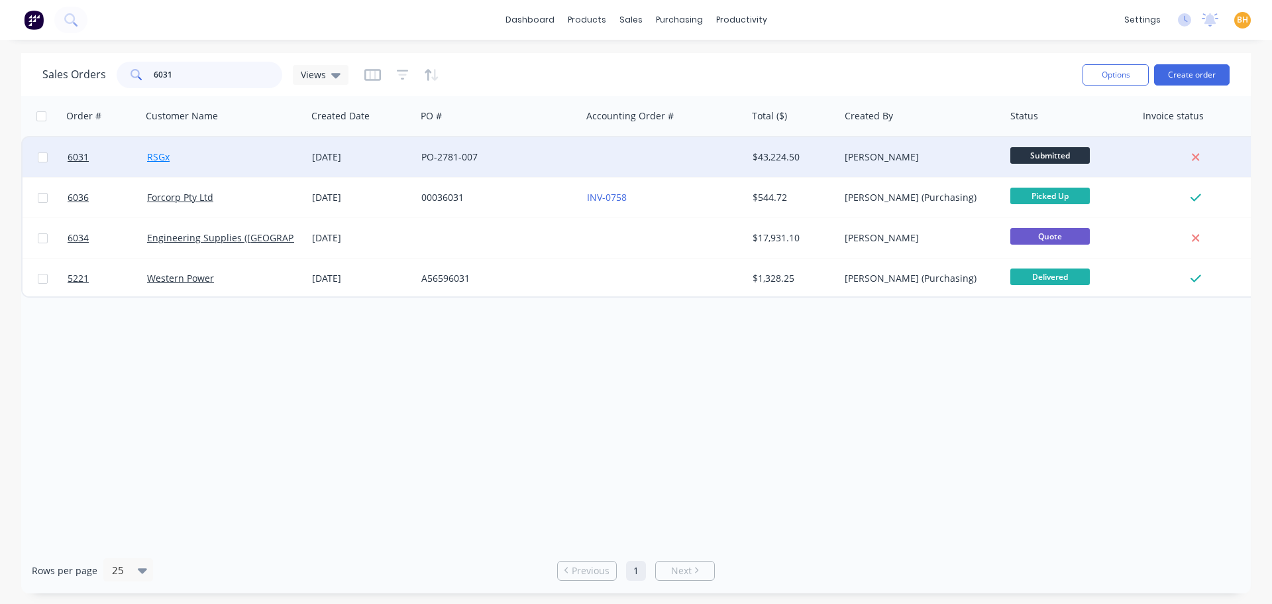
type input "6031"
click at [158, 158] on link "RSGx" at bounding box center [158, 156] width 23 height 13
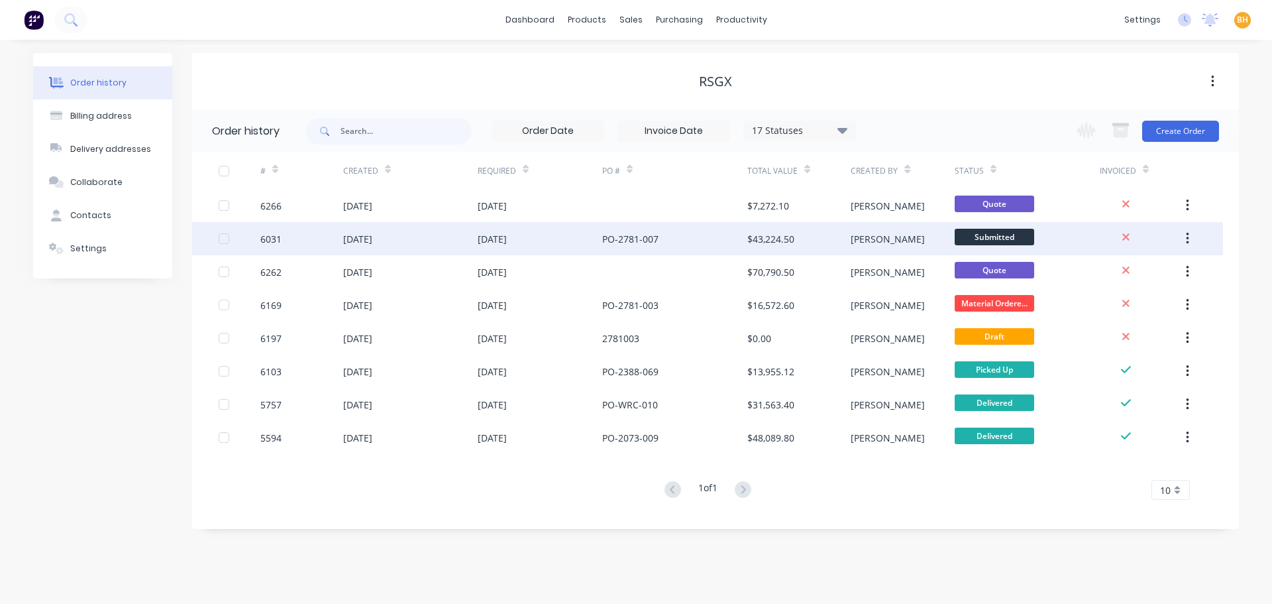
click at [372, 241] on div "[DATE]" at bounding box center [357, 239] width 29 height 14
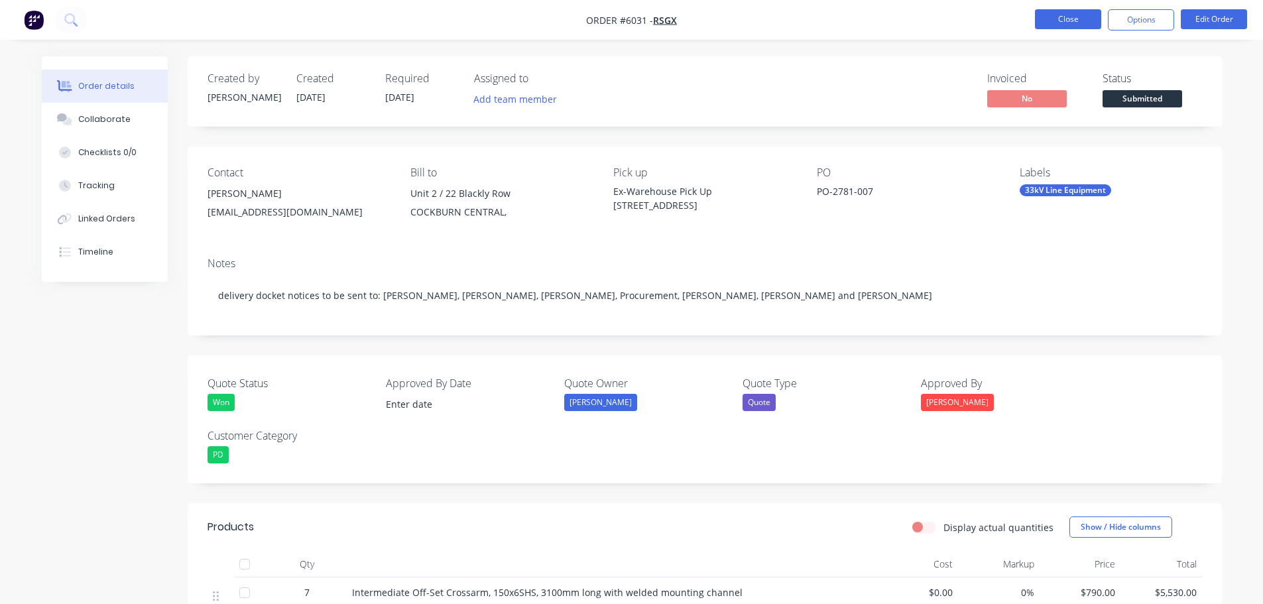
click at [1048, 17] on button "Close" at bounding box center [1068, 19] width 66 height 20
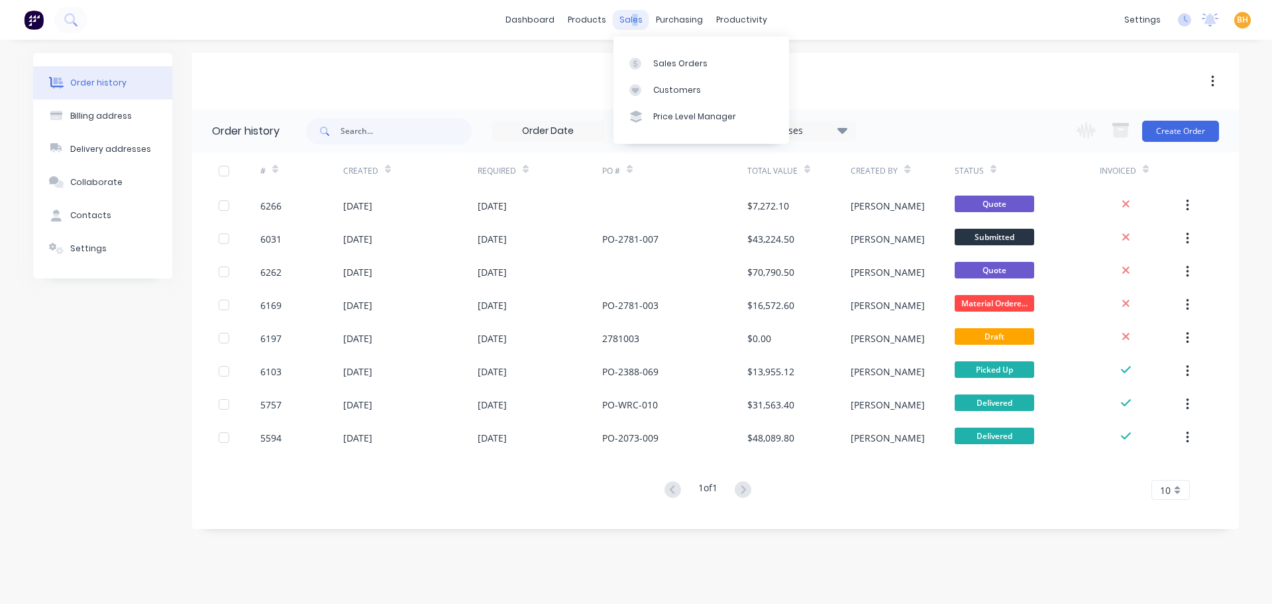
click at [634, 24] on div "sales" at bounding box center [631, 20] width 36 height 20
click at [663, 69] on div "Sales Orders" at bounding box center [680, 64] width 54 height 12
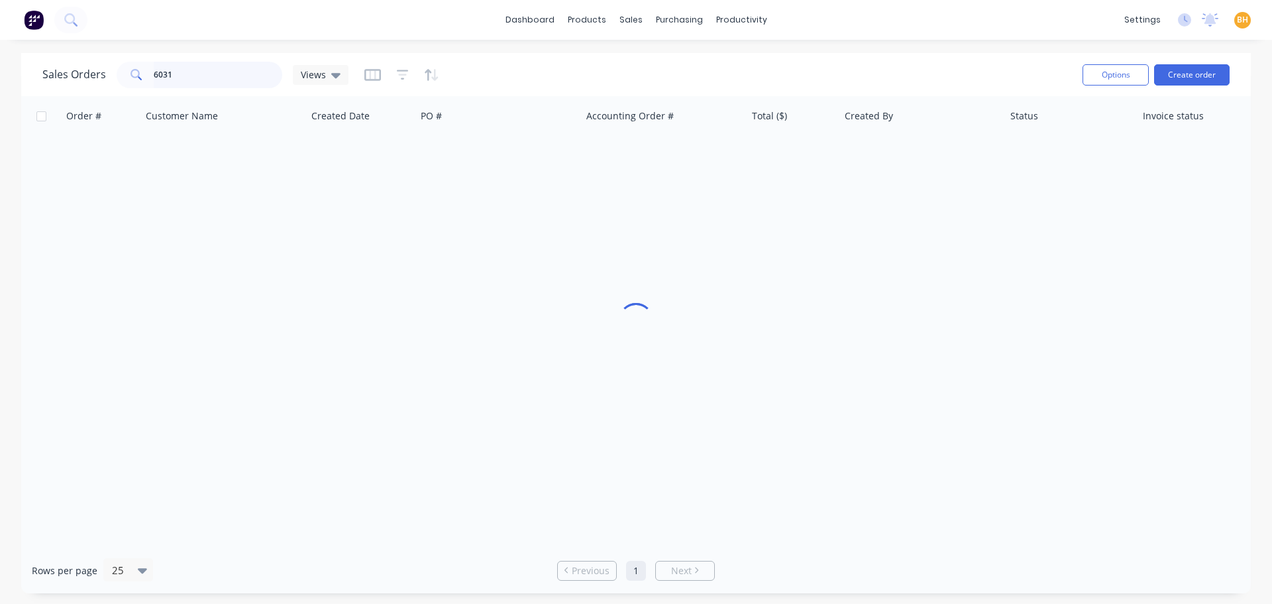
click at [208, 78] on input "6031" at bounding box center [218, 75] width 129 height 27
type input "6"
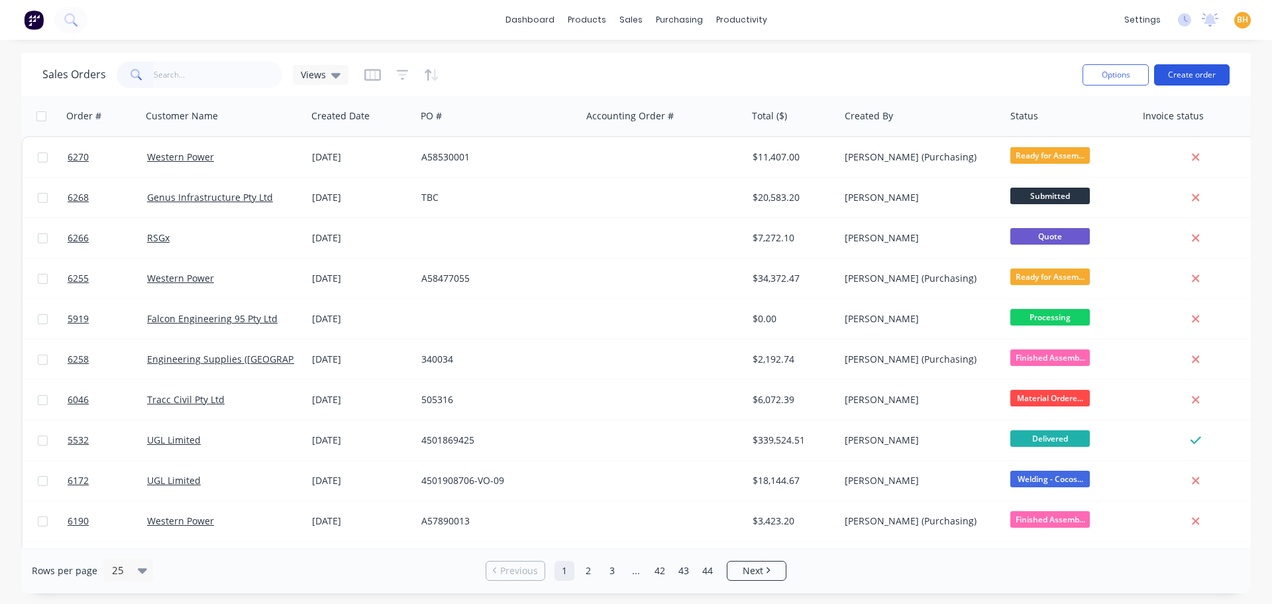
click at [1202, 76] on button "Create order" at bounding box center [1193, 74] width 76 height 21
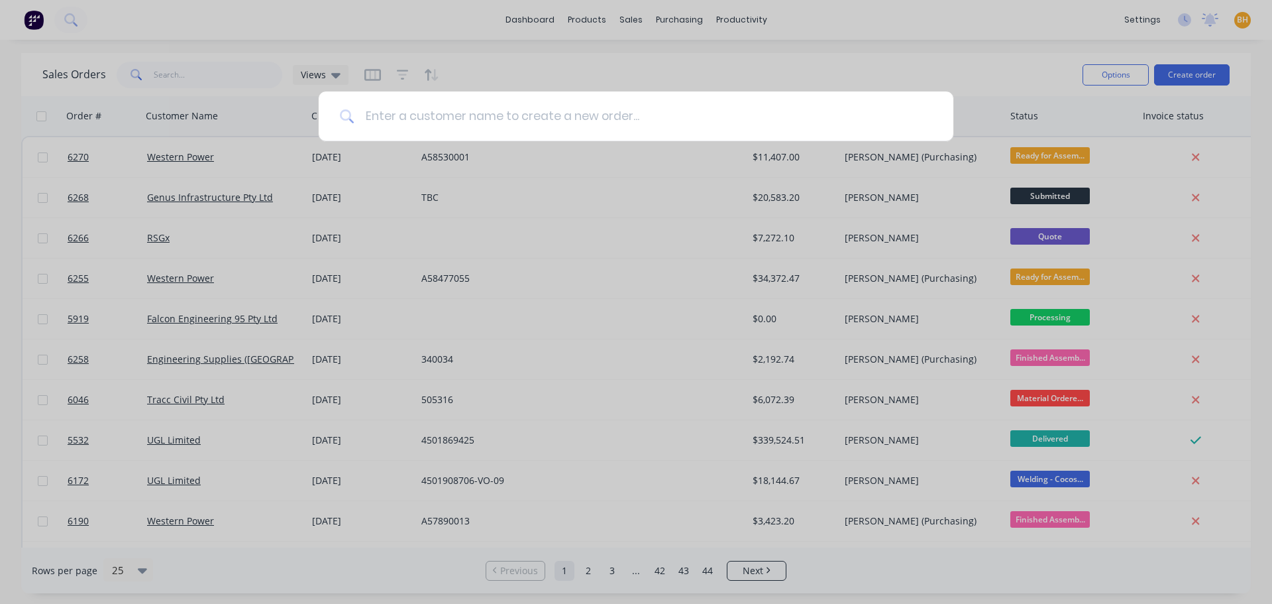
click at [416, 117] on input at bounding box center [644, 116] width 578 height 50
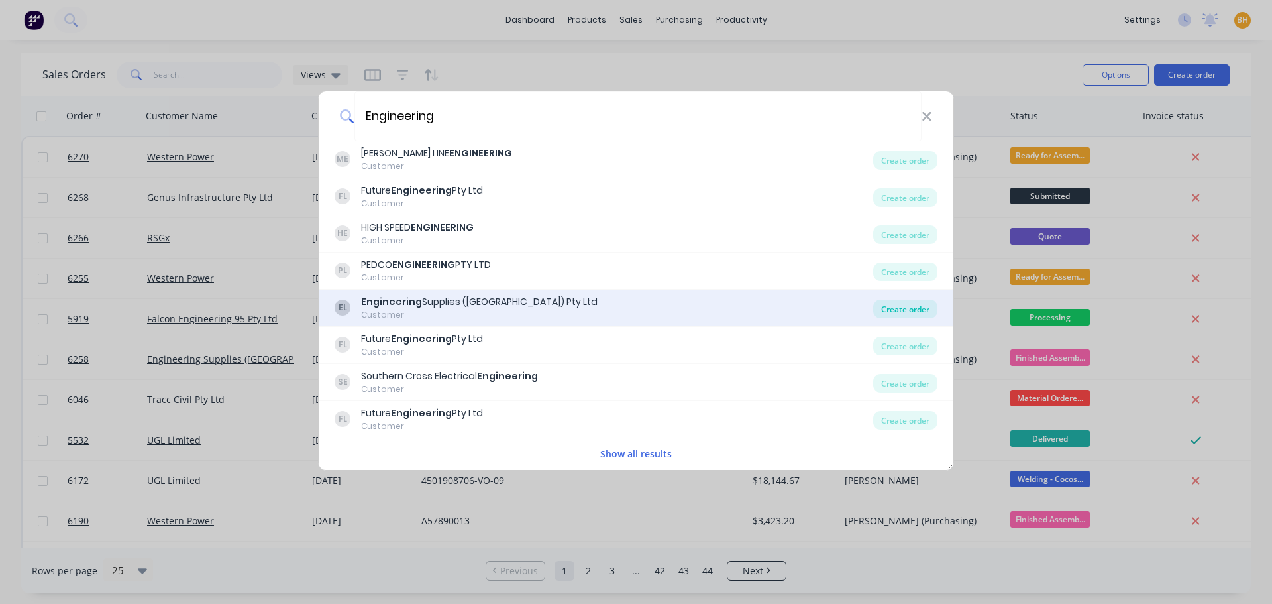
type input "Engineering"
click at [888, 311] on div "Create order" at bounding box center [906, 309] width 64 height 19
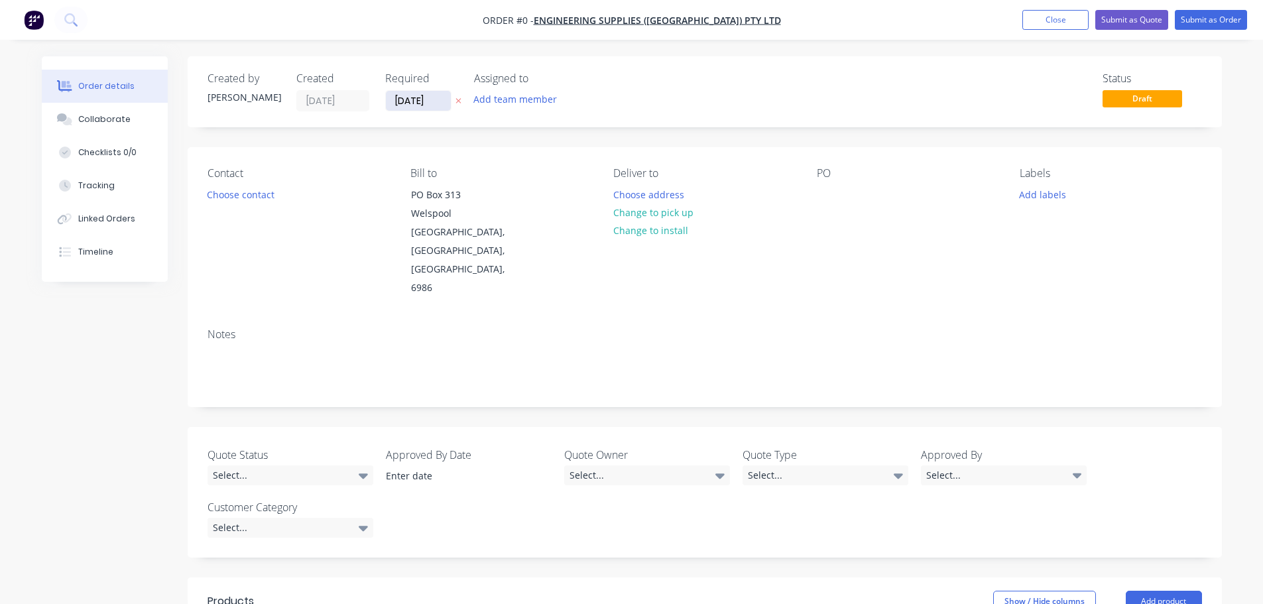
click at [408, 97] on input "[DATE]" at bounding box center [418, 101] width 65 height 20
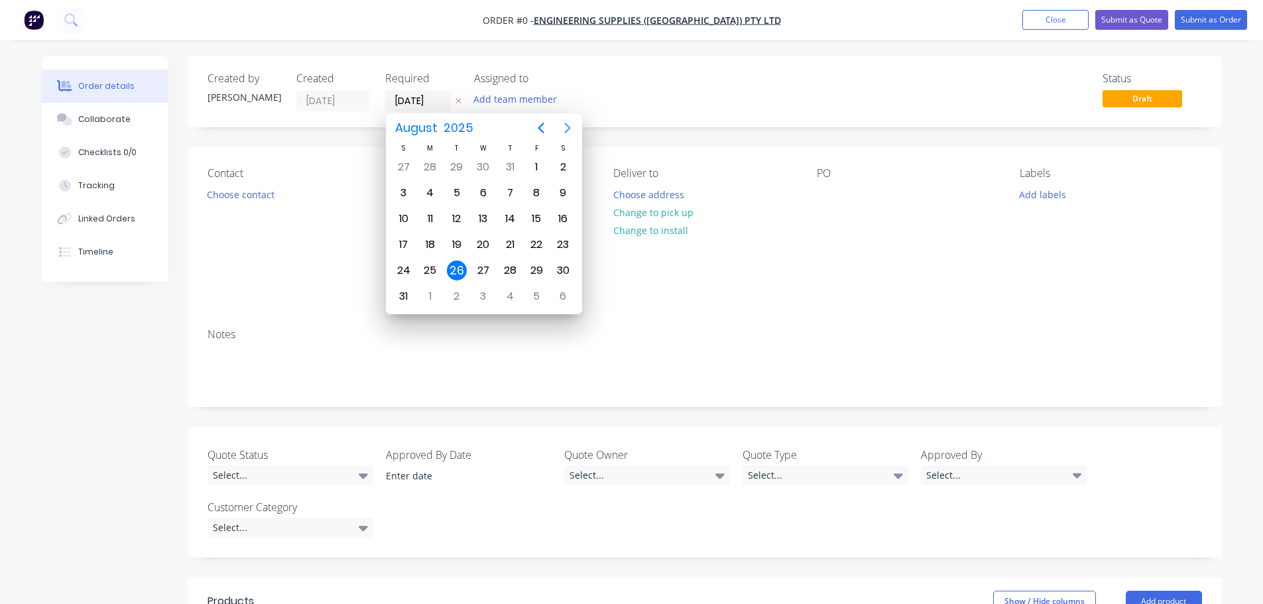
click at [566, 131] on icon "Next page" at bounding box center [567, 128] width 6 height 11
click at [432, 263] on div "29" at bounding box center [430, 270] width 20 height 20
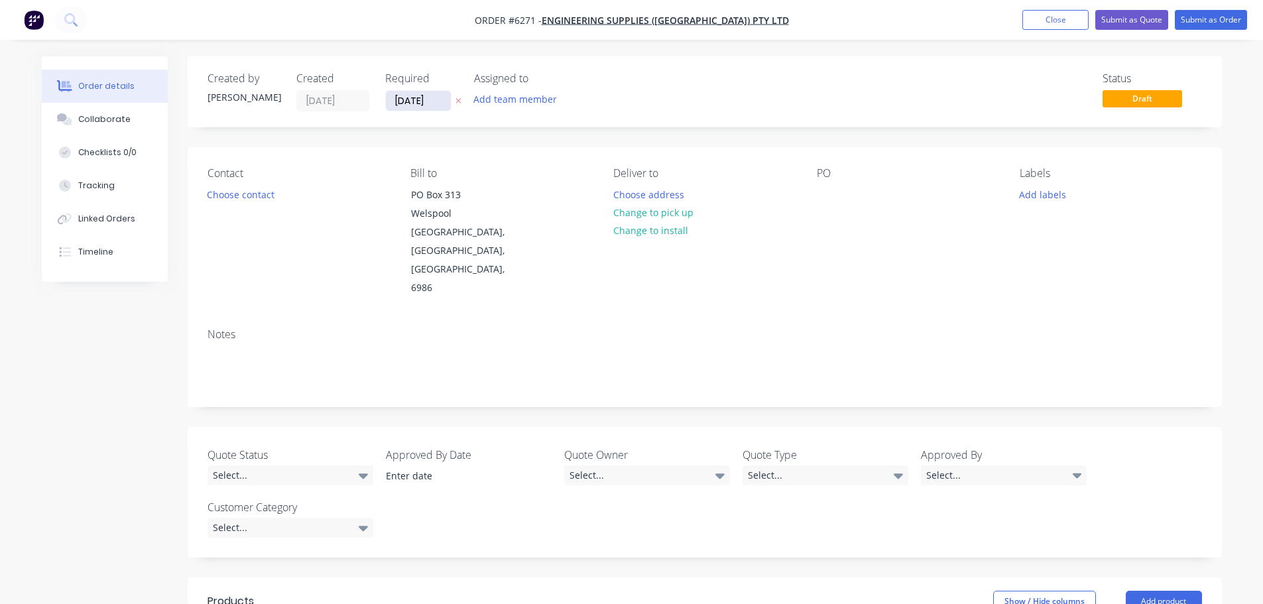
click at [441, 103] on input "[DATE]" at bounding box center [418, 101] width 65 height 20
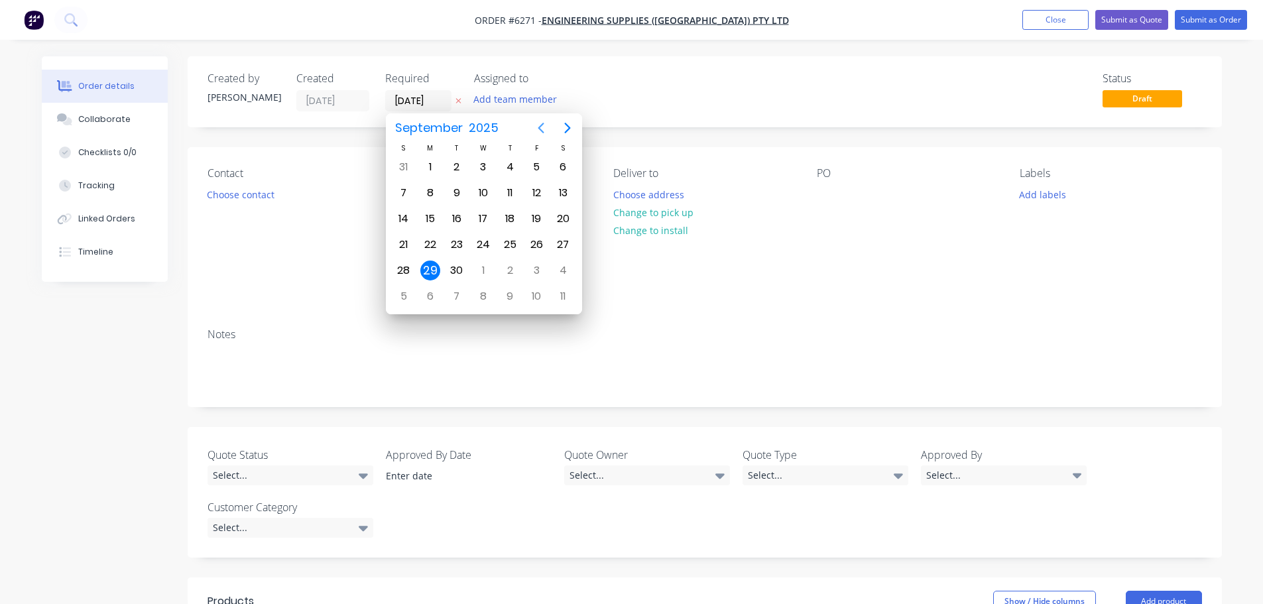
click at [545, 124] on icon "Previous page" at bounding box center [541, 128] width 16 height 16
click at [541, 268] on div "29" at bounding box center [536, 270] width 20 height 20
type input "[DATE]"
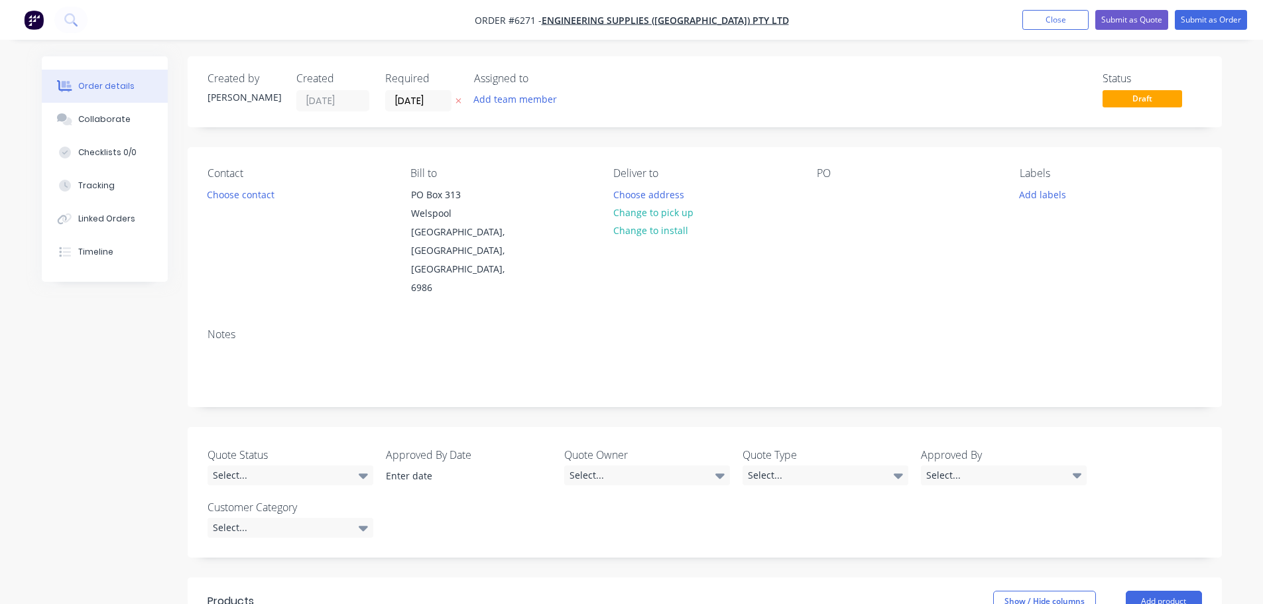
click at [367, 196] on div "Contact Choose contact" at bounding box center [298, 232] width 182 height 131
click at [235, 196] on button "Choose contact" at bounding box center [240, 194] width 82 height 18
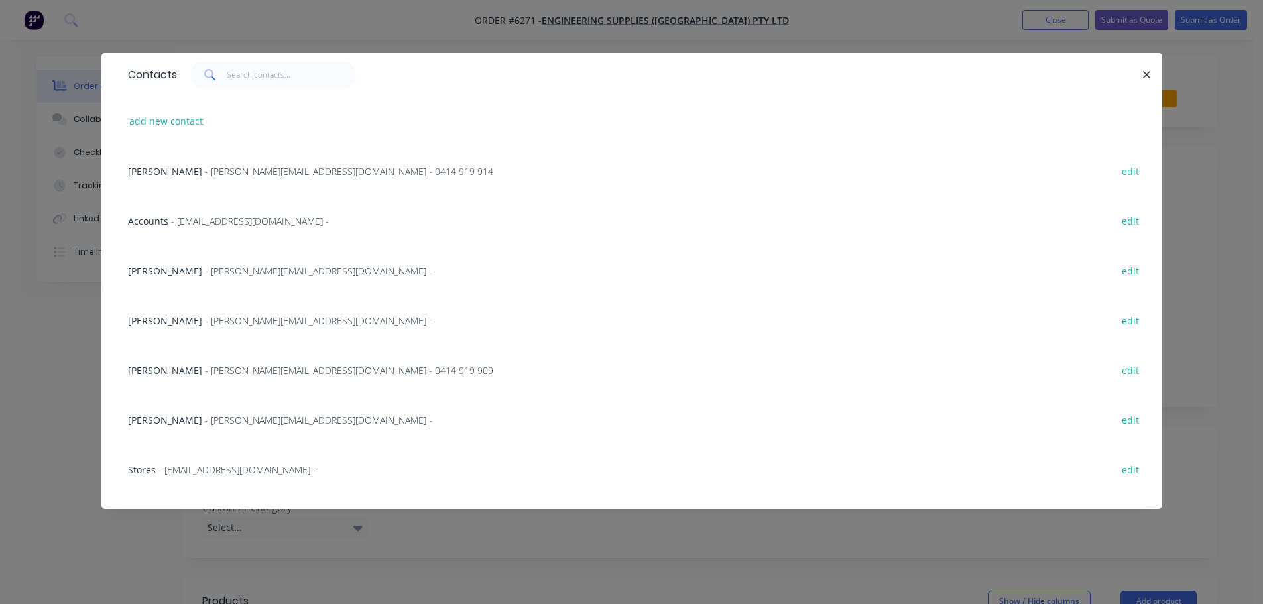
click at [180, 368] on span "[PERSON_NAME]" at bounding box center [165, 370] width 74 height 13
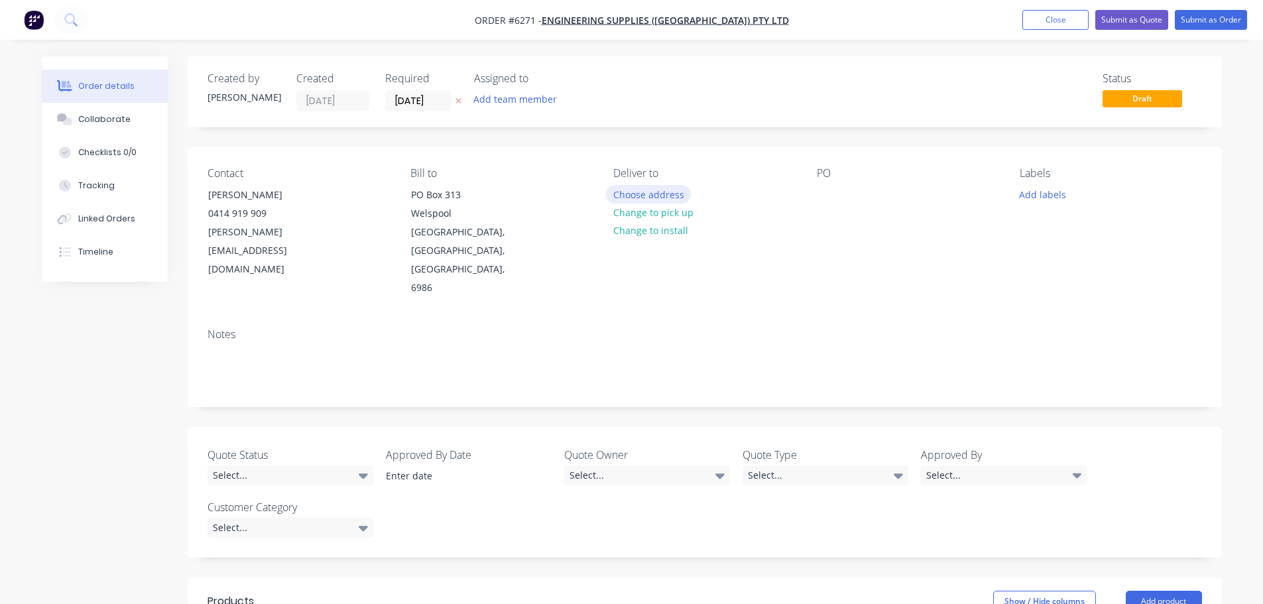
click at [641, 194] on button "Choose address" at bounding box center [648, 194] width 85 height 18
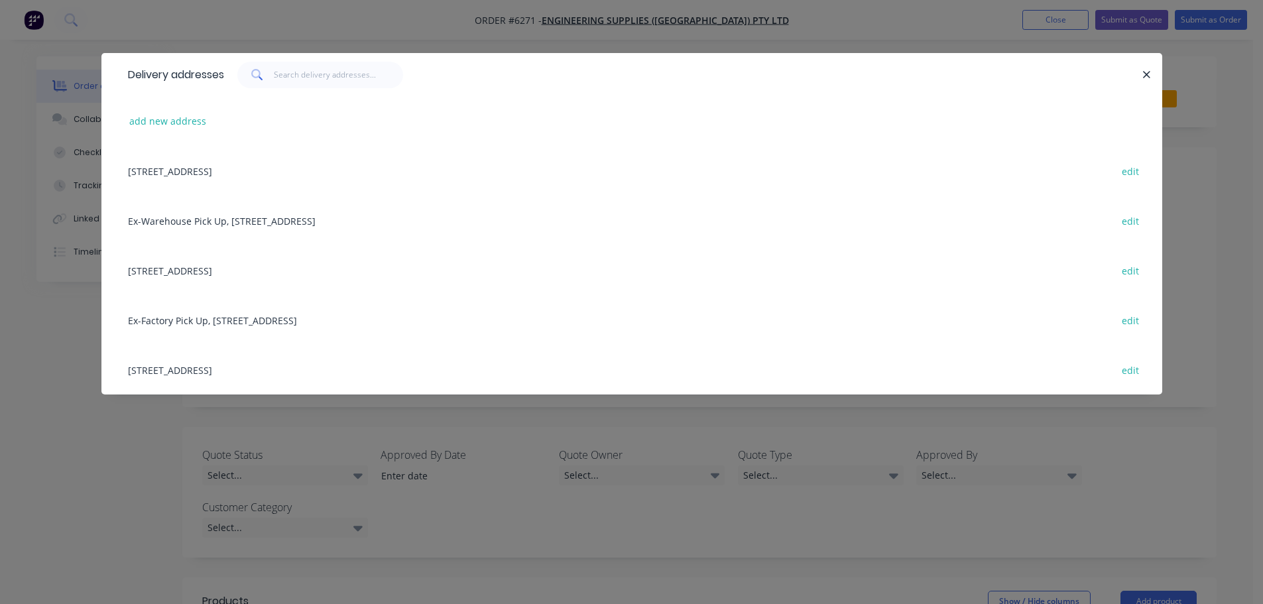
click at [274, 267] on div "[STREET_ADDRESS] edit" at bounding box center [631, 270] width 1021 height 50
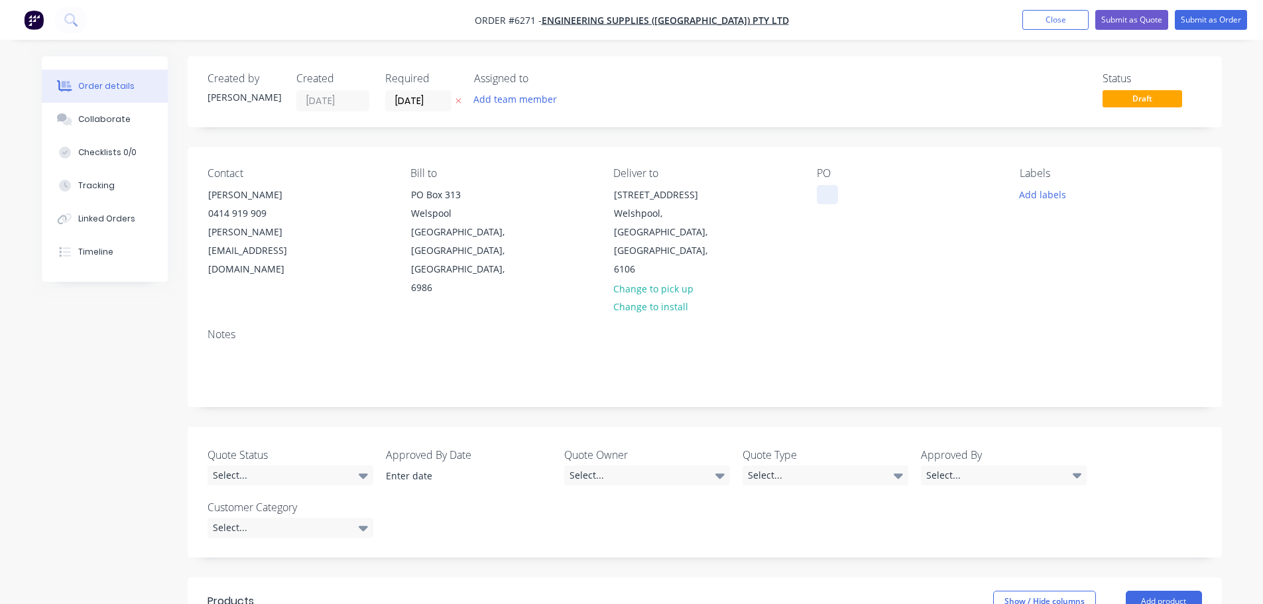
click at [824, 198] on div at bounding box center [827, 194] width 21 height 19
click at [1042, 205] on div "Labels Add labels" at bounding box center [1110, 232] width 182 height 131
click at [1043, 194] on button "Add labels" at bounding box center [1042, 194] width 61 height 18
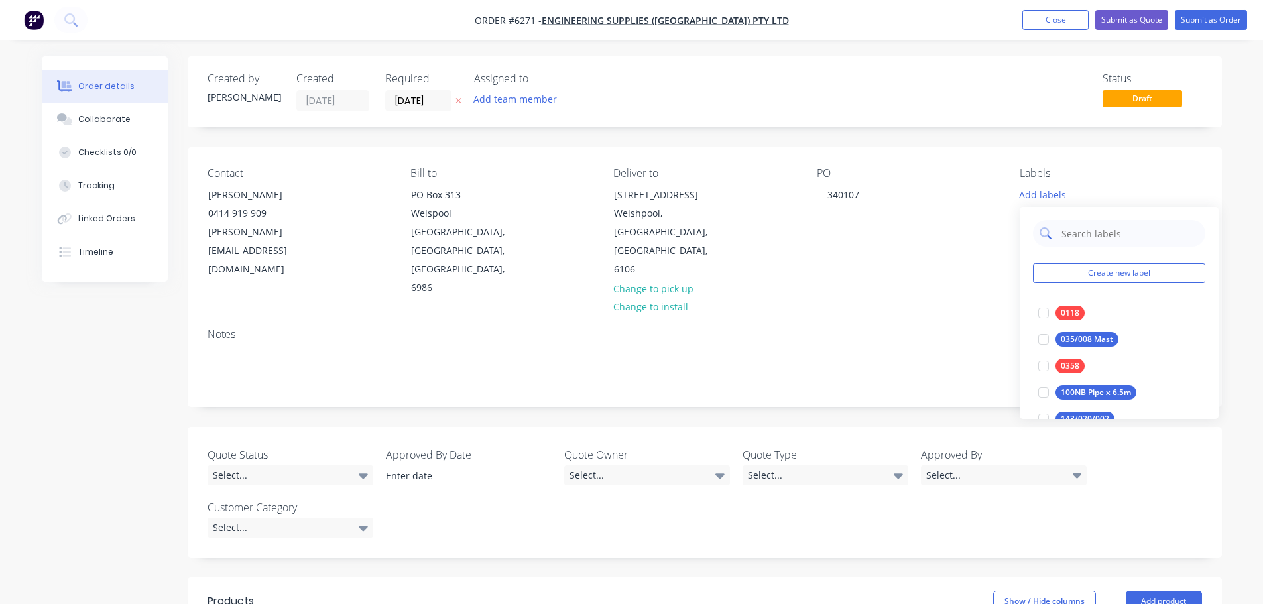
click at [1063, 236] on input "text" at bounding box center [1129, 233] width 139 height 27
type input "0786"
click at [1043, 311] on div at bounding box center [1043, 313] width 27 height 27
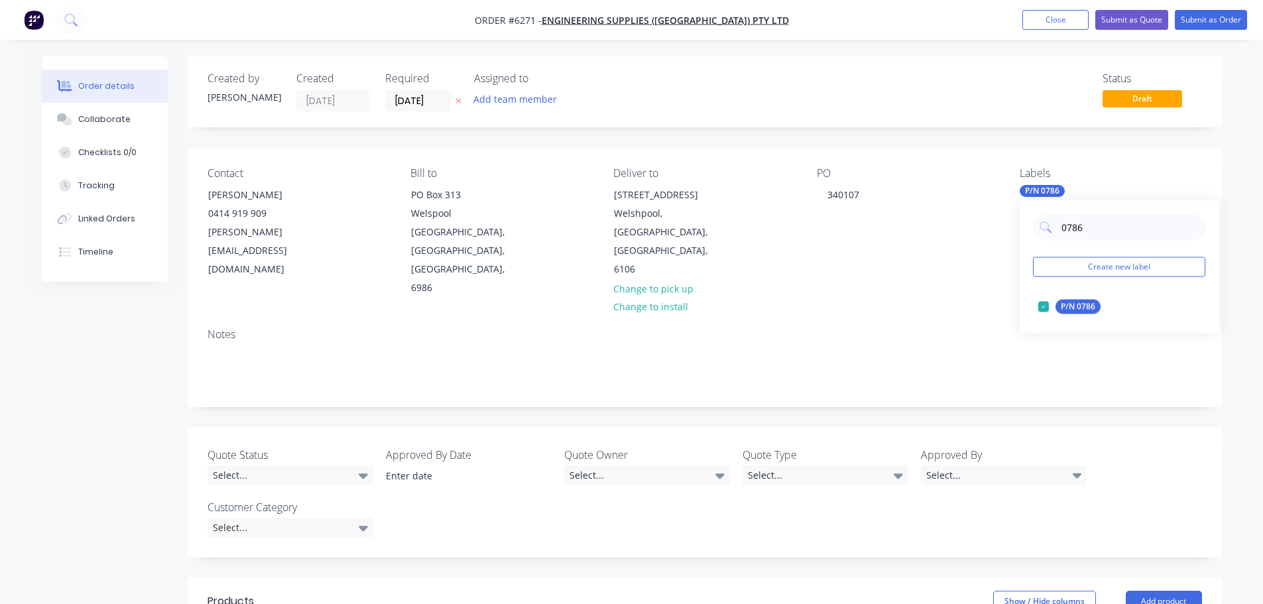
click at [899, 328] on div "Notes" at bounding box center [704, 334] width 994 height 13
click at [108, 152] on div "Checklists 0/0" at bounding box center [107, 152] width 58 height 12
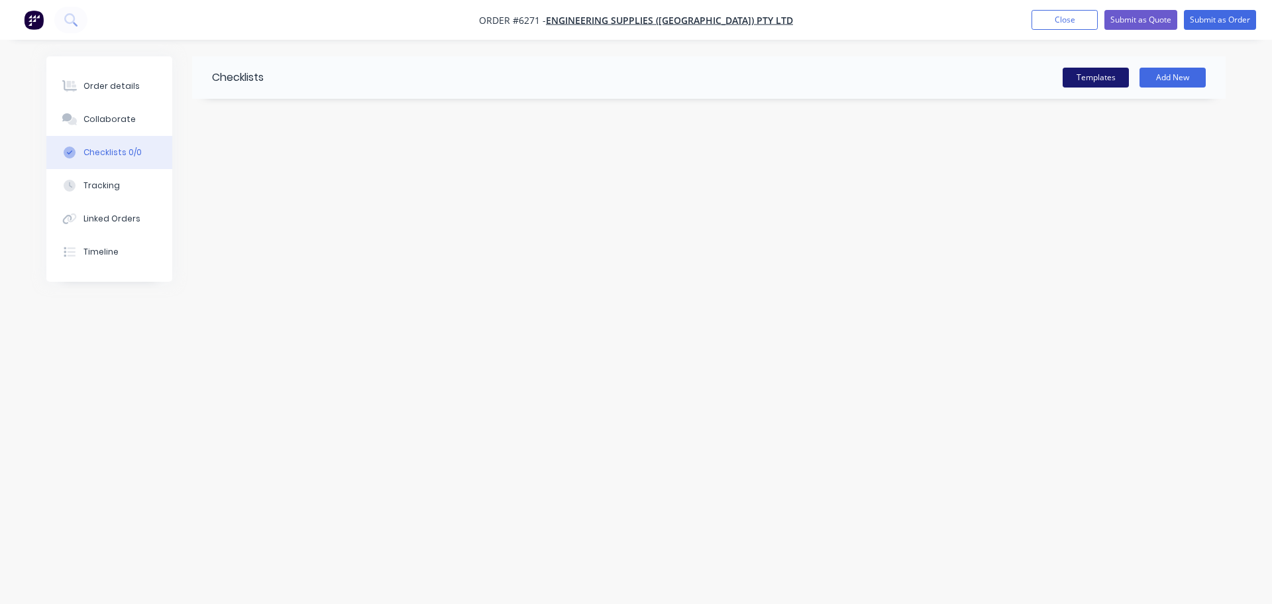
click at [1081, 74] on button "Templates" at bounding box center [1096, 78] width 66 height 20
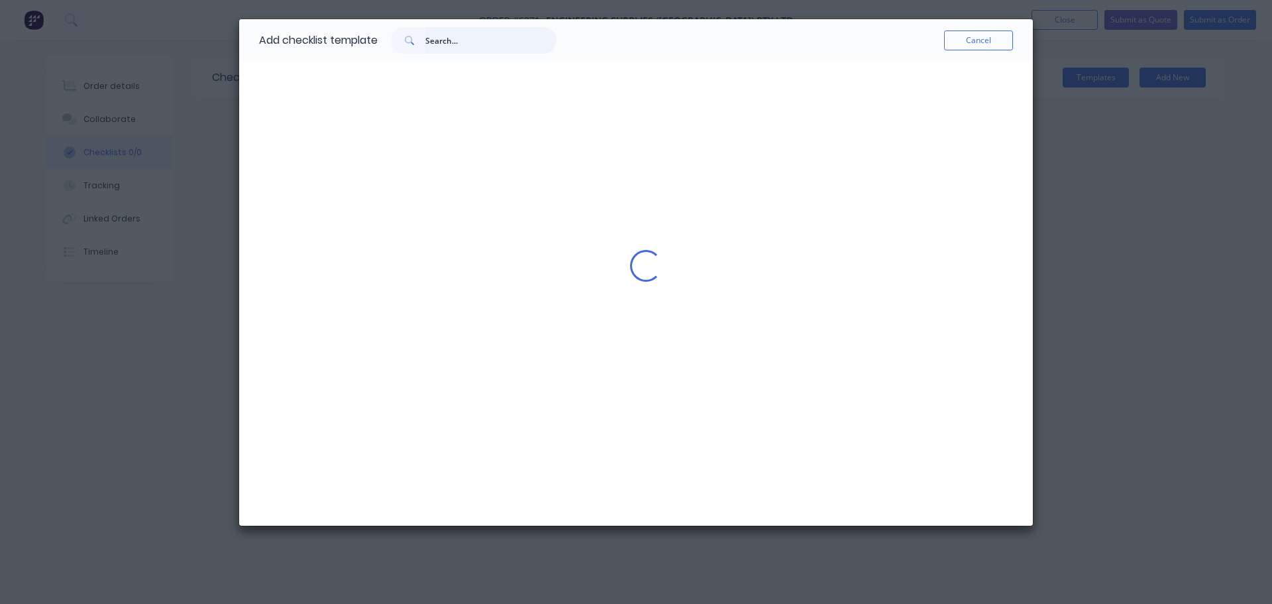
click at [454, 44] on input "text" at bounding box center [490, 40] width 131 height 27
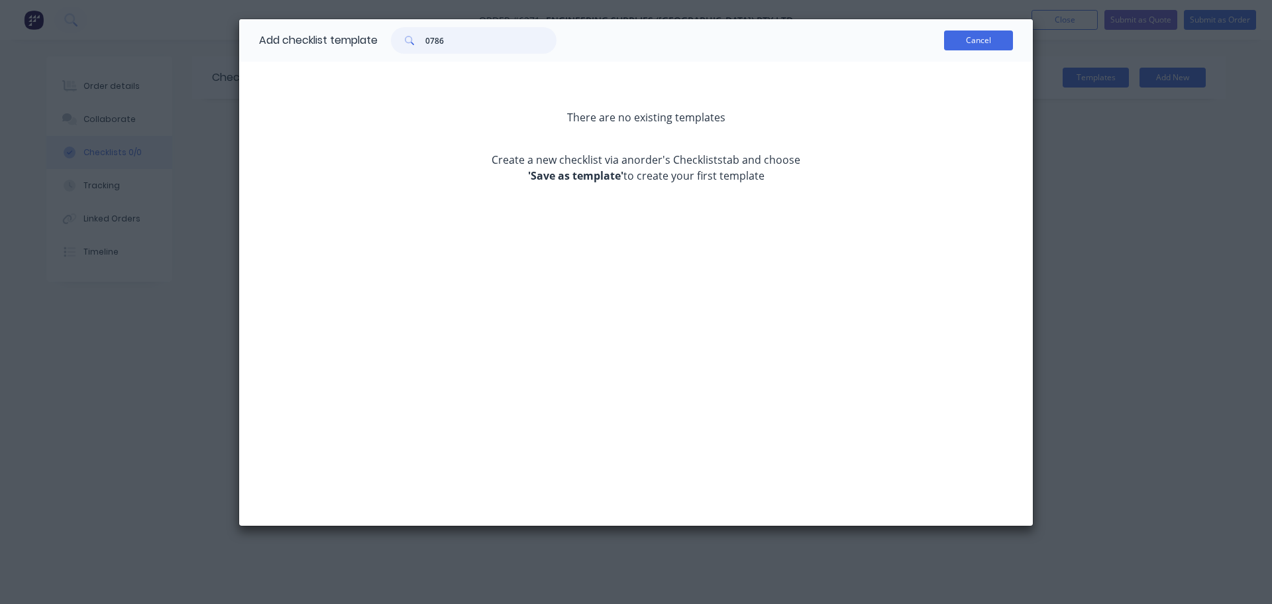
type input "0786"
click at [949, 40] on button "Cancel" at bounding box center [978, 40] width 69 height 20
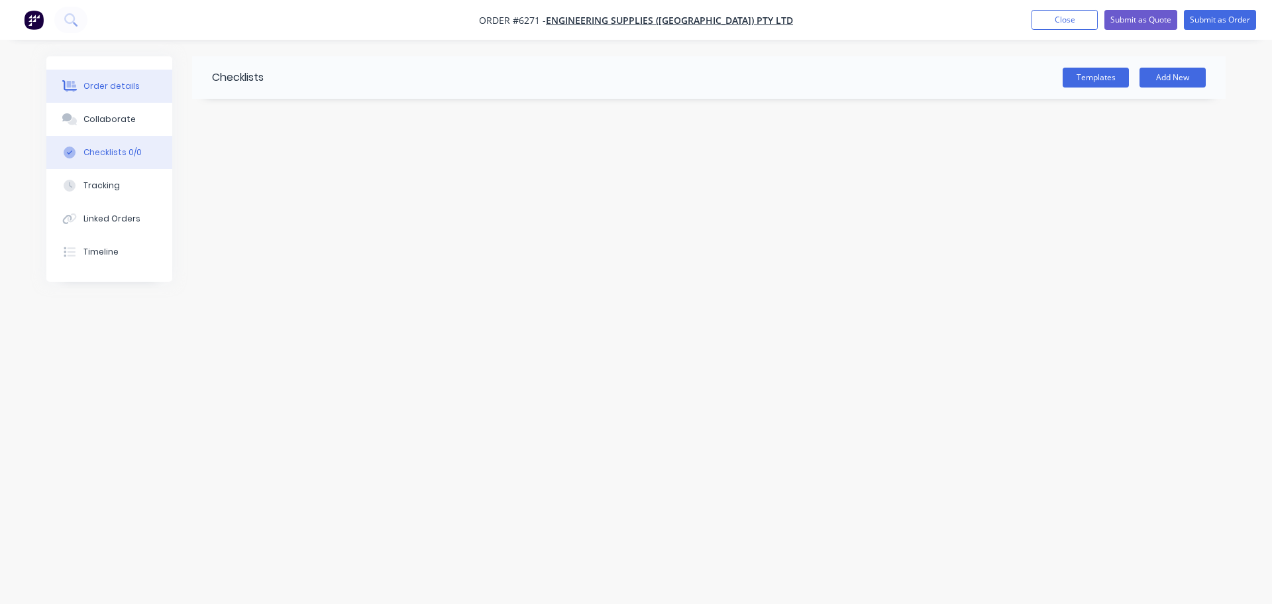
click at [103, 89] on div "Order details" at bounding box center [112, 86] width 56 height 12
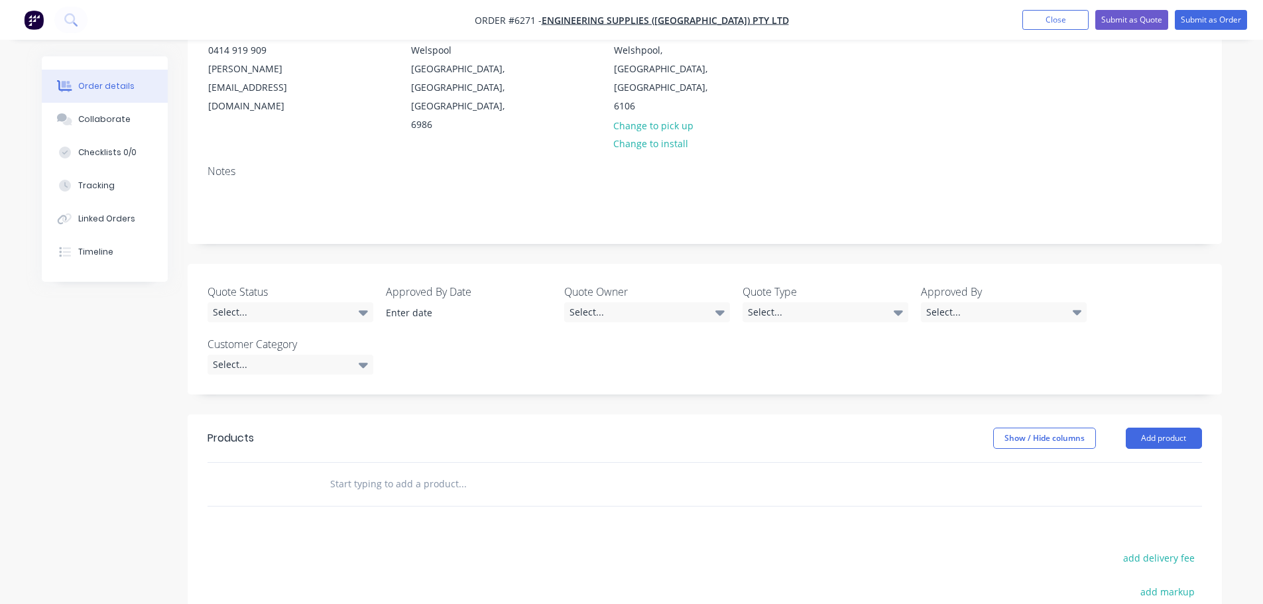
scroll to position [331, 0]
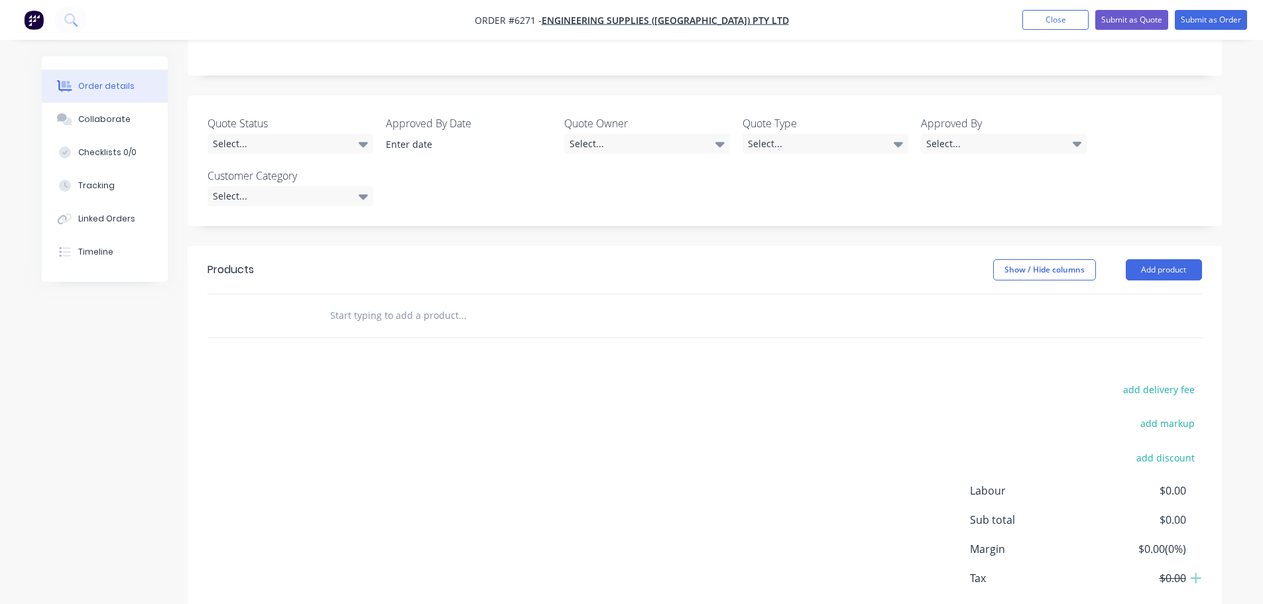
click at [350, 302] on input "text" at bounding box center [461, 315] width 265 height 27
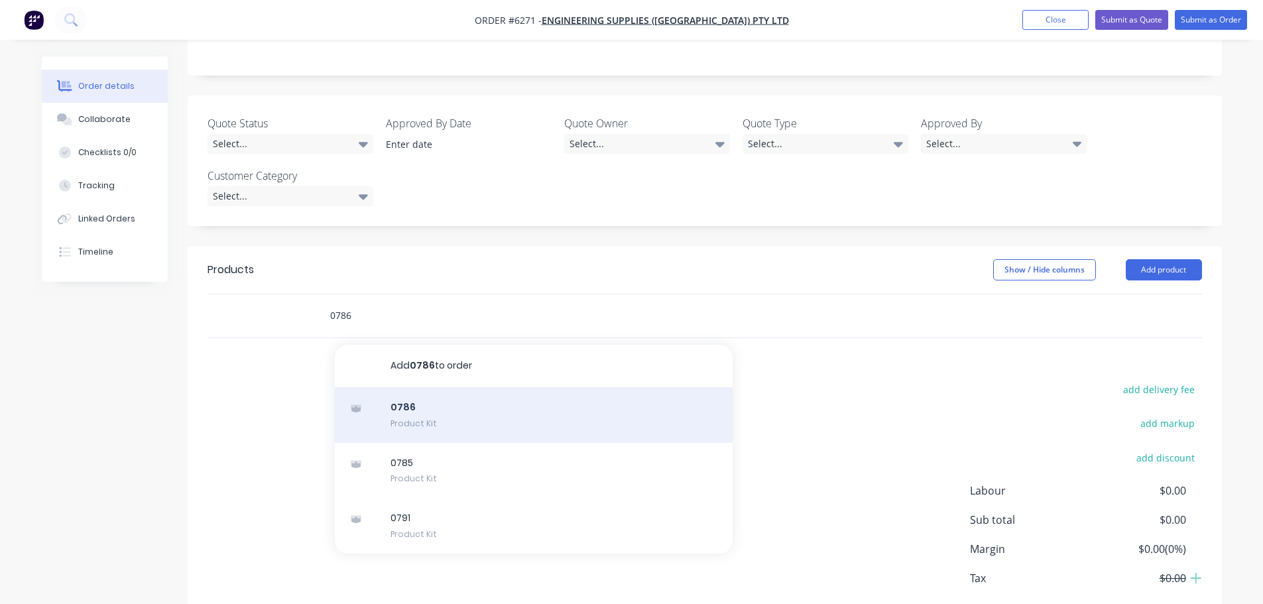
type input "0786"
click at [402, 387] on div "0786 Product Kit" at bounding box center [534, 415] width 398 height 56
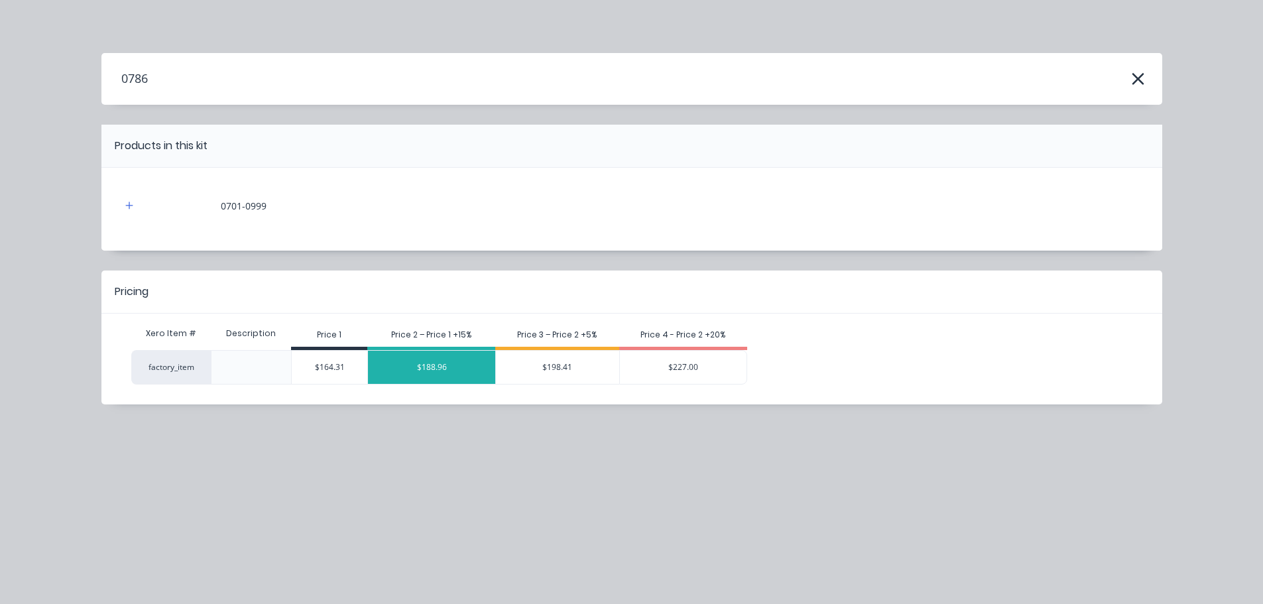
click at [435, 366] on div "$188.96" at bounding box center [431, 367] width 127 height 33
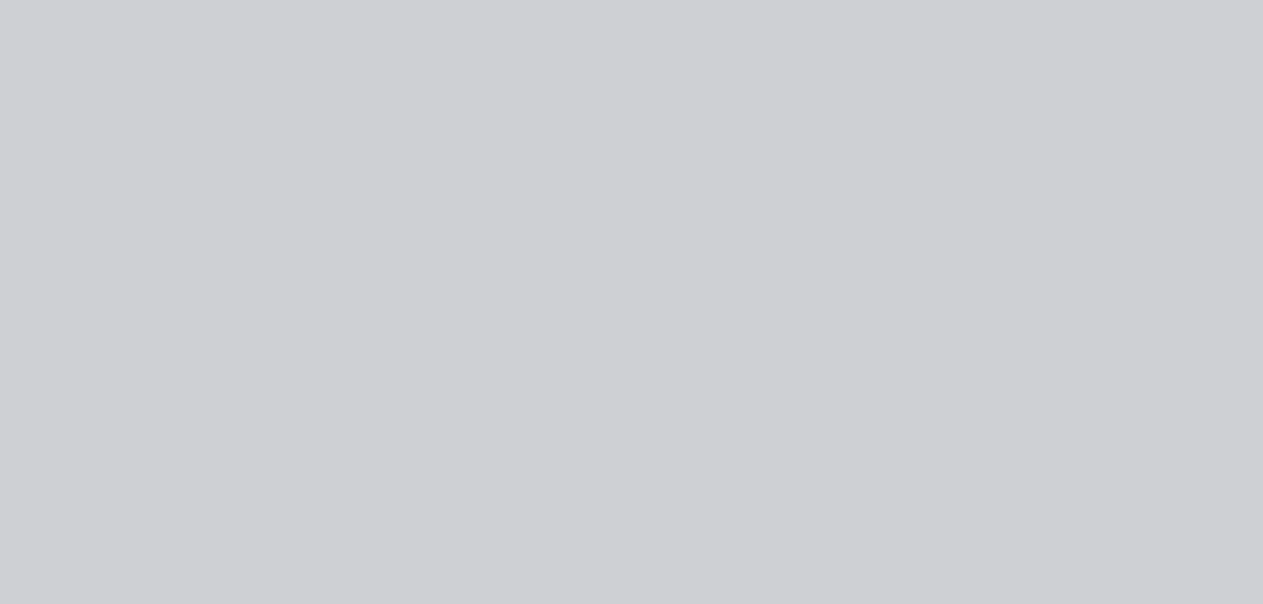
type input "$188.96"
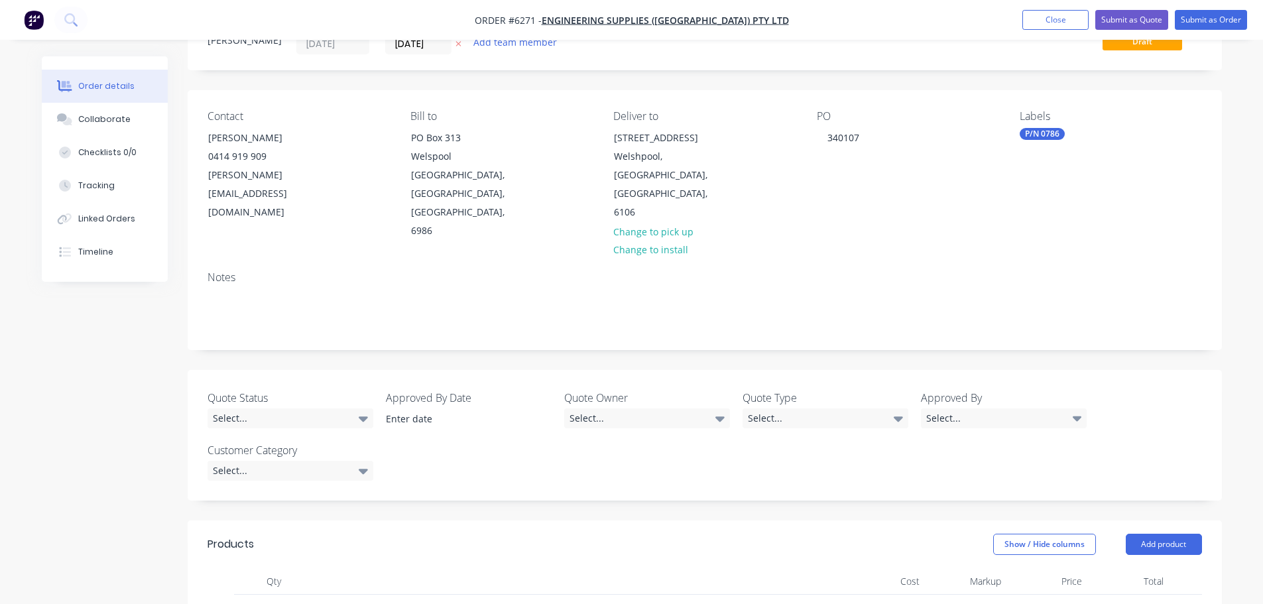
scroll to position [0, 0]
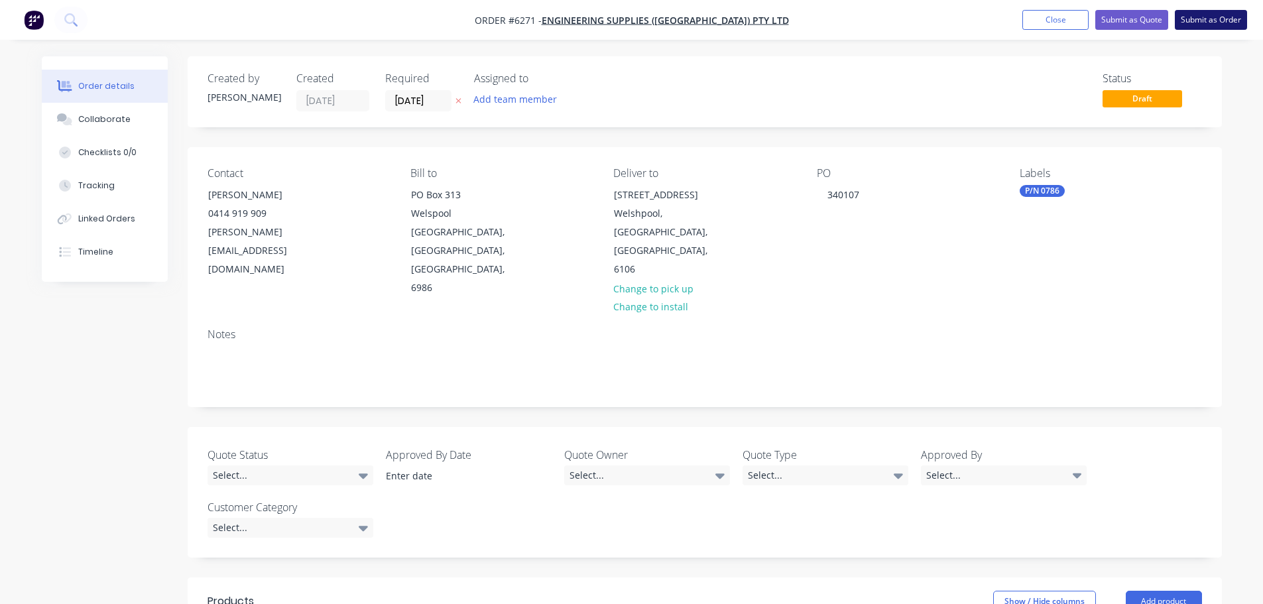
click at [1225, 25] on button "Submit as Order" at bounding box center [1210, 20] width 72 height 20
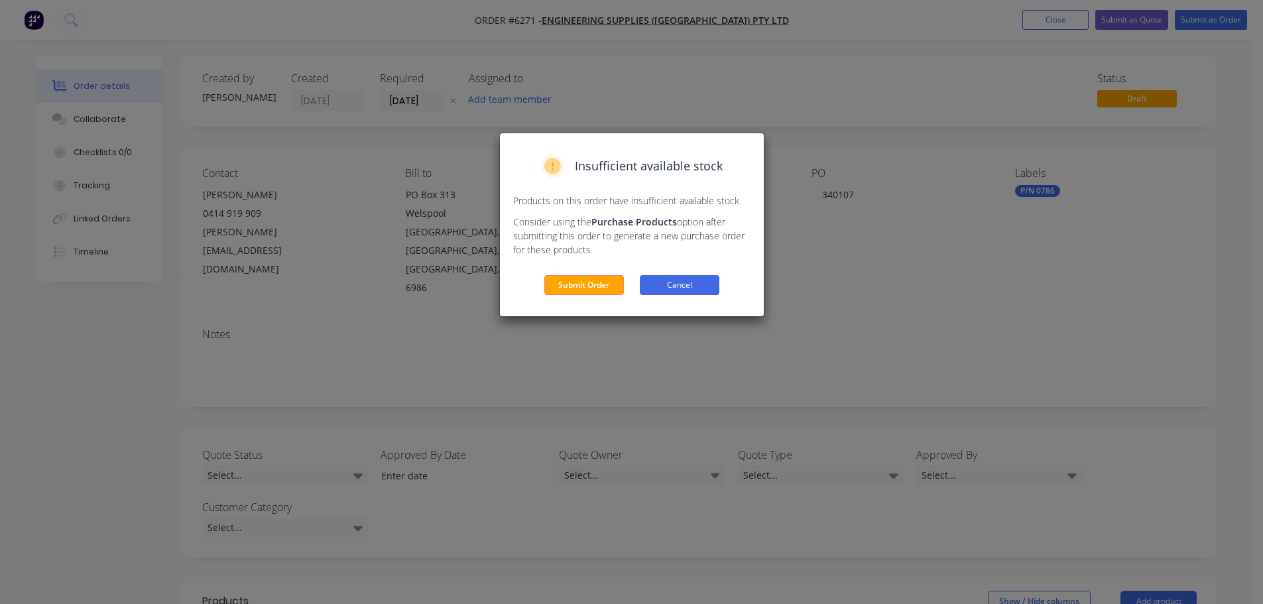
click at [677, 284] on button "Cancel" at bounding box center [680, 285] width 80 height 20
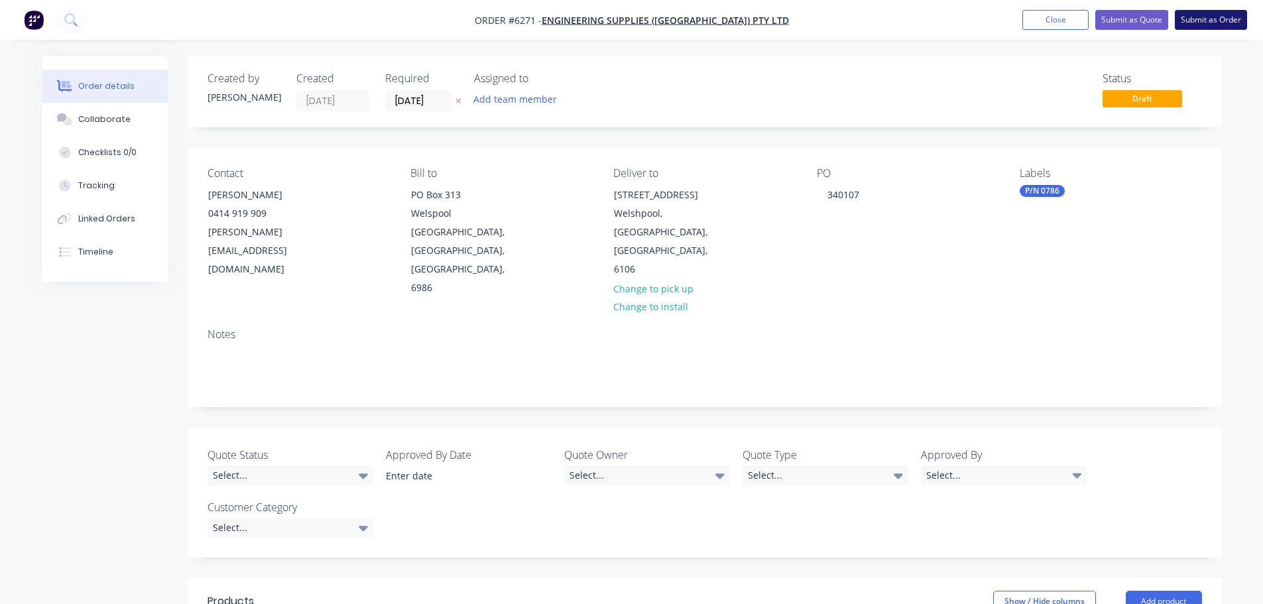
click at [1220, 17] on button "Submit as Order" at bounding box center [1210, 20] width 72 height 20
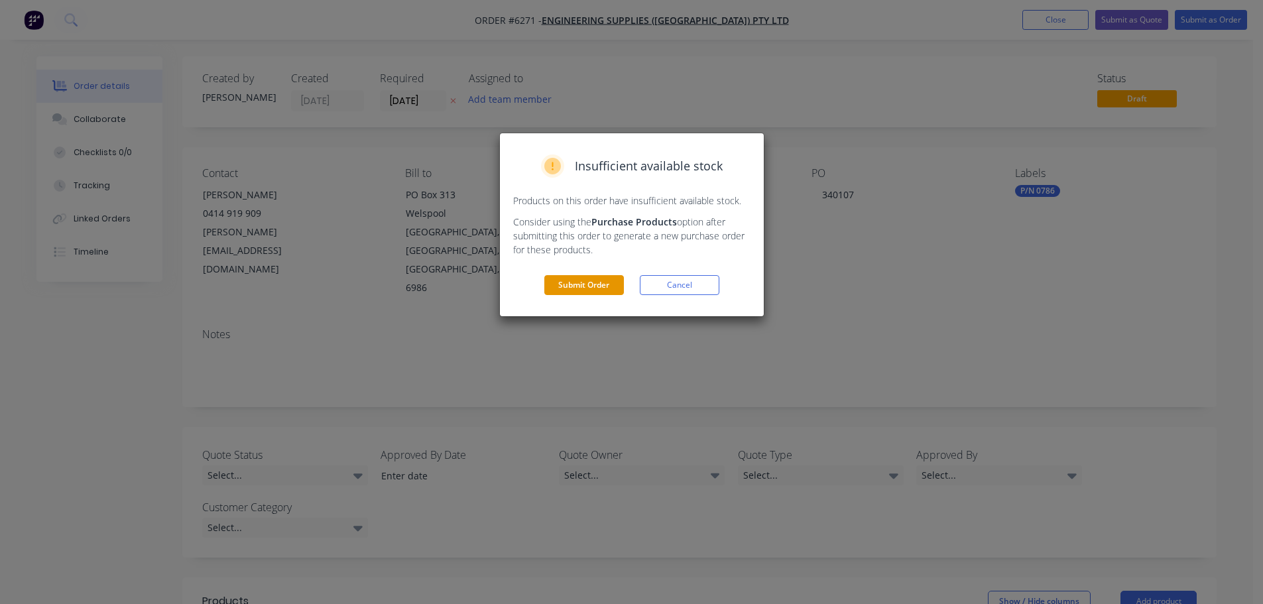
click at [613, 285] on button "Submit Order" at bounding box center [584, 285] width 80 height 20
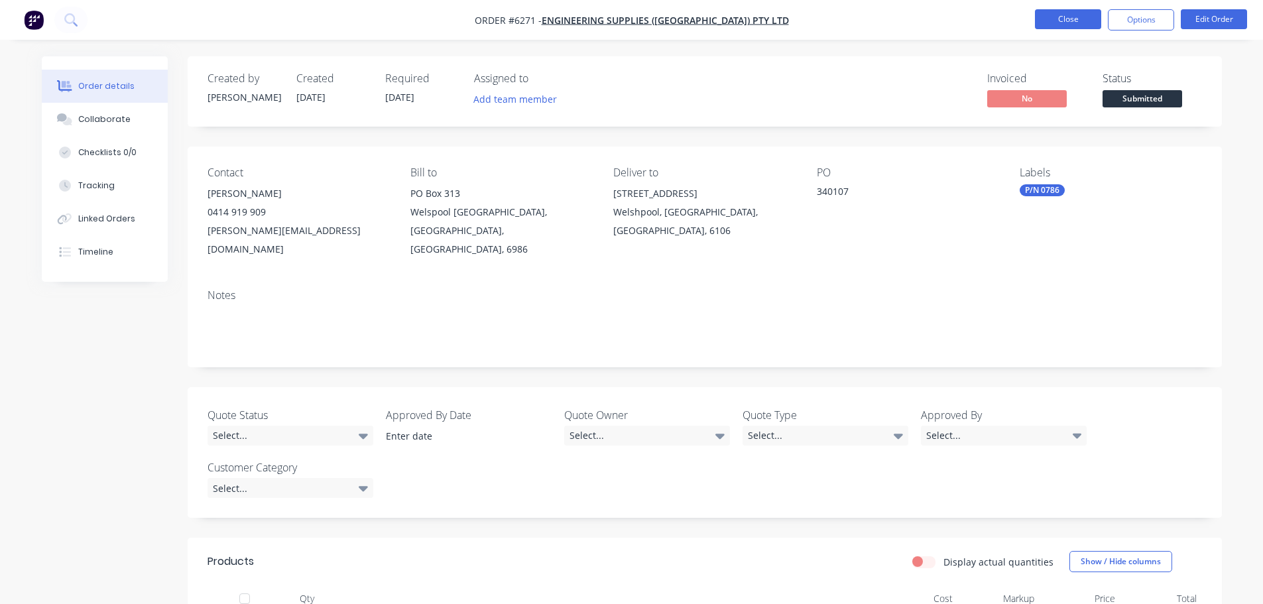
click at [1078, 19] on button "Close" at bounding box center [1068, 19] width 66 height 20
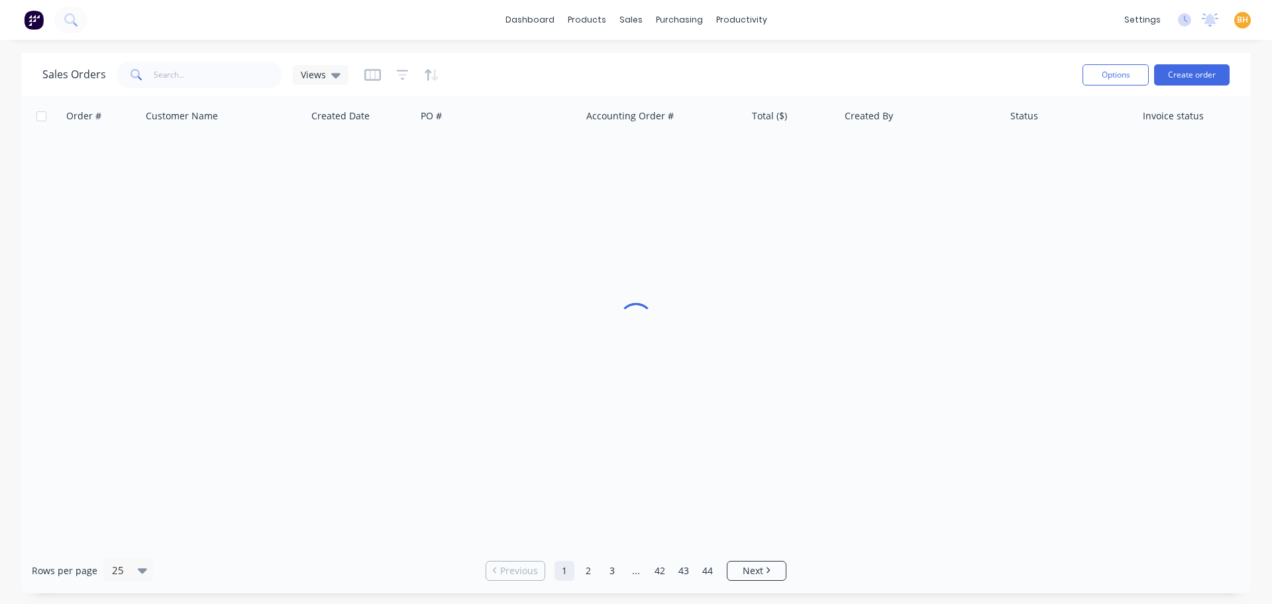
click at [333, 229] on div at bounding box center [636, 321] width 1230 height 451
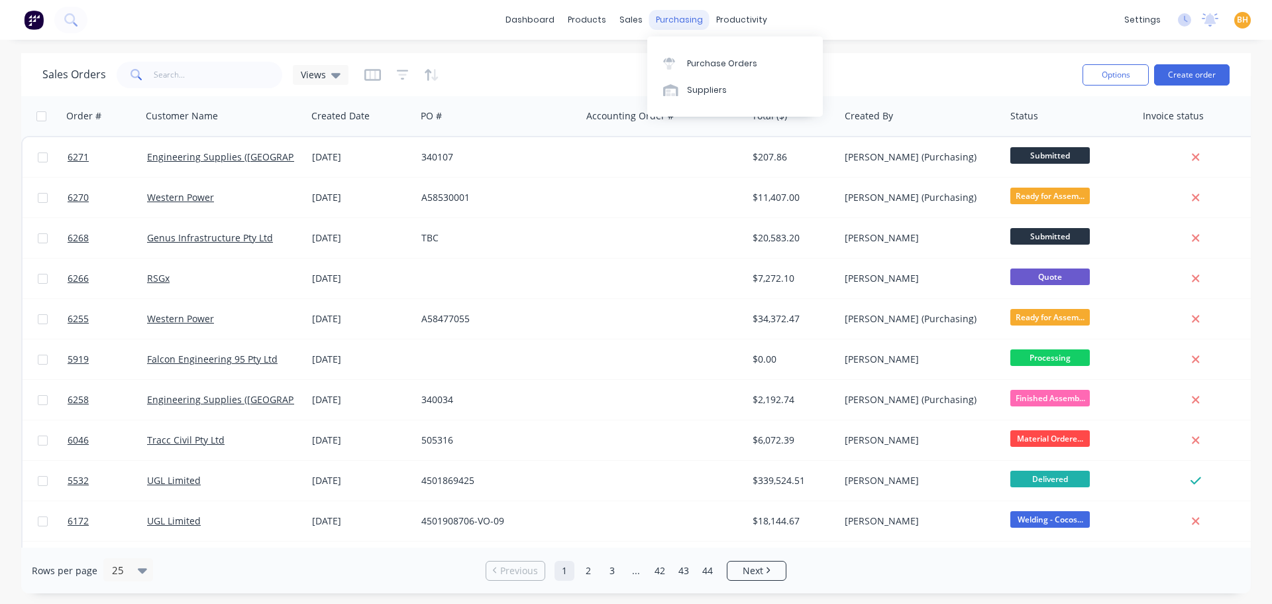
click at [688, 20] on div "purchasing" at bounding box center [680, 20] width 60 height 20
click at [705, 56] on link "Purchase Orders" at bounding box center [736, 63] width 176 height 27
